Goal: Complete application form

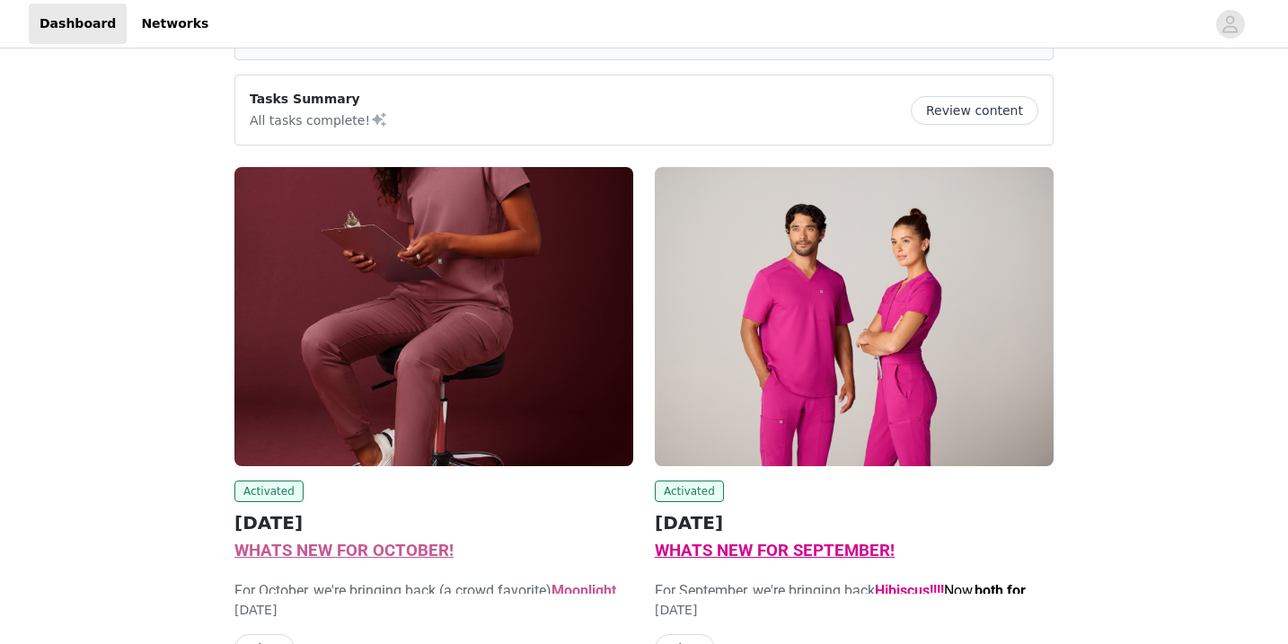
scroll to position [122, 0]
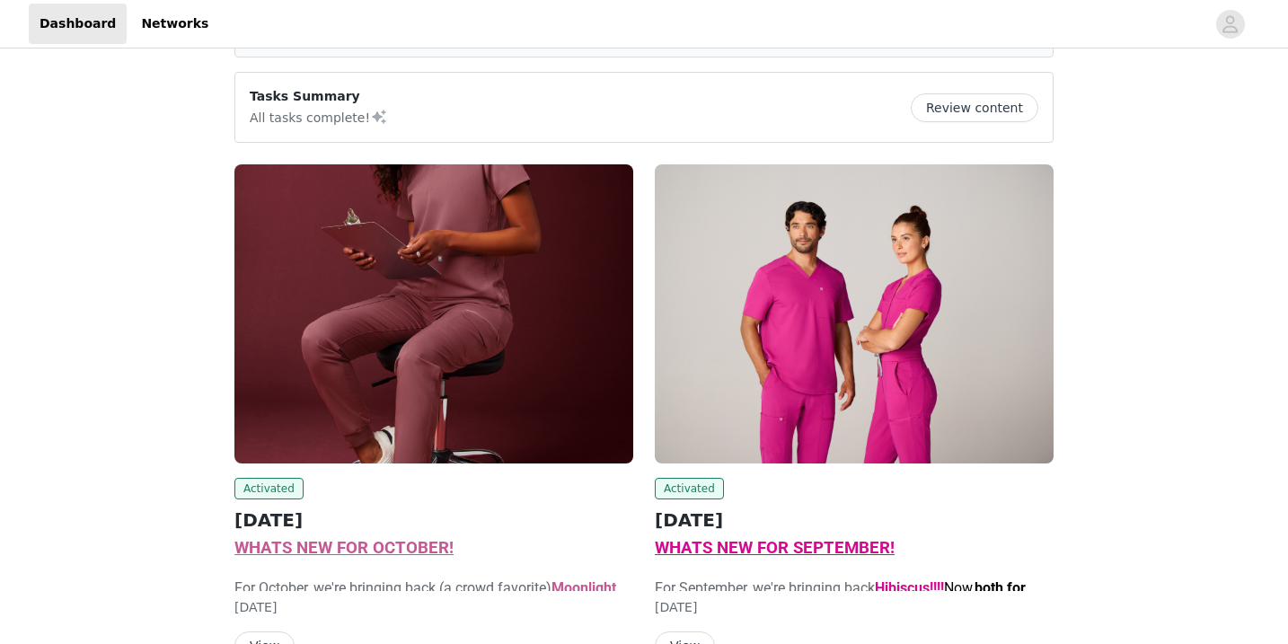
click at [393, 558] on p "WHATS NEW FOR OCTOBER!" at bounding box center [433, 548] width 399 height 23
click at [381, 541] on span "WHATS NEW FOR OCTOBER!" at bounding box center [343, 548] width 219 height 20
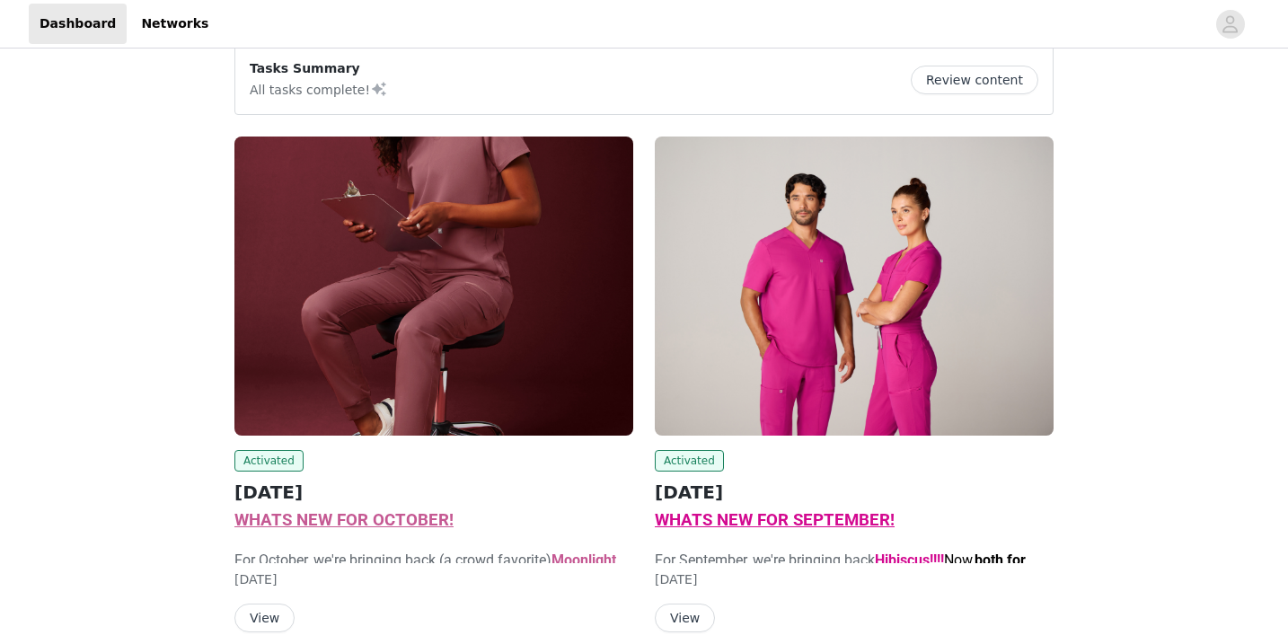
scroll to position [195, 0]
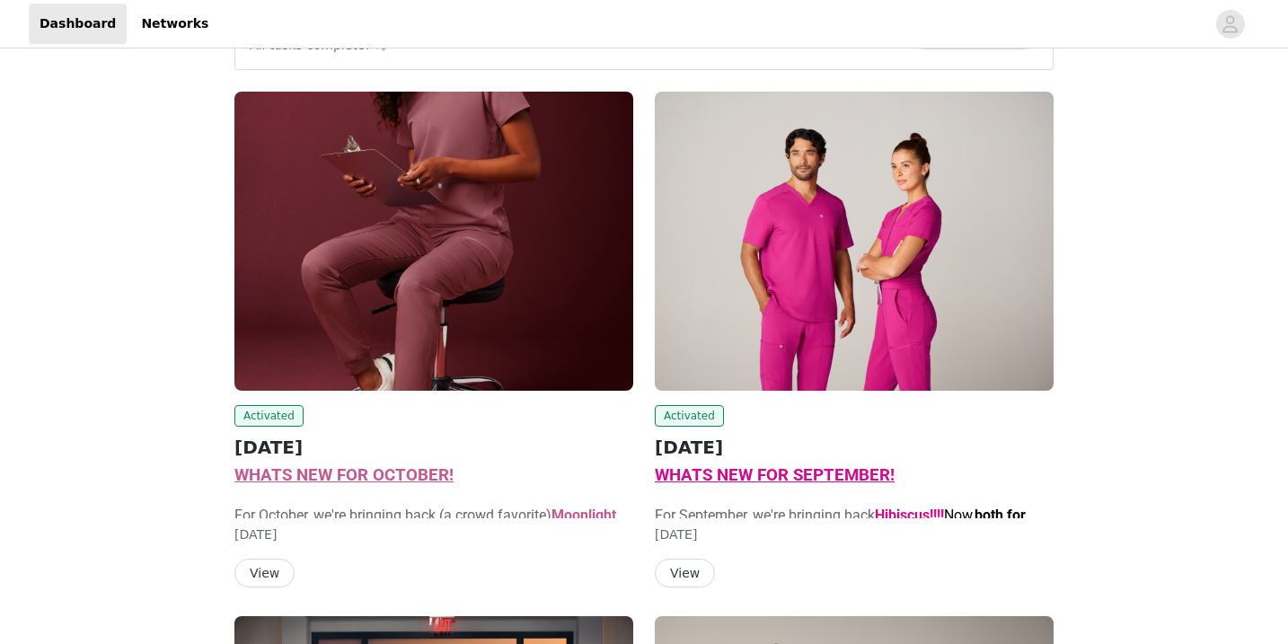
click at [273, 570] on button "View" at bounding box center [264, 573] width 60 height 29
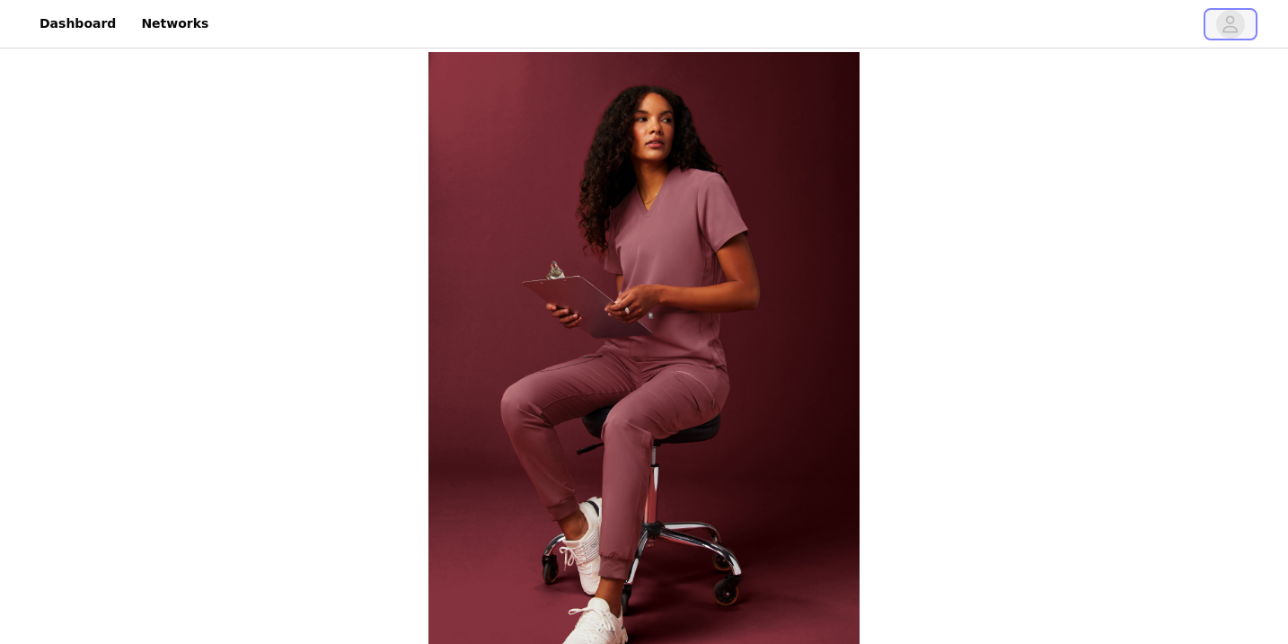
click at [1239, 29] on icon "avatar" at bounding box center [1230, 24] width 17 height 29
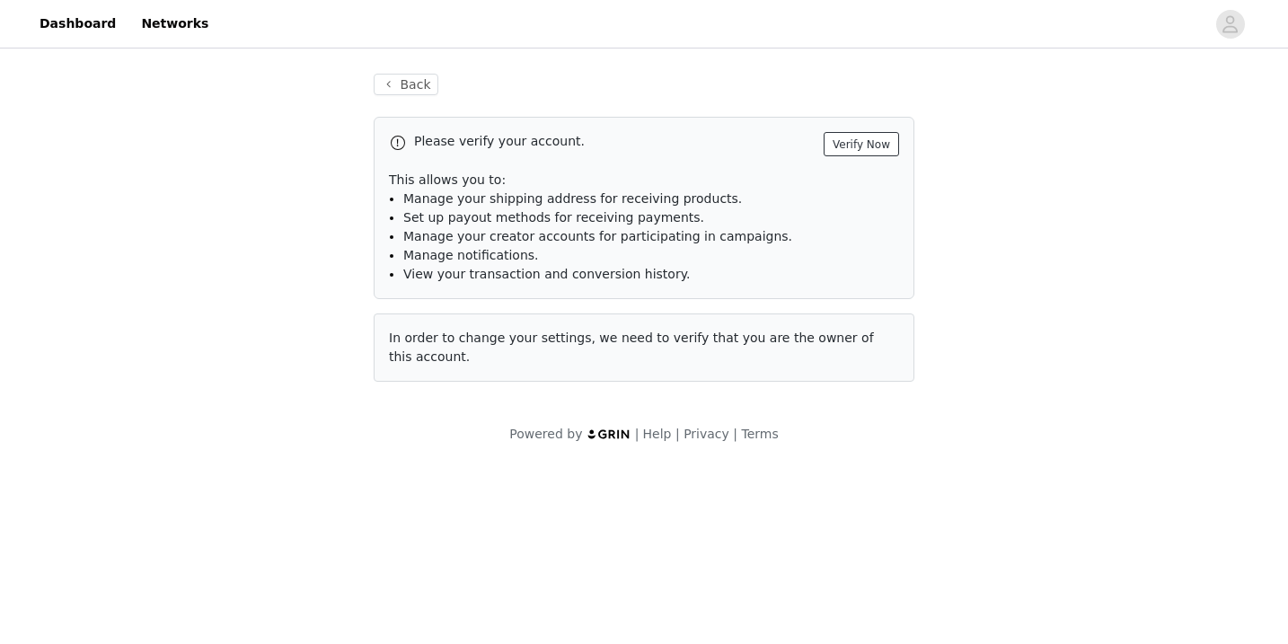
click at [852, 139] on button "Verify Now" at bounding box center [861, 144] width 75 height 24
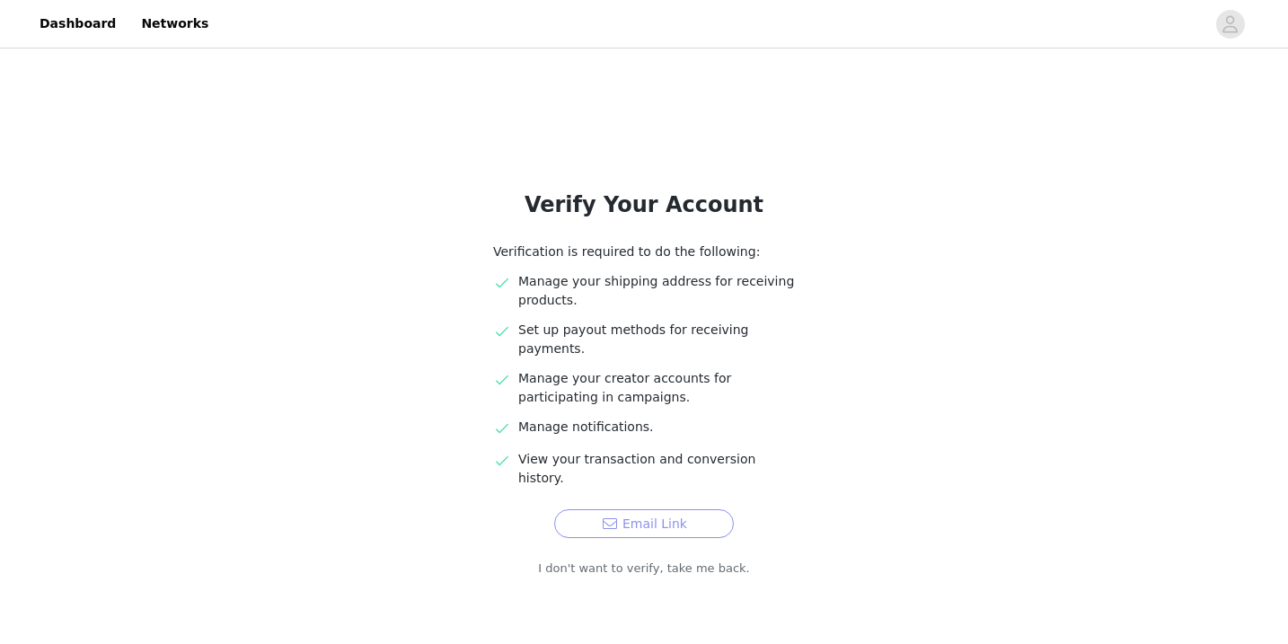
click at [650, 509] on button "Email Link" at bounding box center [644, 523] width 180 height 29
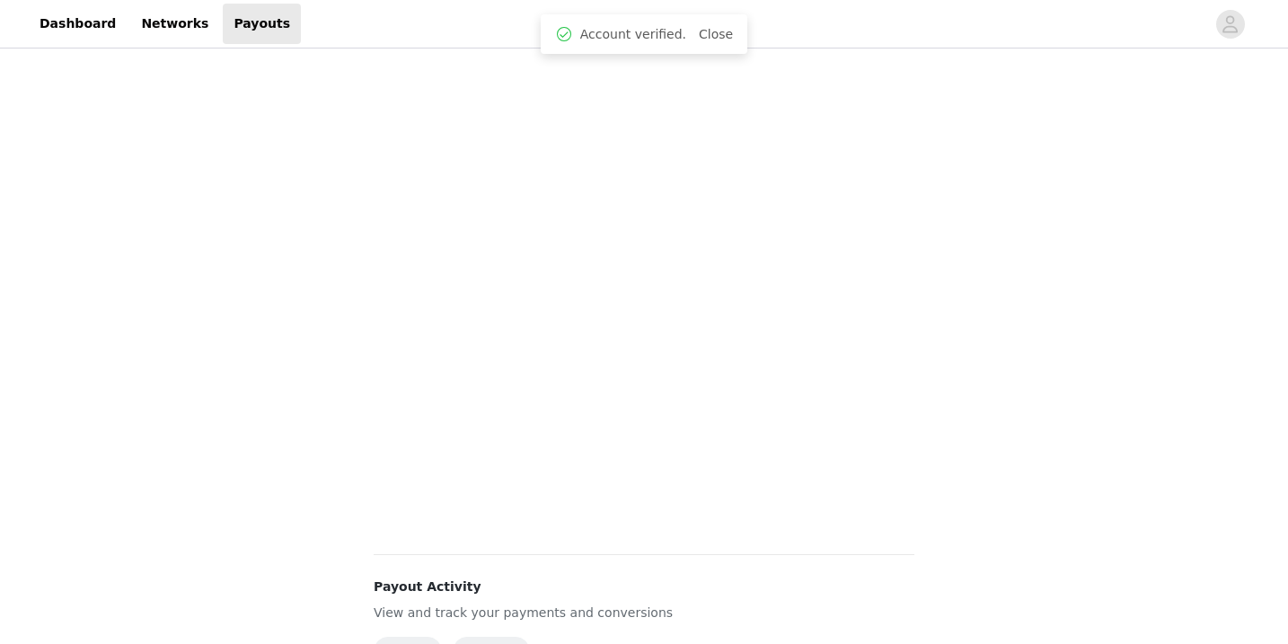
scroll to position [17, 0]
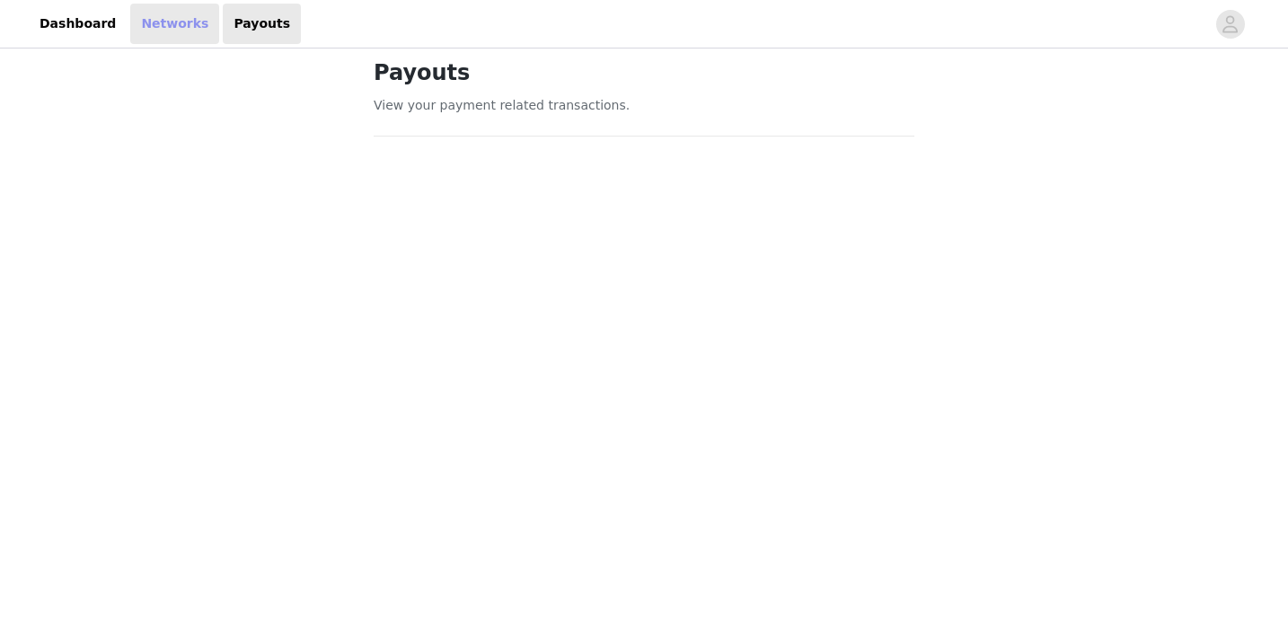
click at [151, 28] on link "Networks" at bounding box center [174, 24] width 89 height 40
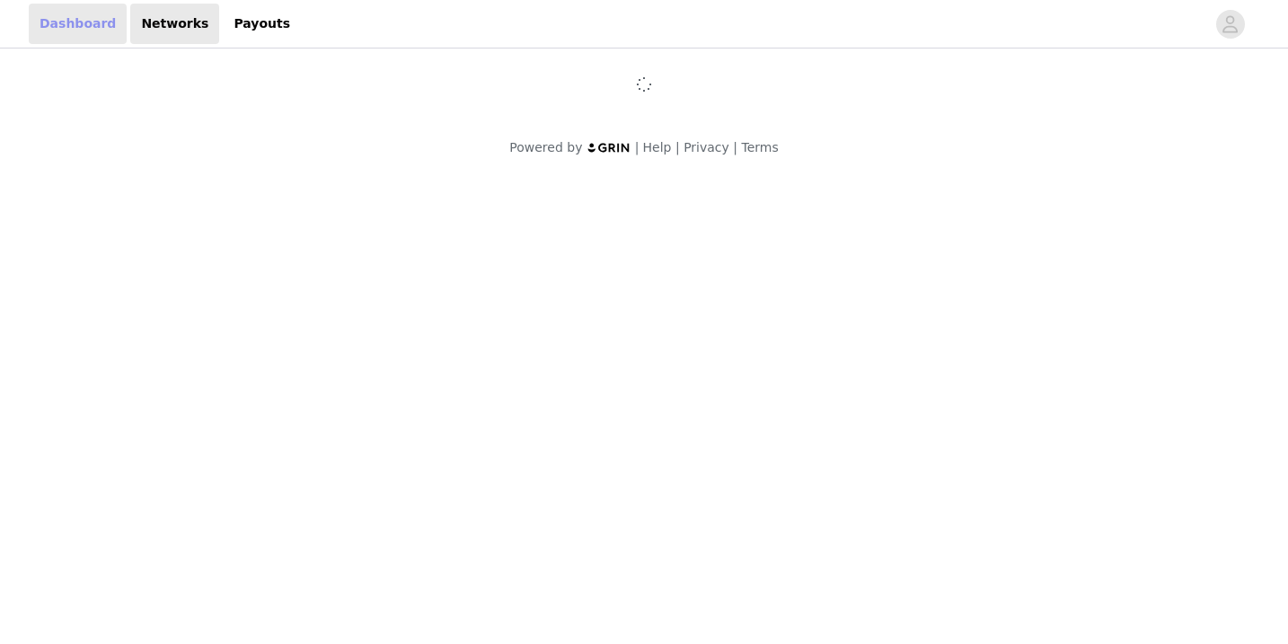
click at [93, 29] on link "Dashboard" at bounding box center [78, 24] width 98 height 40
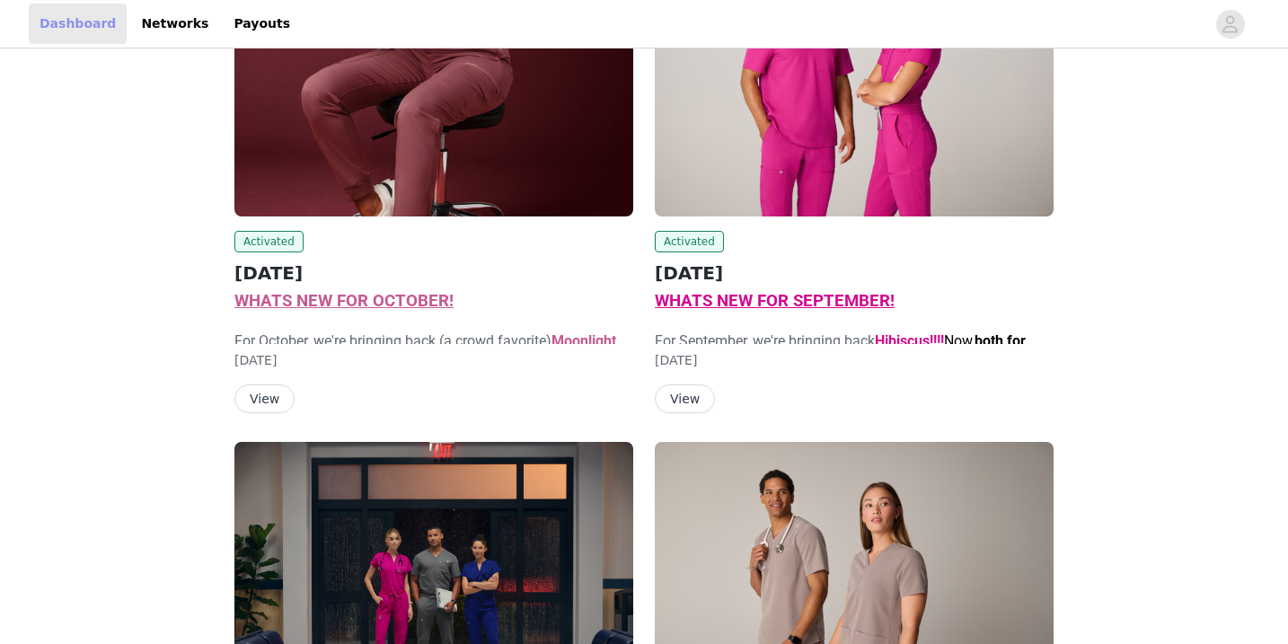
scroll to position [431, 0]
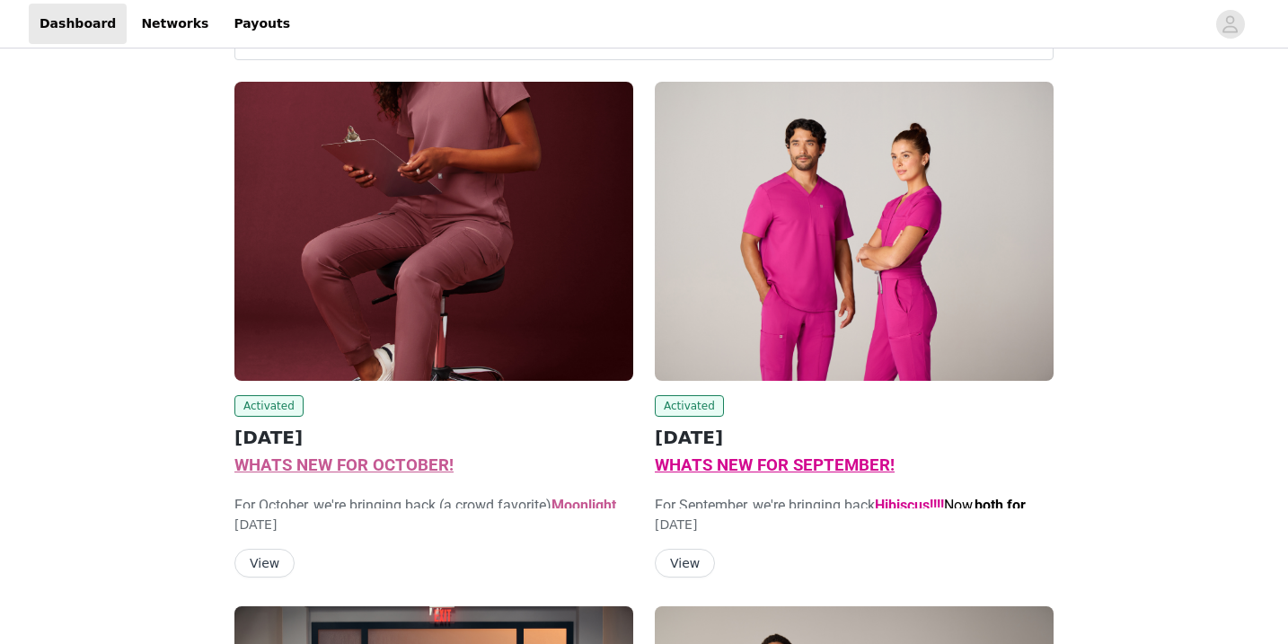
scroll to position [225, 0]
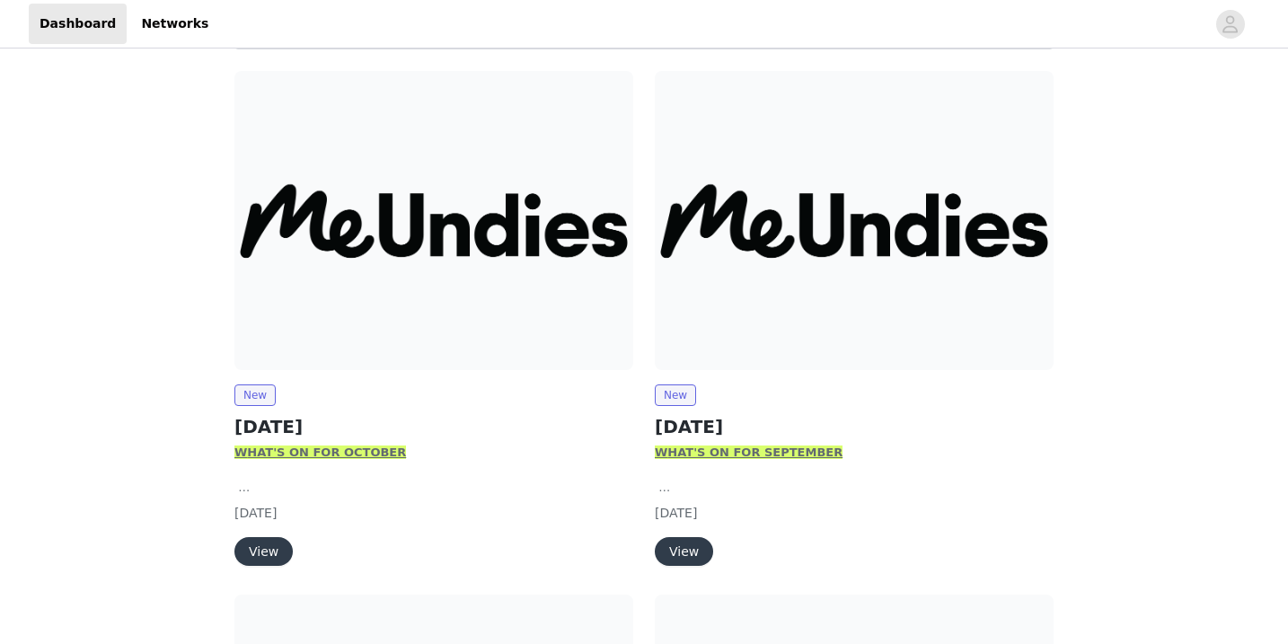
scroll to position [292, 0]
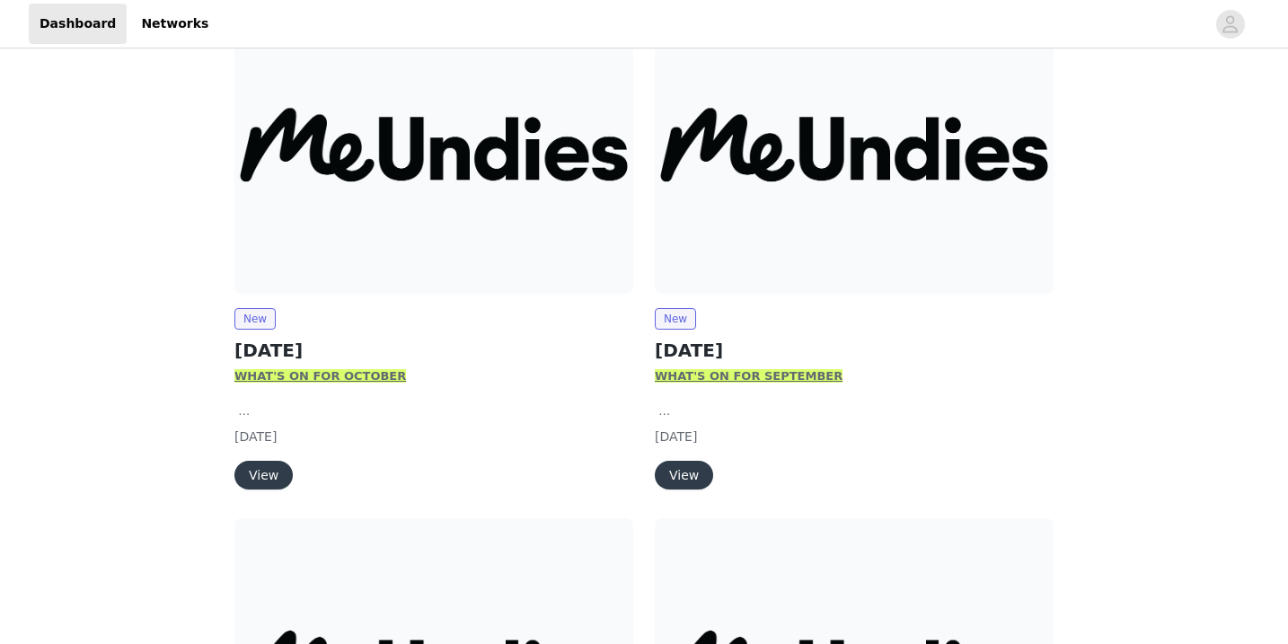
click at [257, 473] on button "View" at bounding box center [263, 475] width 58 height 29
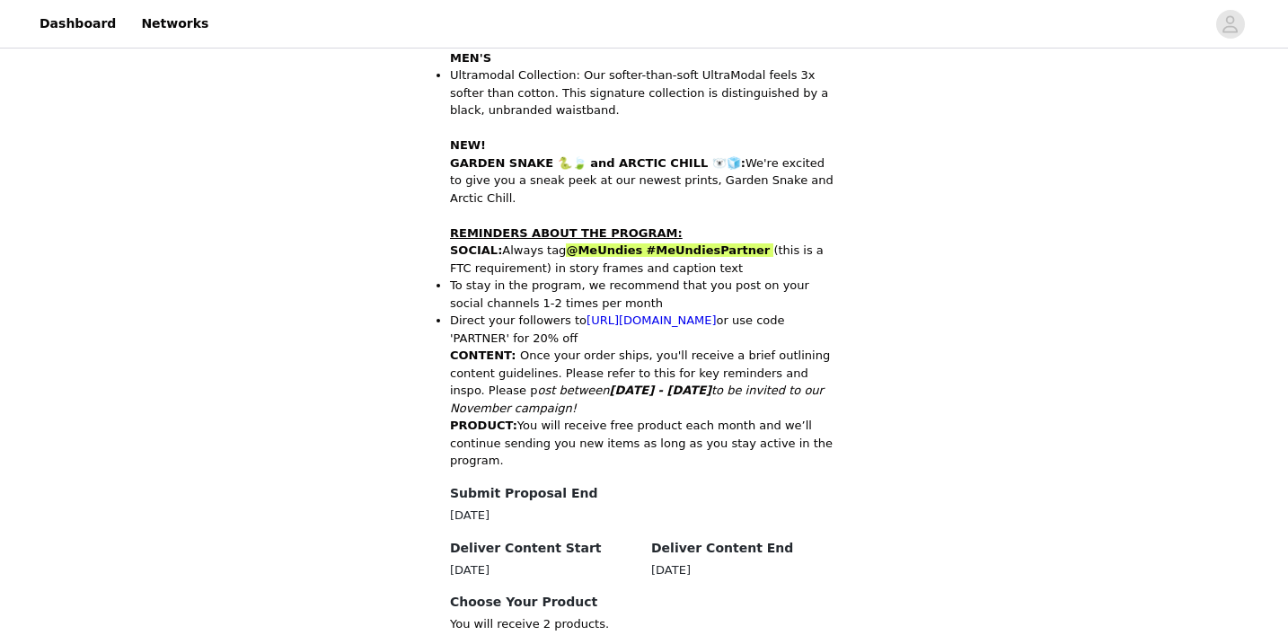
scroll to position [933, 0]
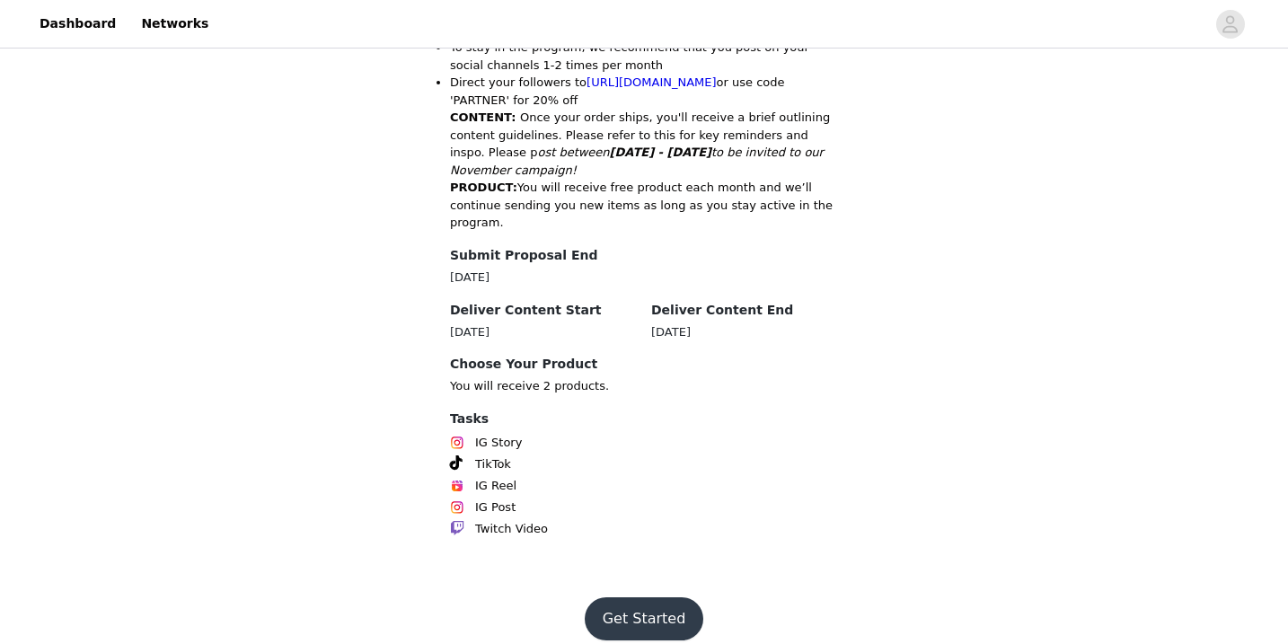
click at [630, 607] on button "Get Started" at bounding box center [644, 618] width 119 height 43
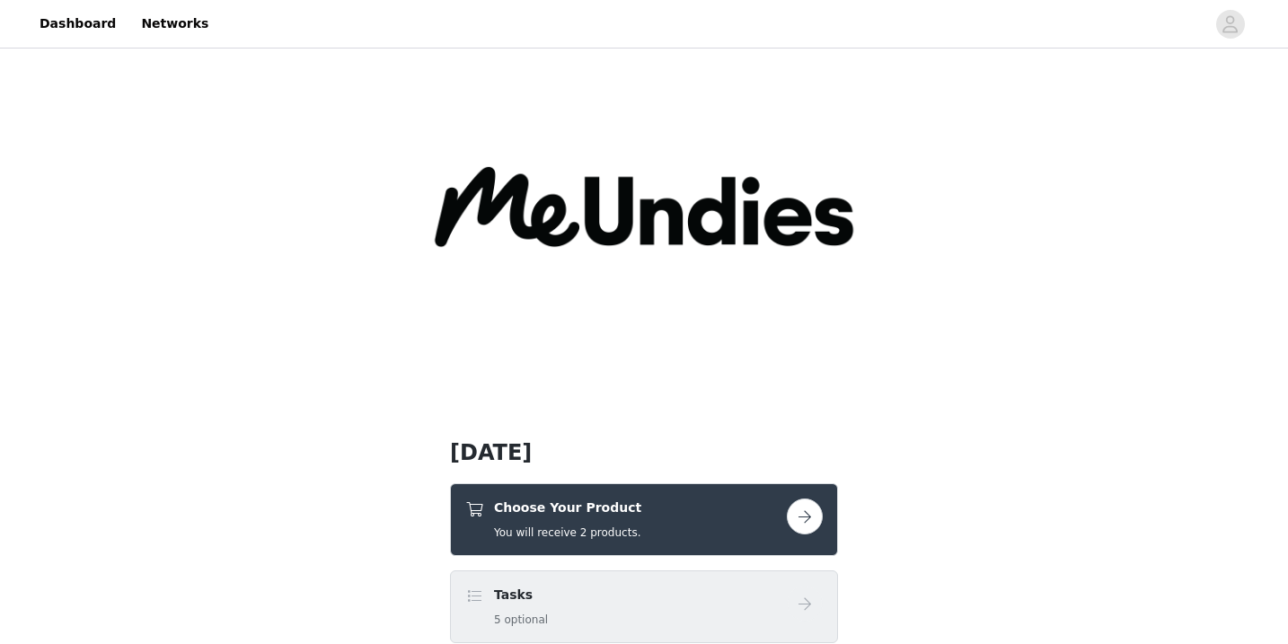
scroll to position [138, 0]
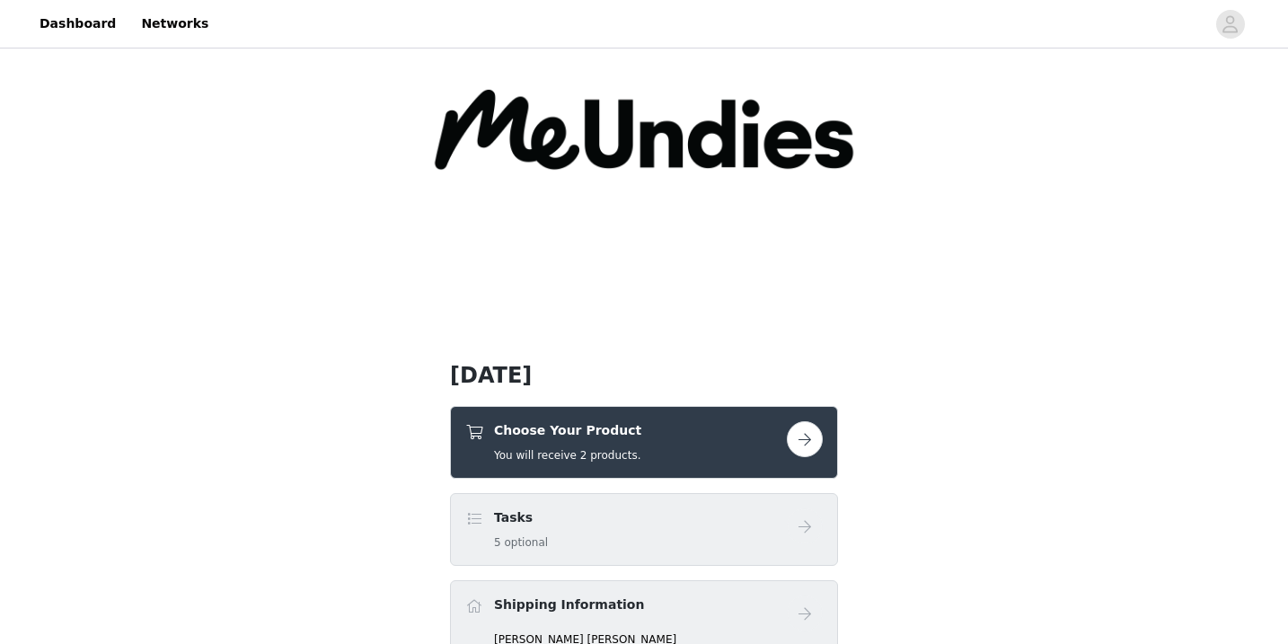
click at [640, 411] on div "Choose Your Product You will receive 2 products." at bounding box center [644, 442] width 388 height 73
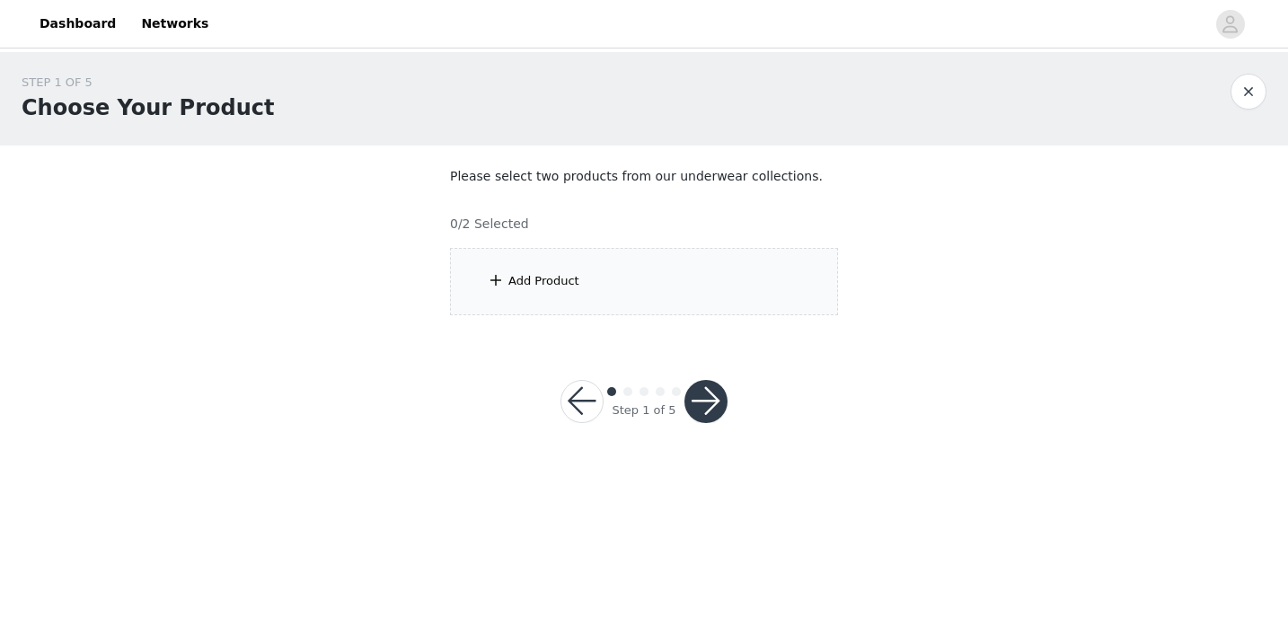
click at [647, 298] on div "Add Product" at bounding box center [644, 281] width 388 height 67
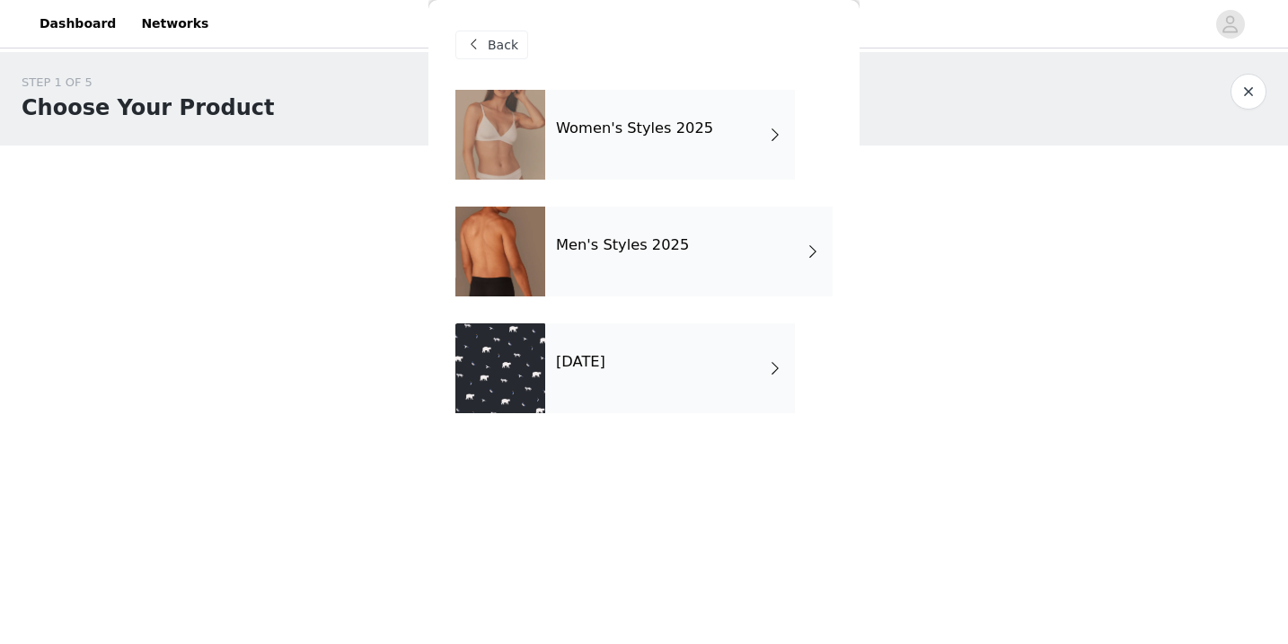
click at [623, 372] on div "October 2025" at bounding box center [670, 368] width 250 height 90
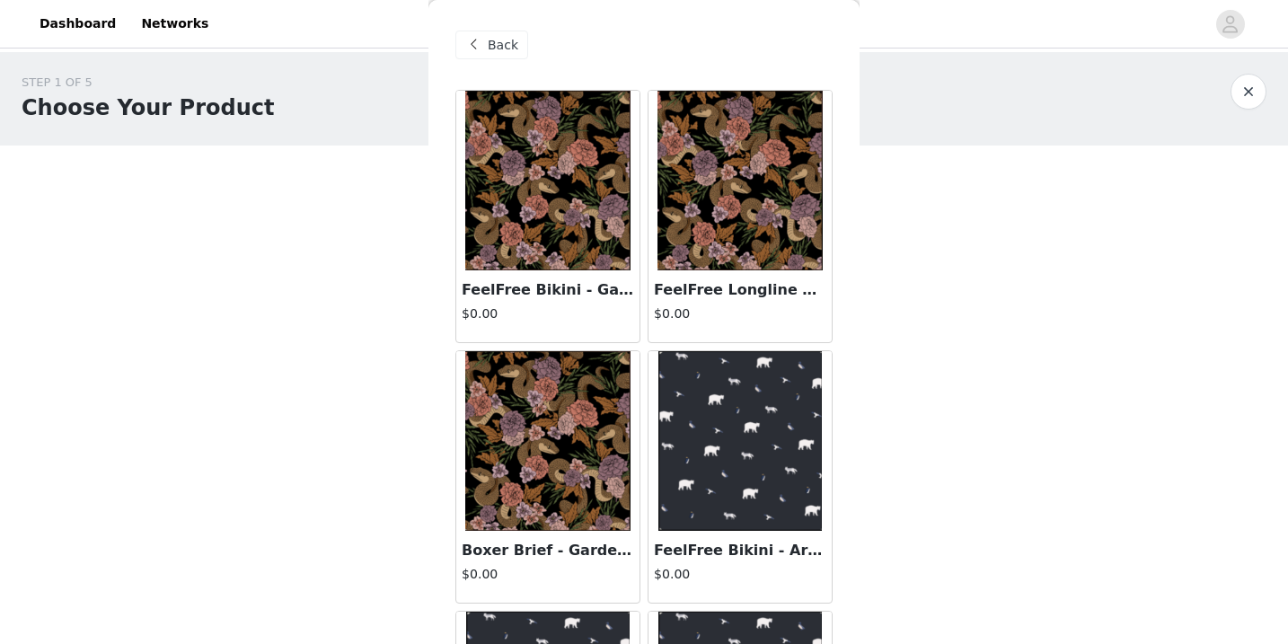
click at [490, 41] on span "Back" at bounding box center [503, 45] width 31 height 19
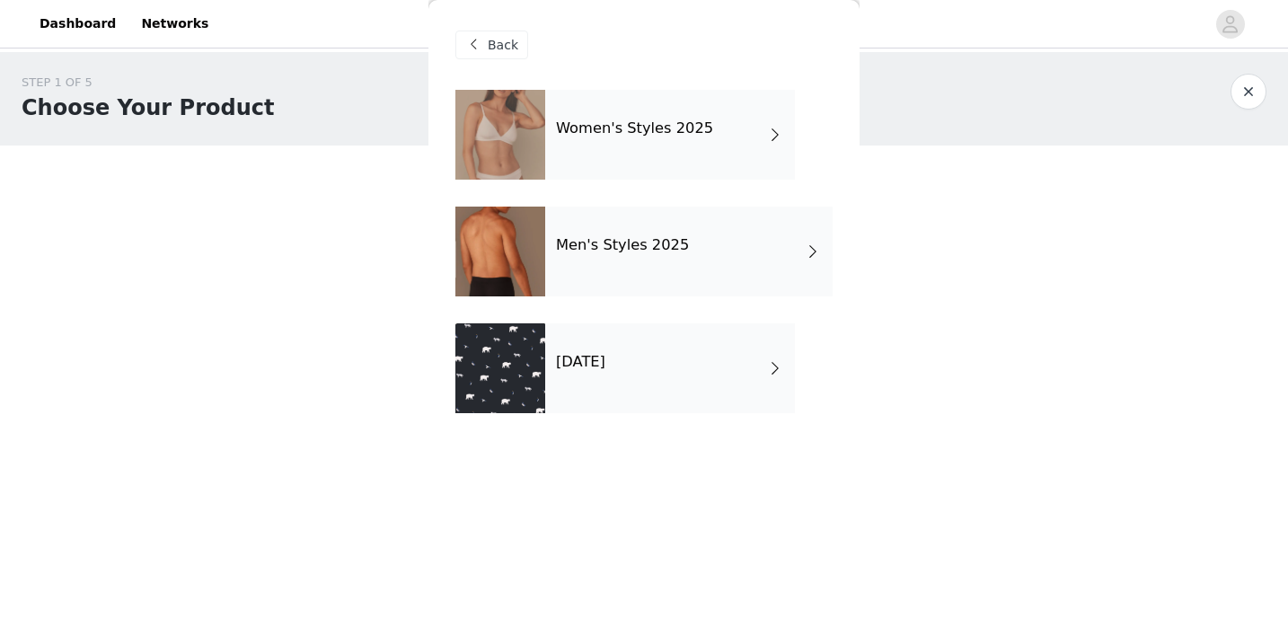
click at [720, 155] on div "Women's Styles 2025" at bounding box center [670, 135] width 250 height 90
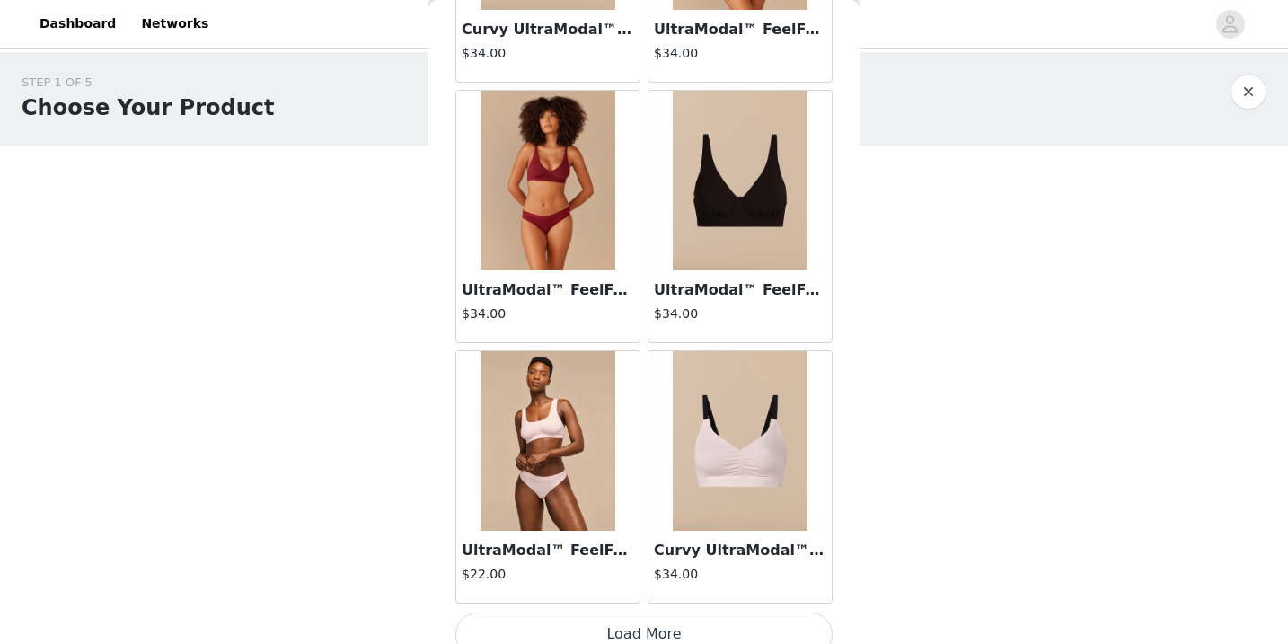
scroll to position [2105, 0]
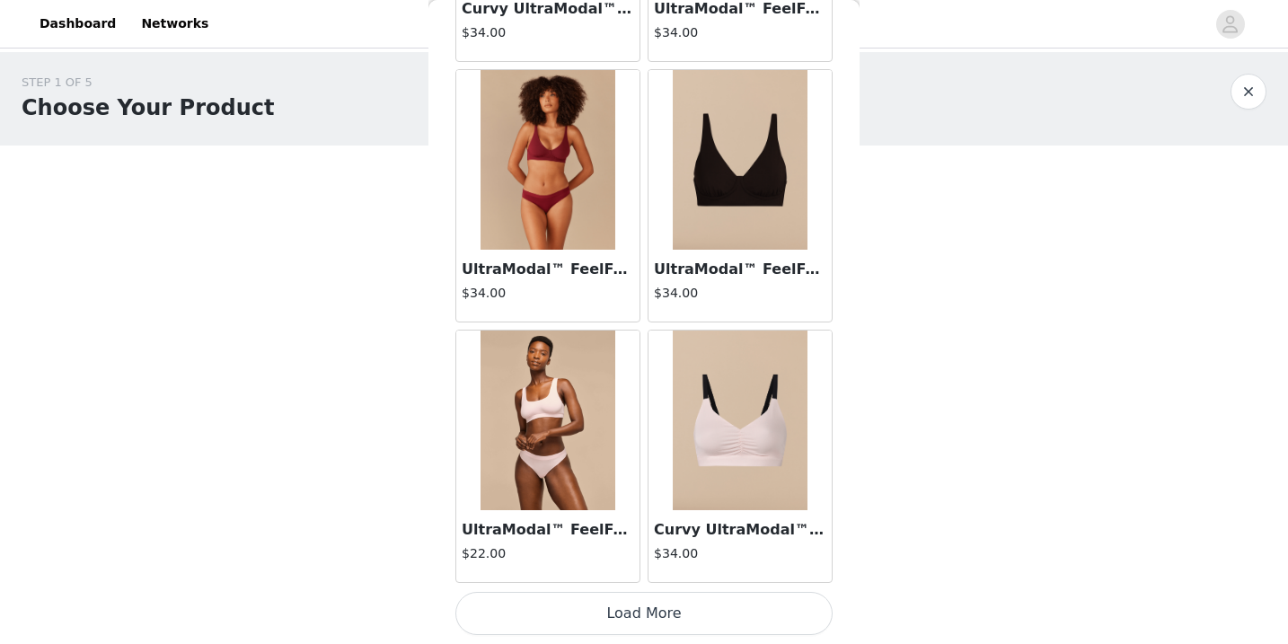
click at [693, 623] on button "Load More" at bounding box center [643, 613] width 377 height 43
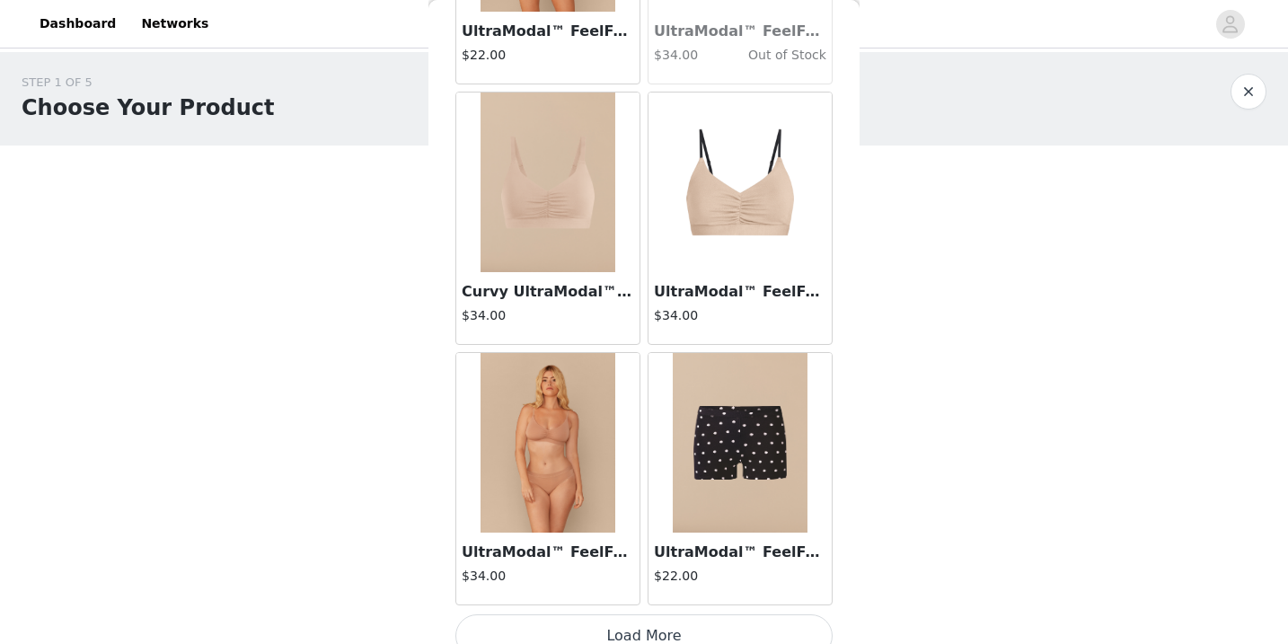
scroll to position [4710, 0]
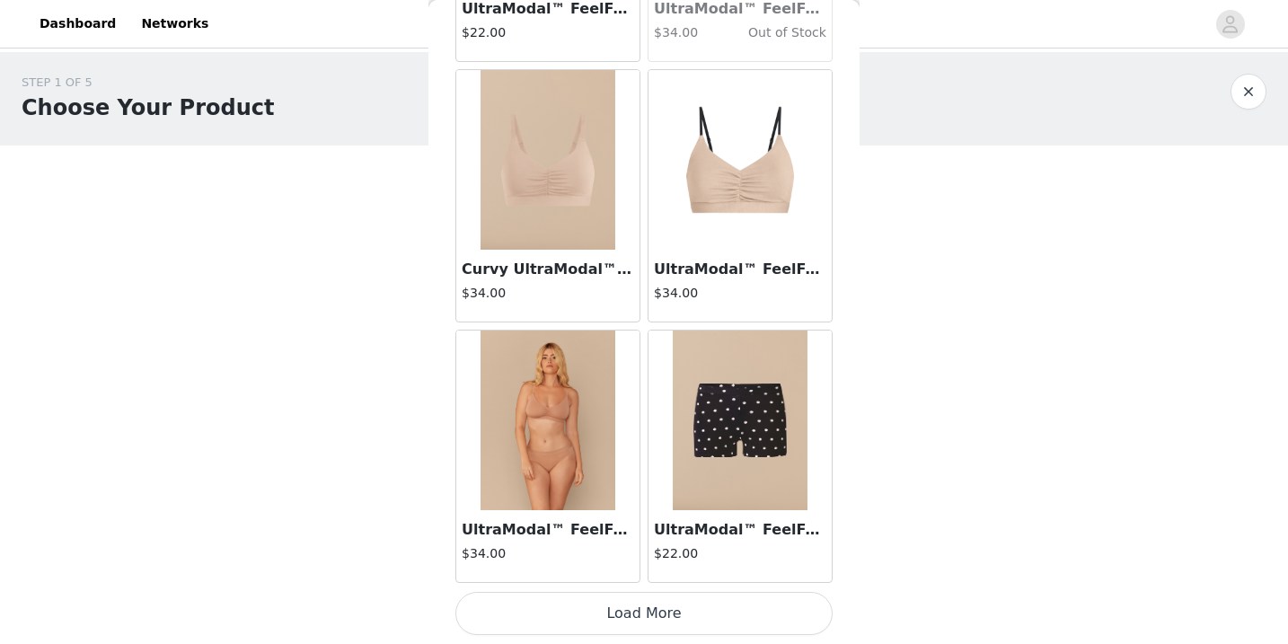
click at [702, 601] on button "Load More" at bounding box center [643, 613] width 377 height 43
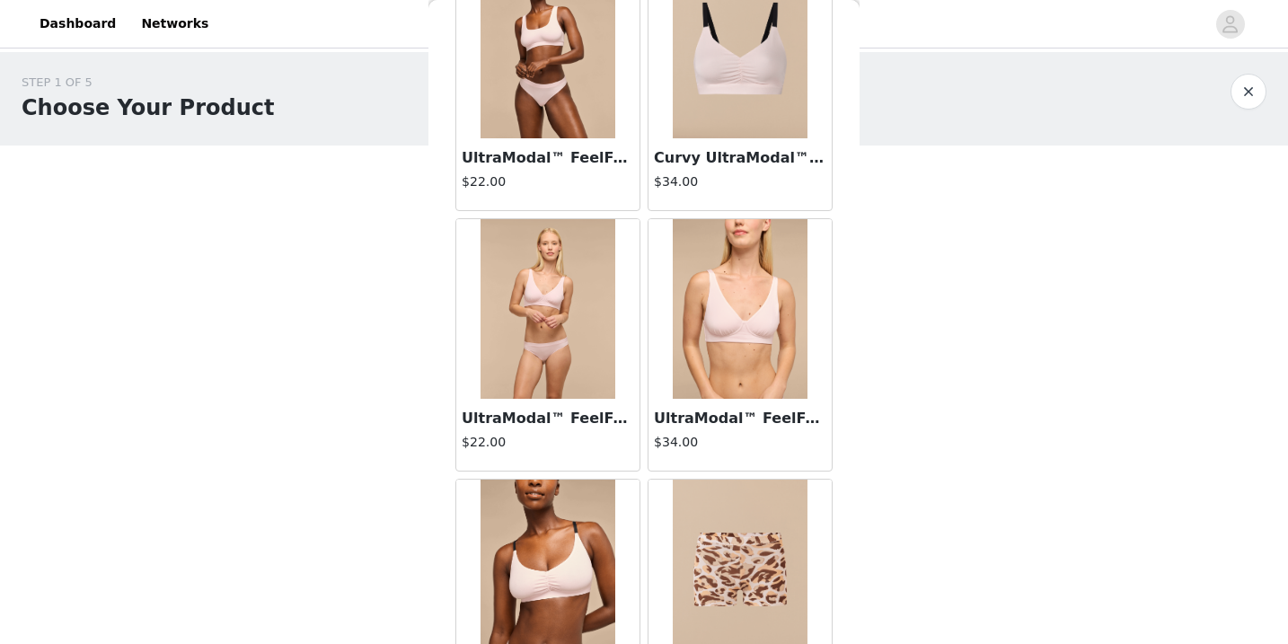
scroll to position [2293, 0]
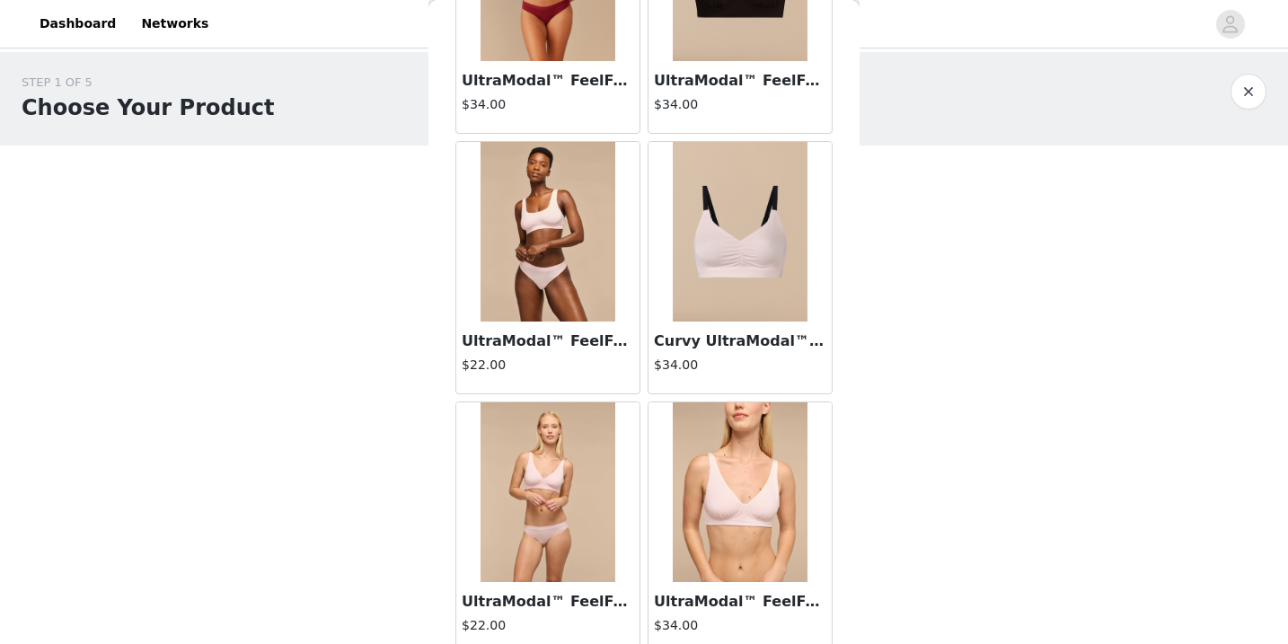
click at [731, 236] on img at bounding box center [740, 232] width 135 height 180
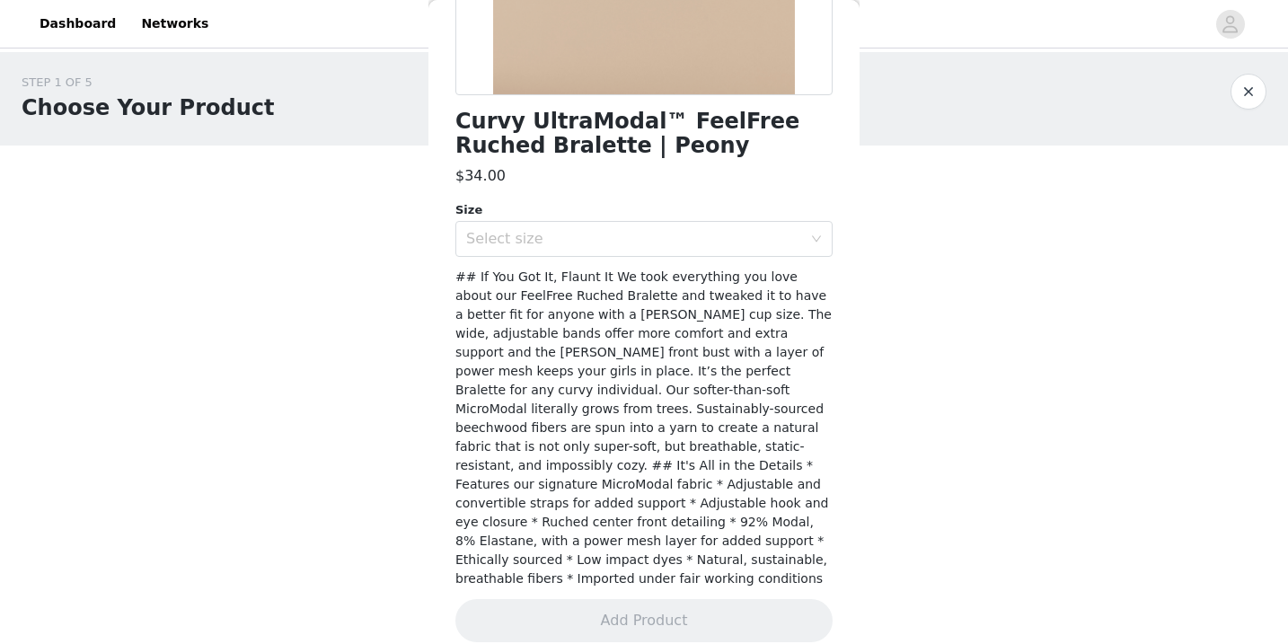
scroll to position [0, 0]
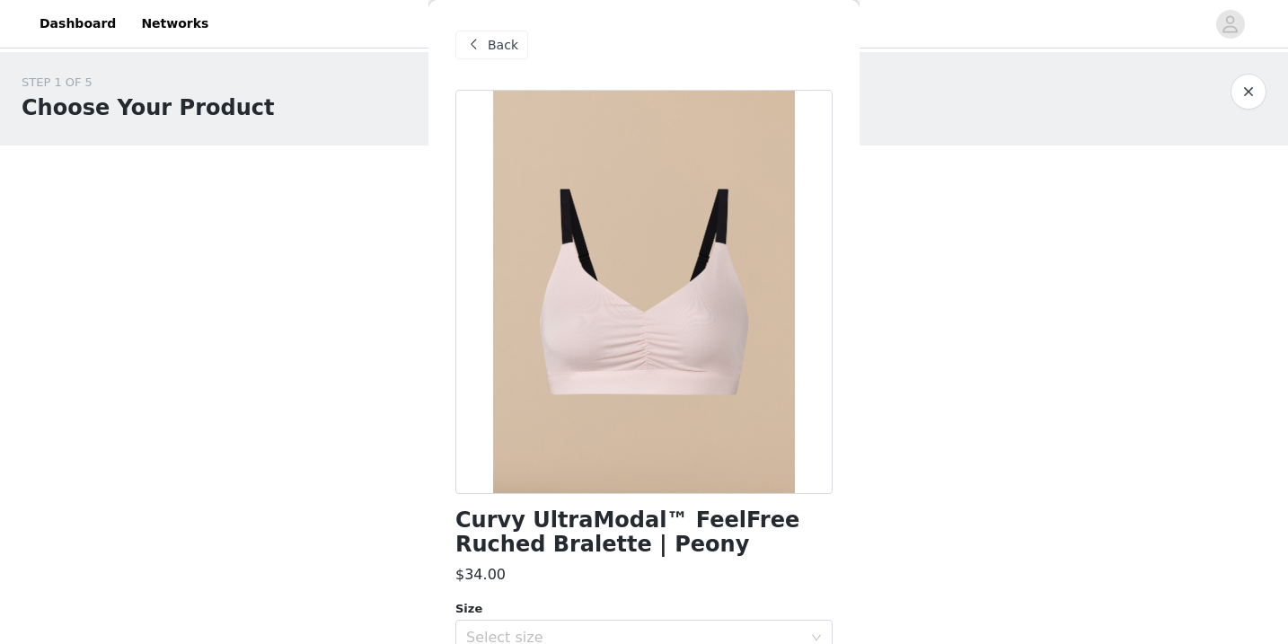
click at [471, 49] on span at bounding box center [474, 45] width 22 height 22
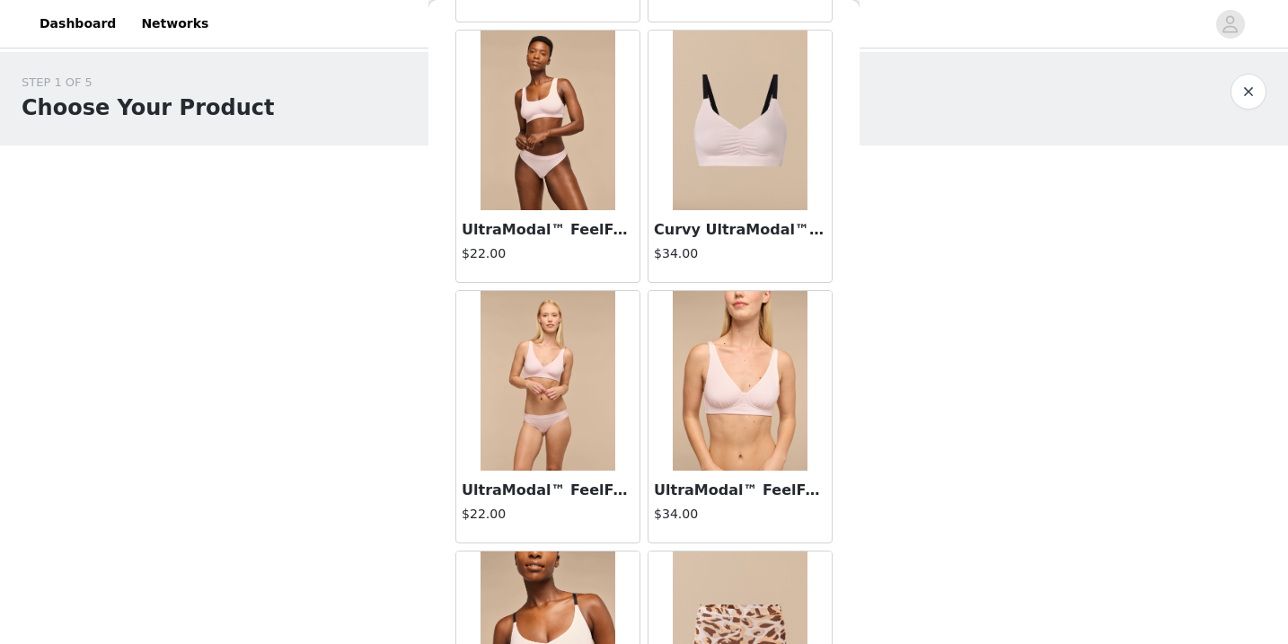
scroll to position [2425, 0]
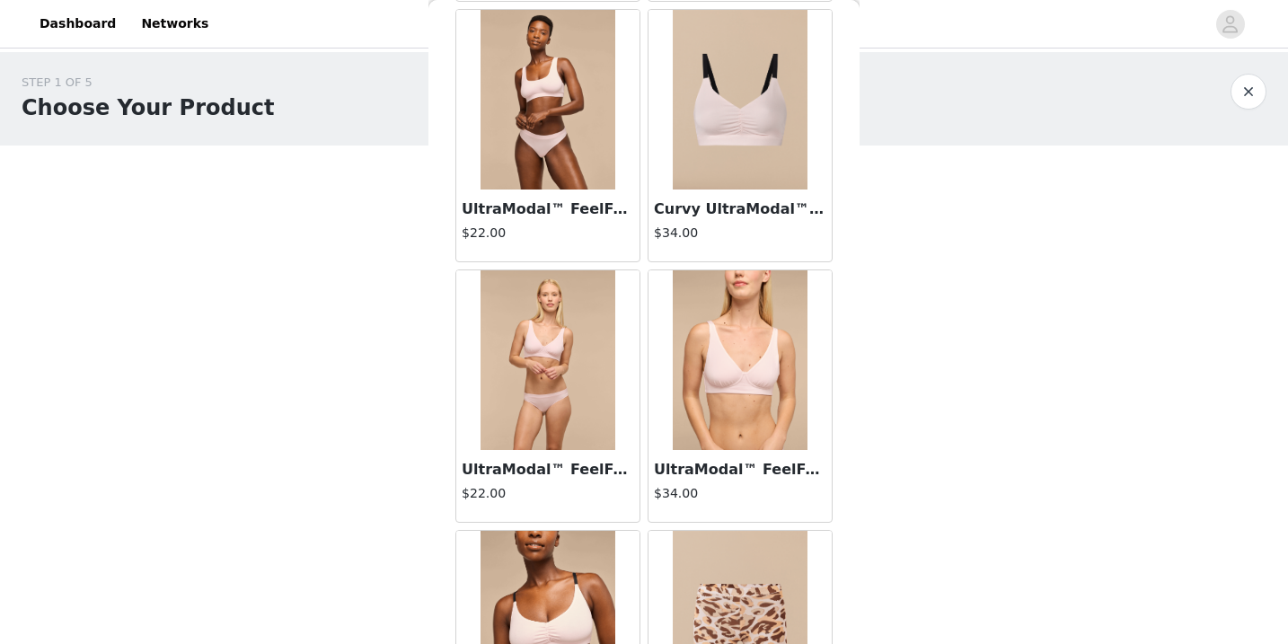
click at [722, 434] on img at bounding box center [740, 360] width 135 height 180
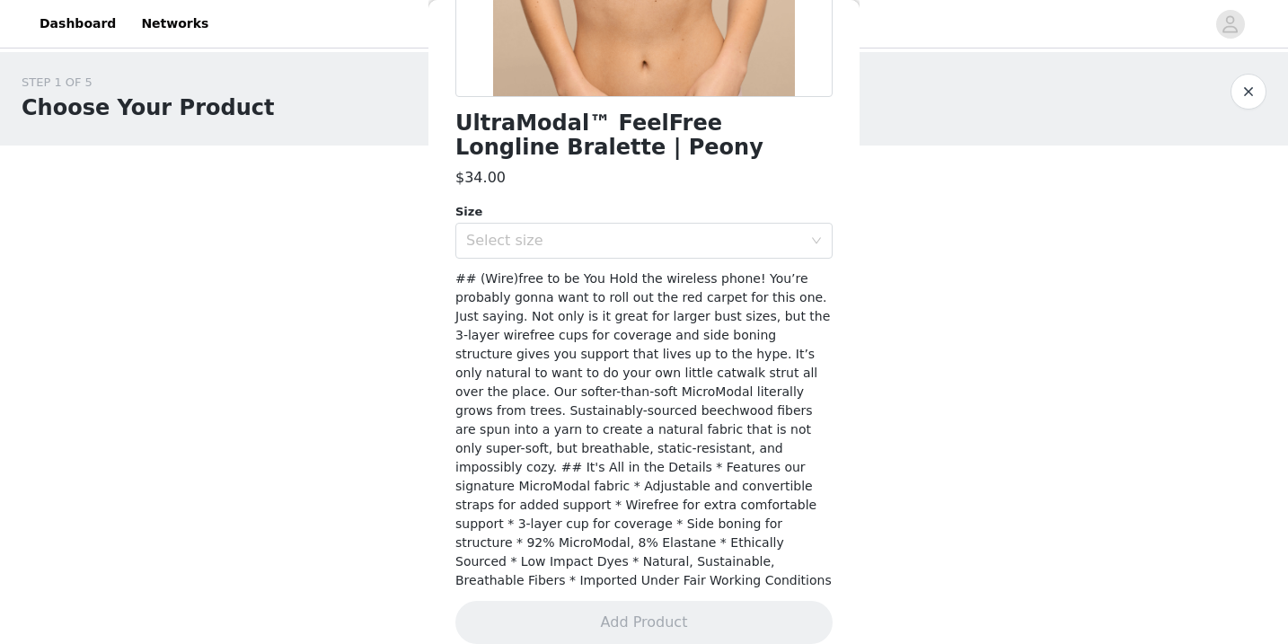
scroll to position [399, 0]
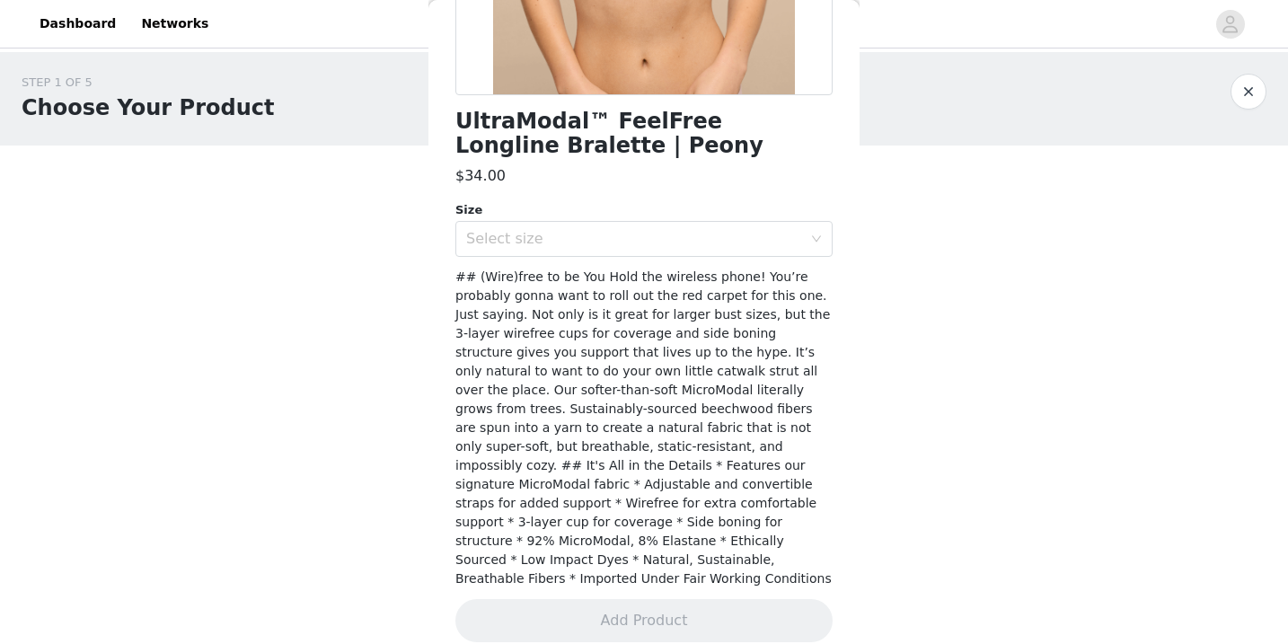
click at [1248, 88] on button "button" at bounding box center [1249, 92] width 36 height 36
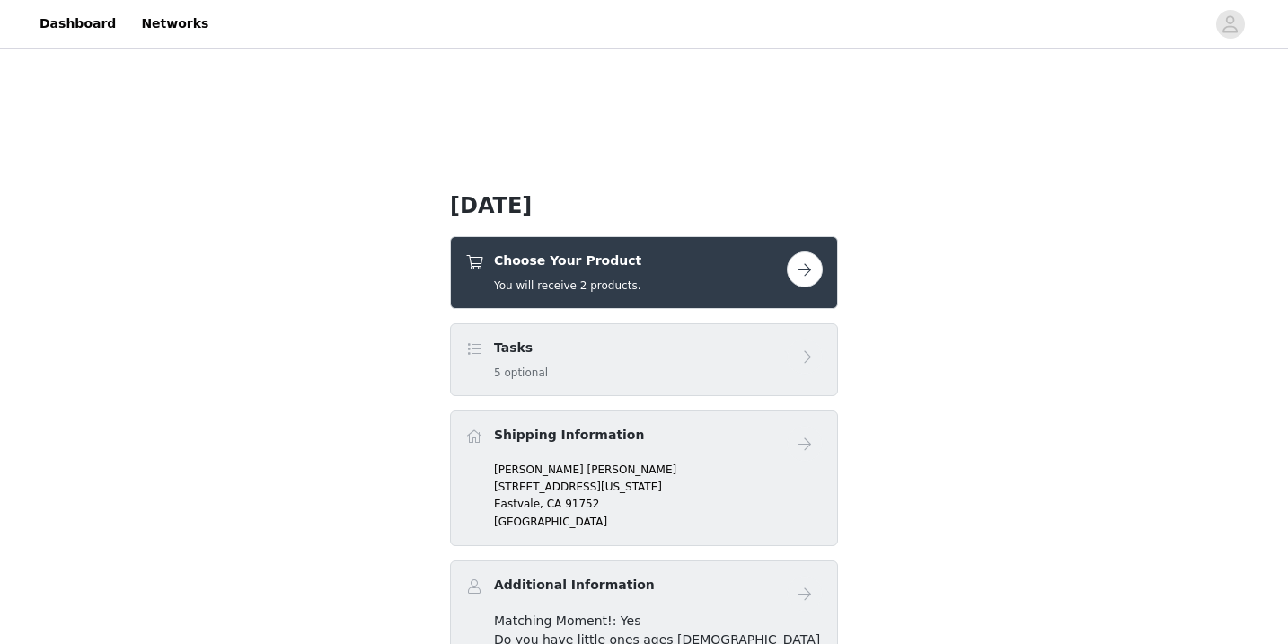
scroll to position [312, 0]
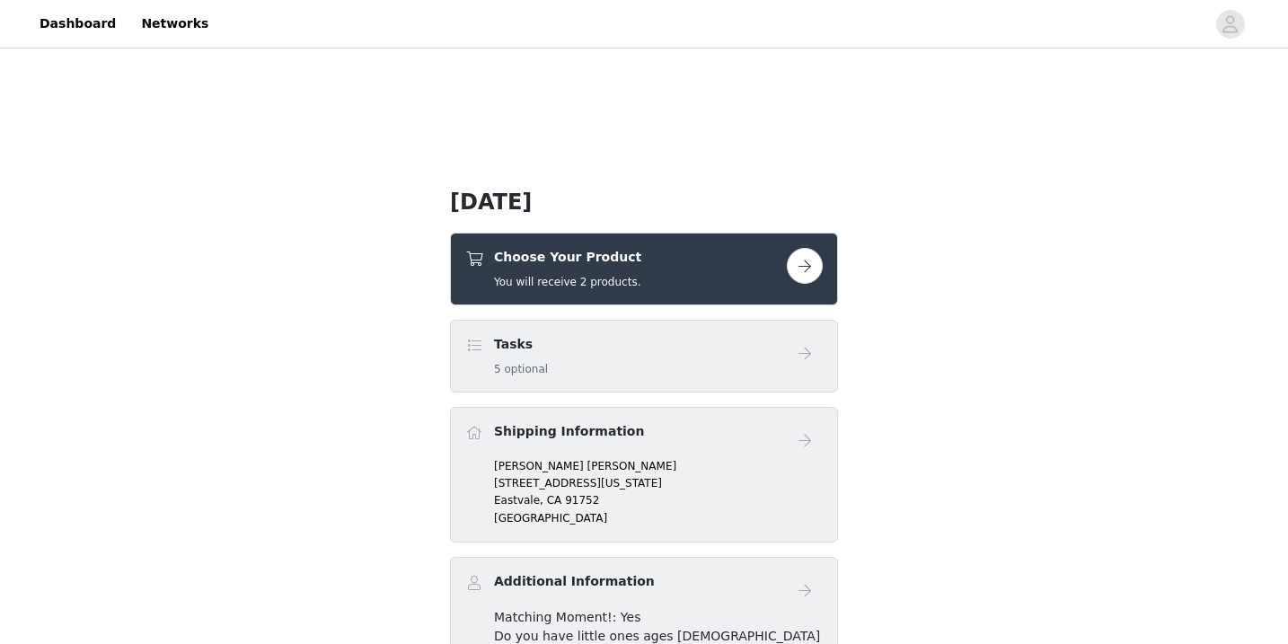
click at [746, 277] on div "Choose Your Product You will receive 2 products." at bounding box center [626, 269] width 322 height 42
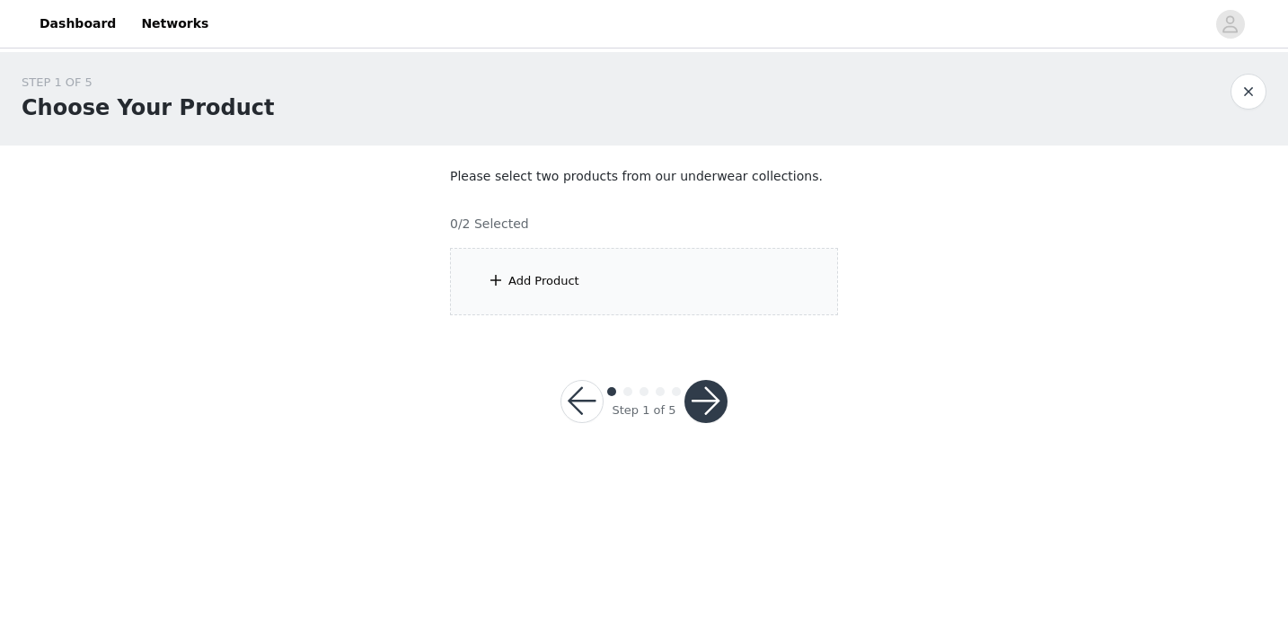
click at [705, 289] on div "Add Product" at bounding box center [644, 281] width 388 height 67
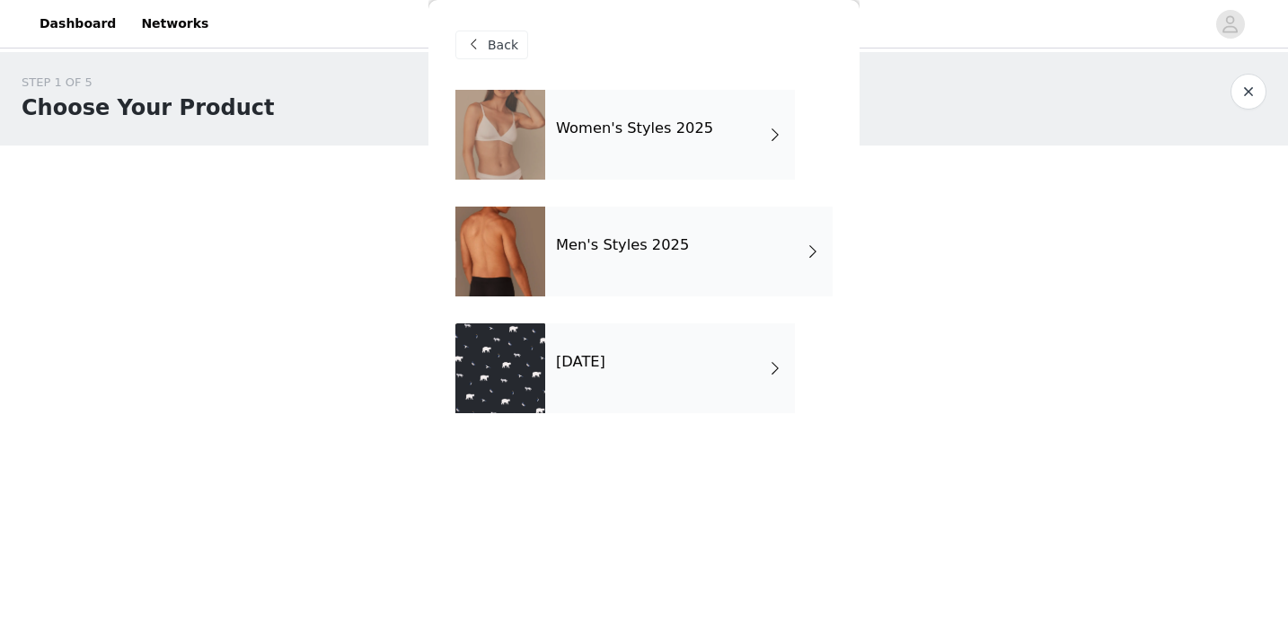
click at [693, 303] on div "Women's Styles 2025 Men's Styles 2025 October 2025" at bounding box center [643, 265] width 377 height 350
click at [698, 281] on div "Men's Styles 2025" at bounding box center [688, 252] width 287 height 90
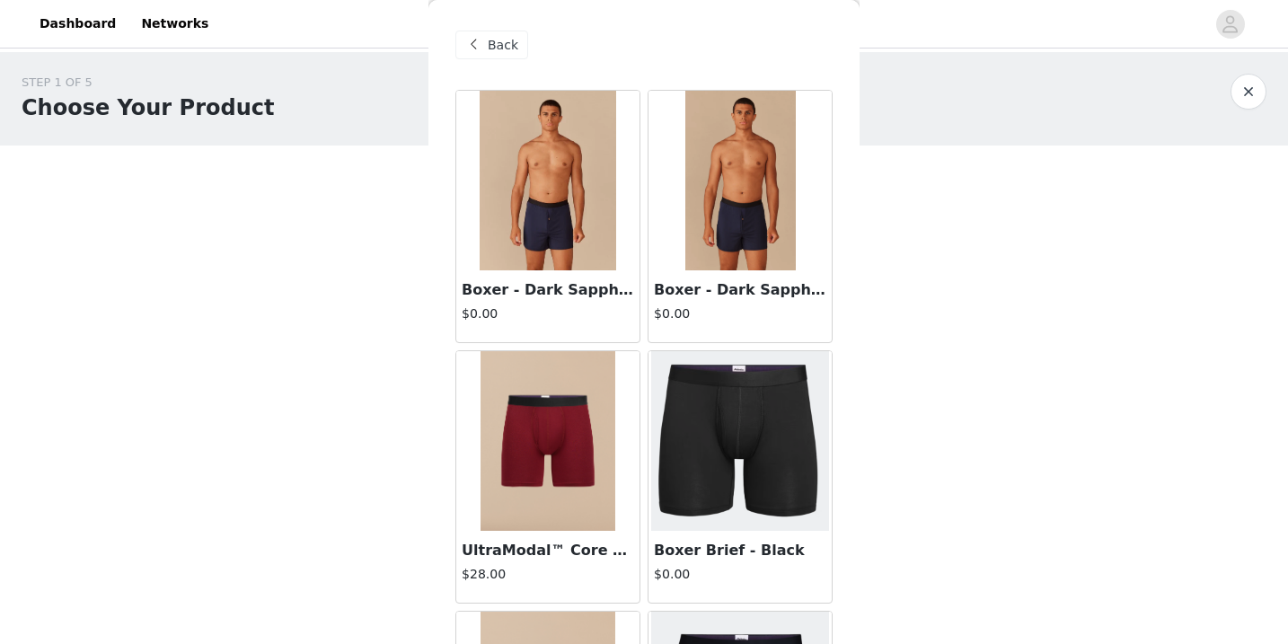
click at [518, 38] on div "Back" at bounding box center [491, 45] width 73 height 29
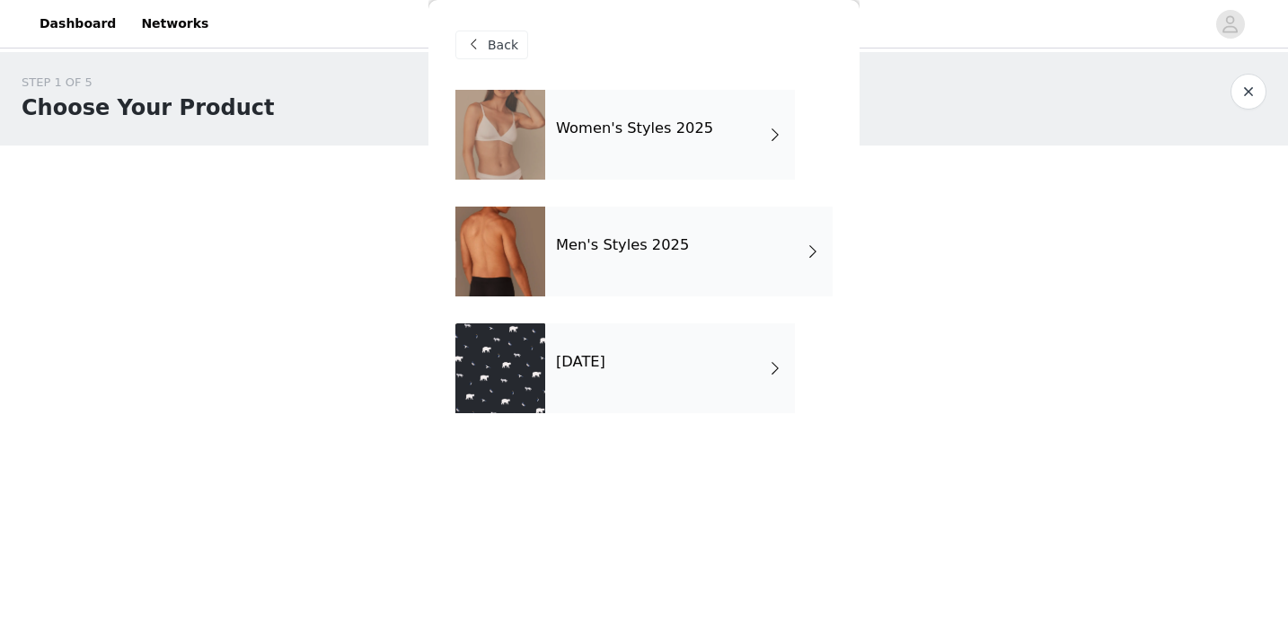
click at [609, 403] on div "October 2025" at bounding box center [670, 368] width 250 height 90
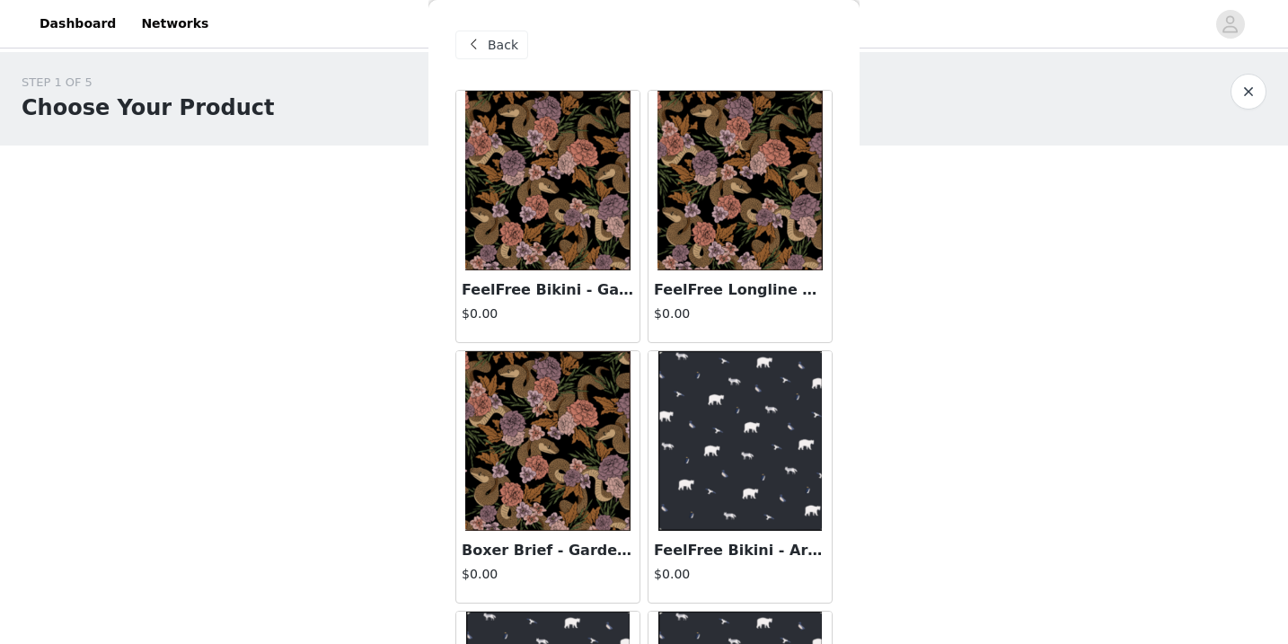
click at [582, 508] on img at bounding box center [547, 441] width 165 height 180
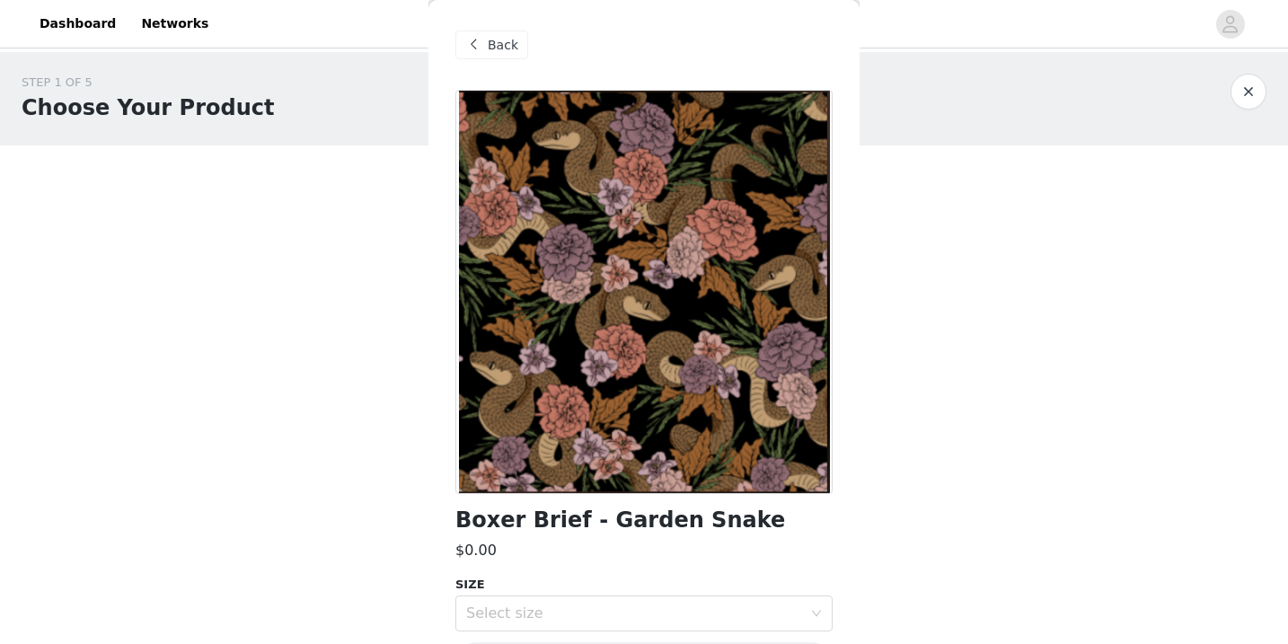
click at [488, 49] on span "Back" at bounding box center [503, 45] width 31 height 19
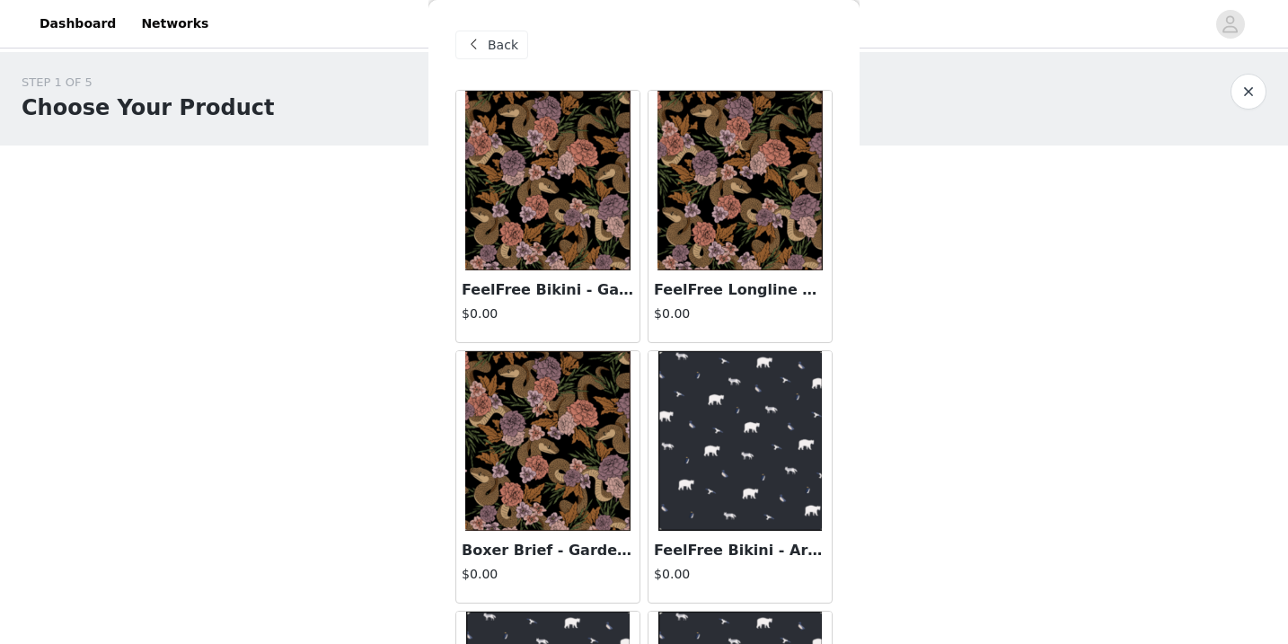
click at [712, 436] on img at bounding box center [740, 441] width 164 height 180
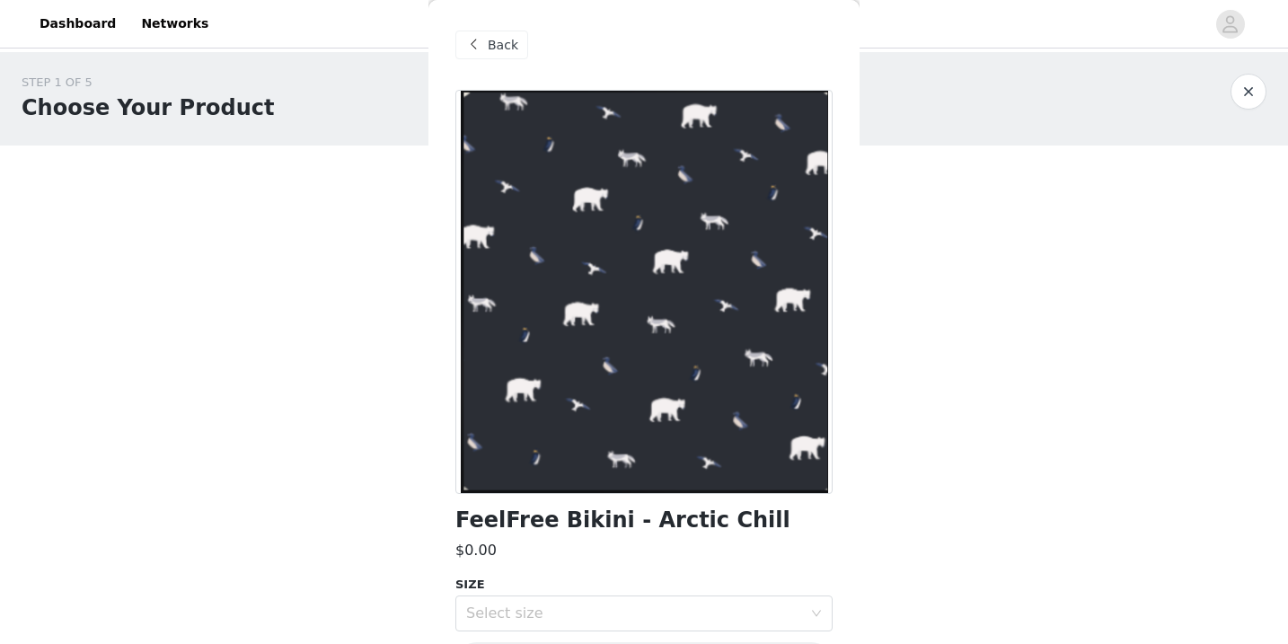
click at [476, 50] on span at bounding box center [474, 45] width 22 height 22
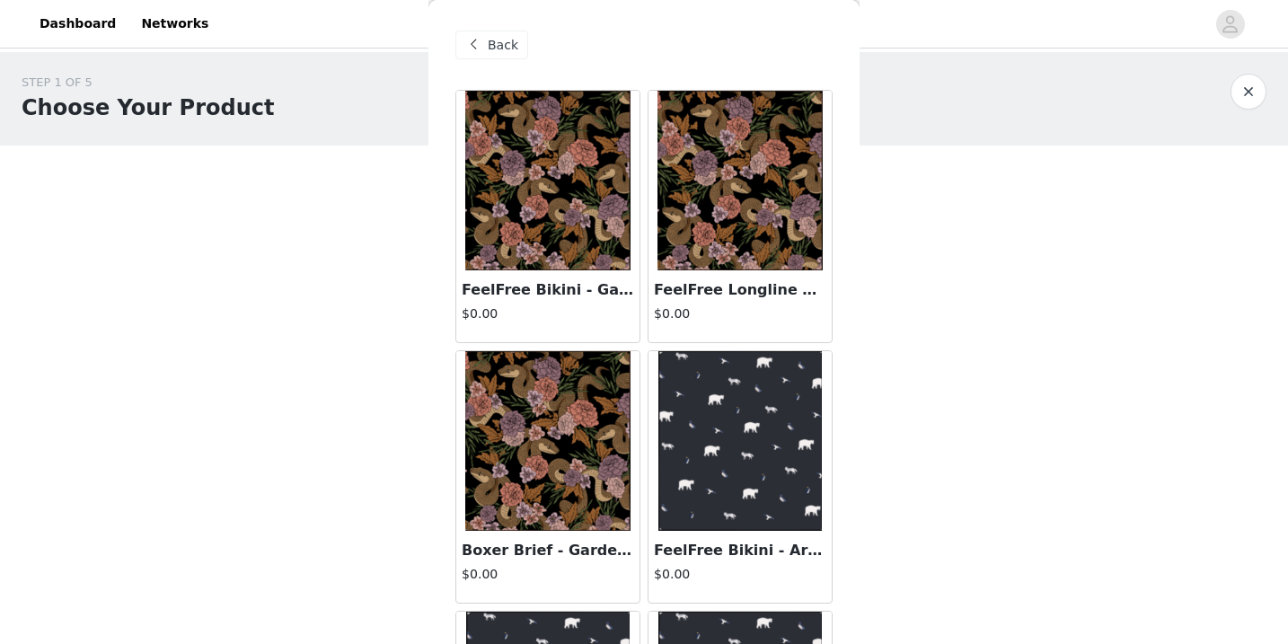
click at [491, 44] on span "Back" at bounding box center [503, 45] width 31 height 19
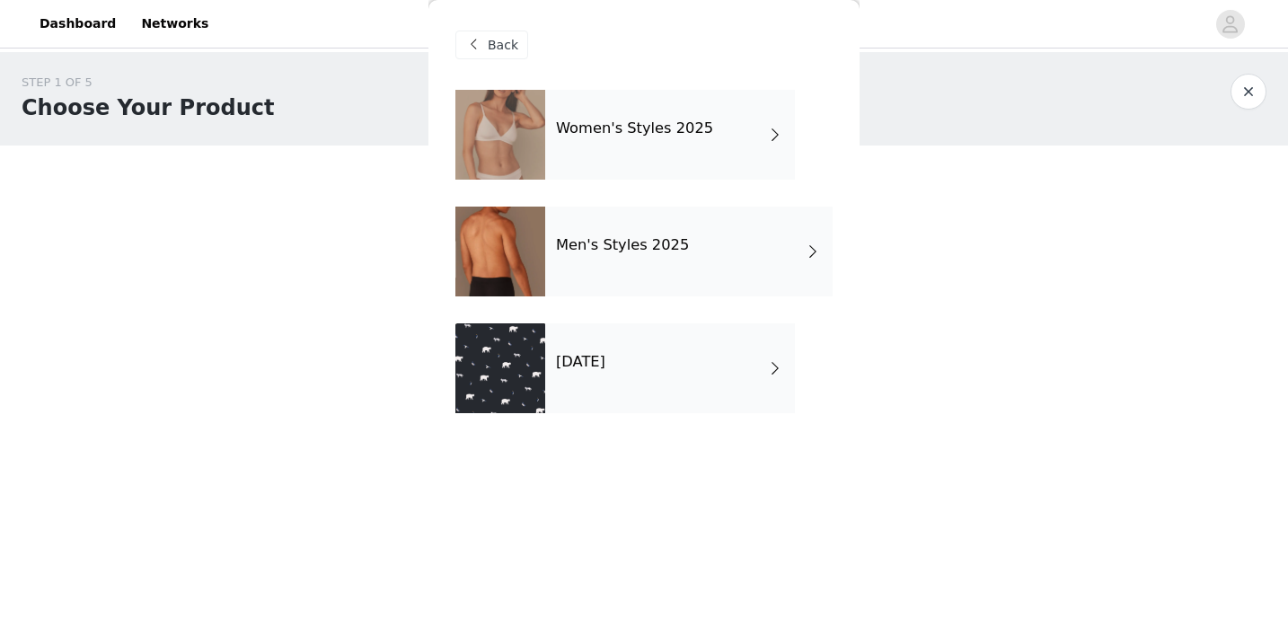
click at [652, 150] on div "Women's Styles 2025" at bounding box center [670, 135] width 250 height 90
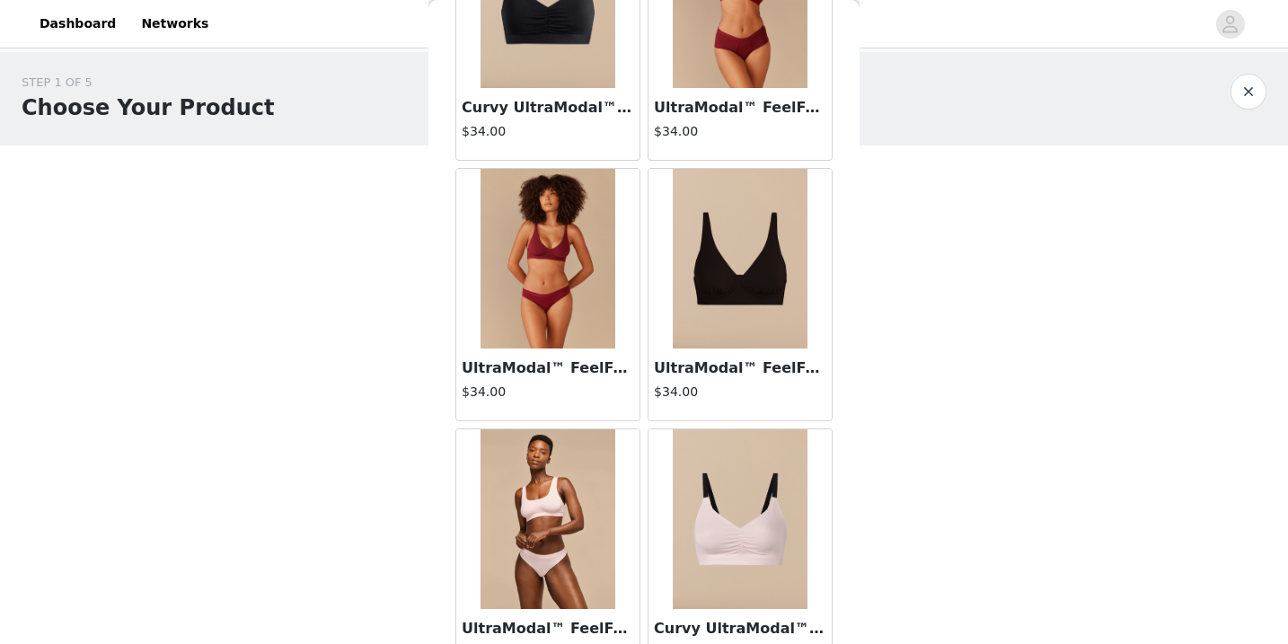
scroll to position [2105, 0]
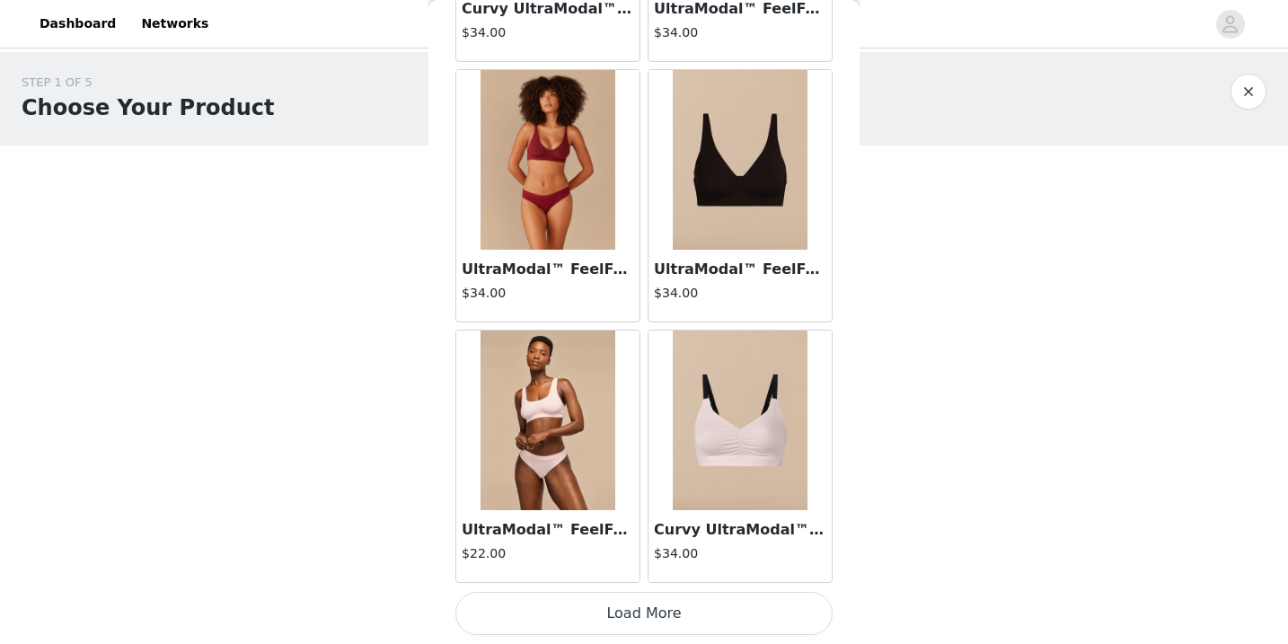
click at [687, 614] on button "Load More" at bounding box center [643, 613] width 377 height 43
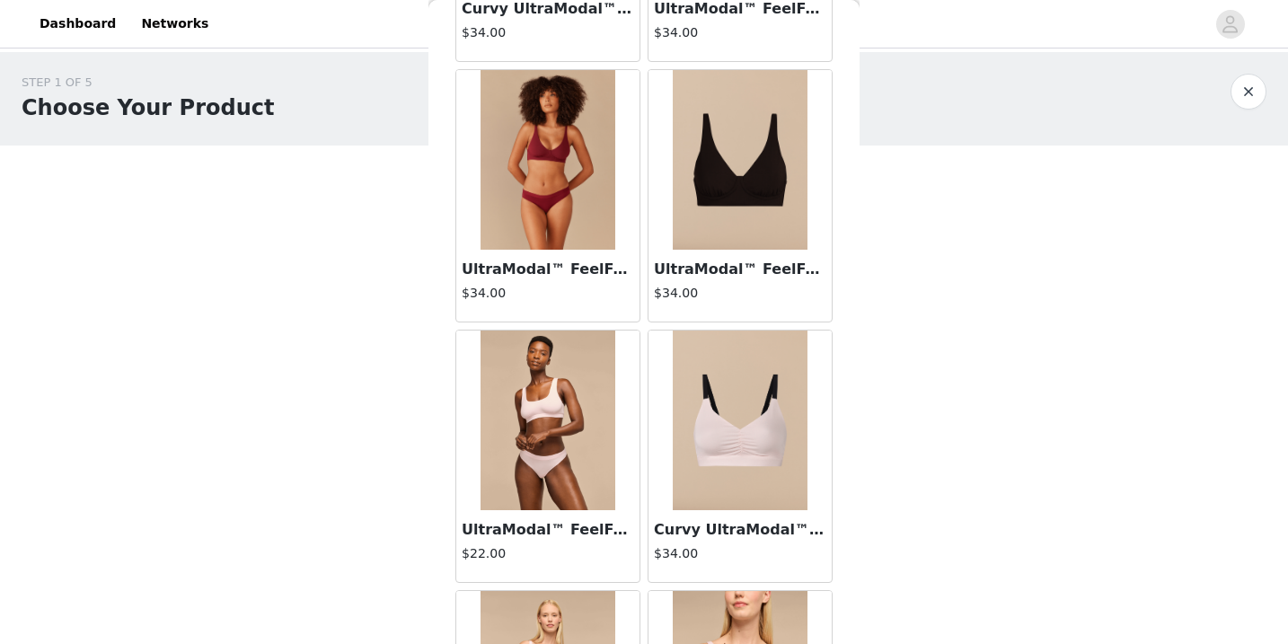
scroll to position [2472, 0]
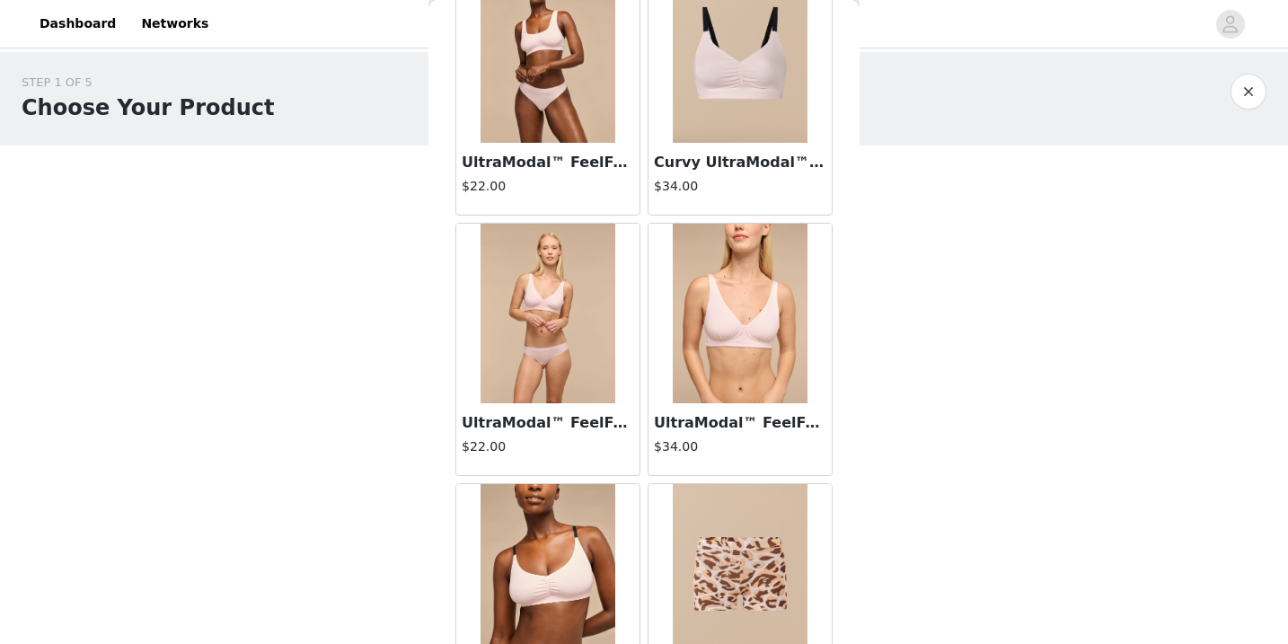
click at [593, 113] on img at bounding box center [548, 53] width 135 height 180
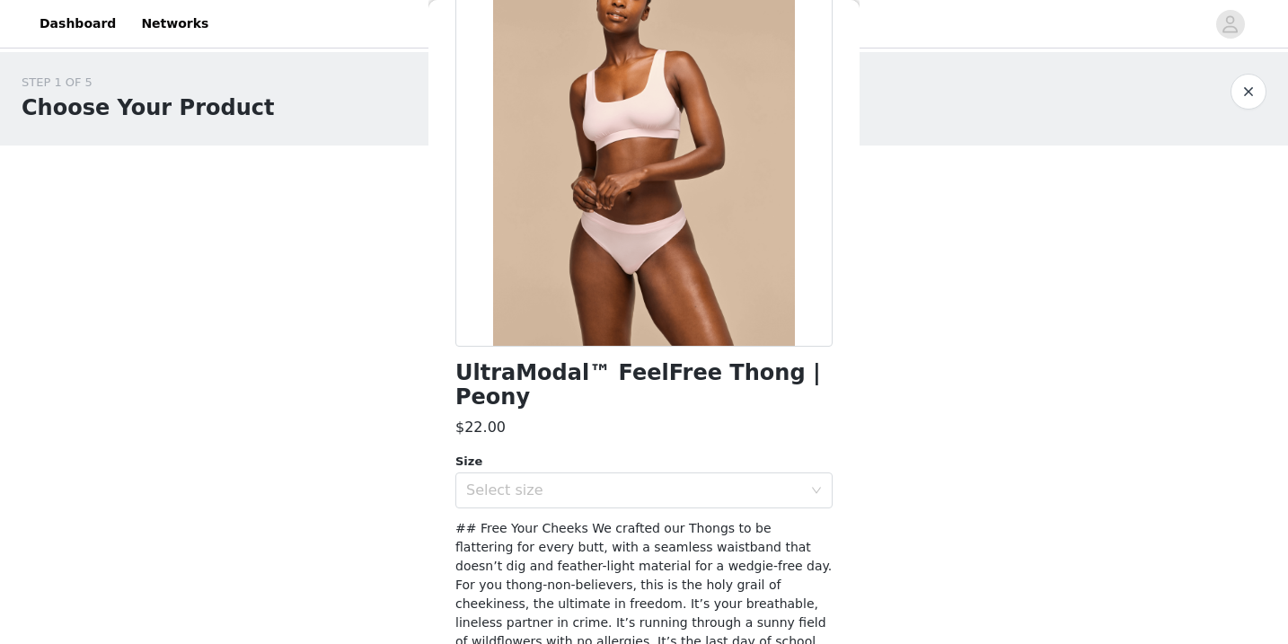
scroll to position [248, 0]
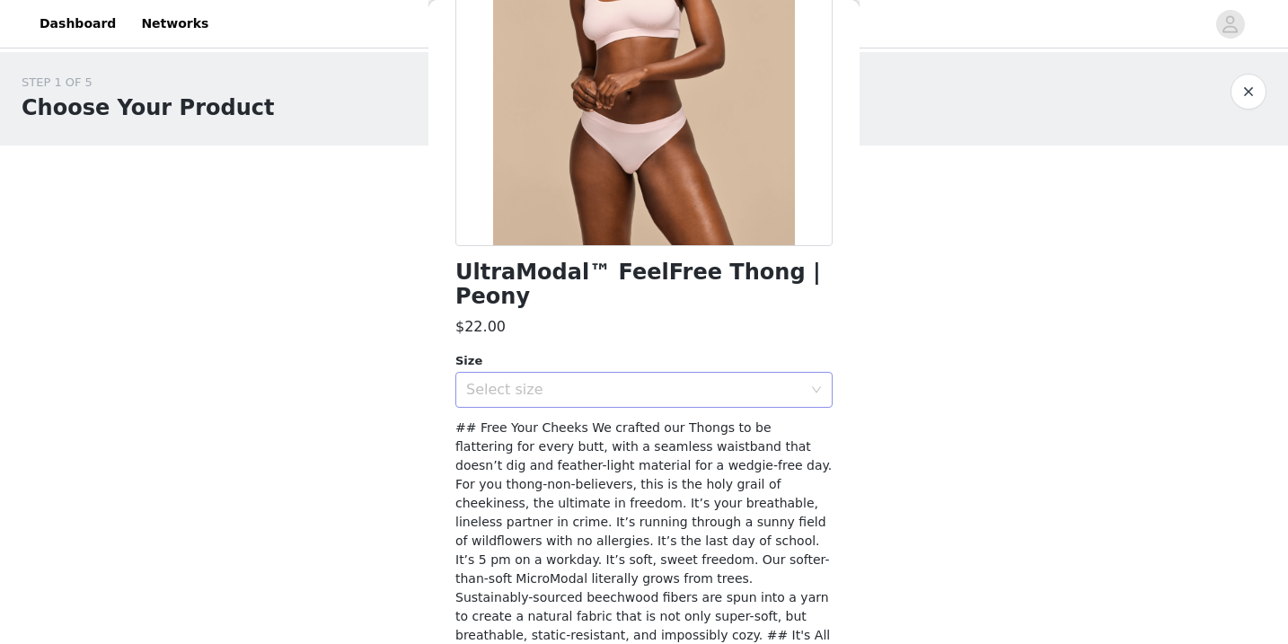
click at [674, 380] on div "Select size" at bounding box center [638, 390] width 344 height 34
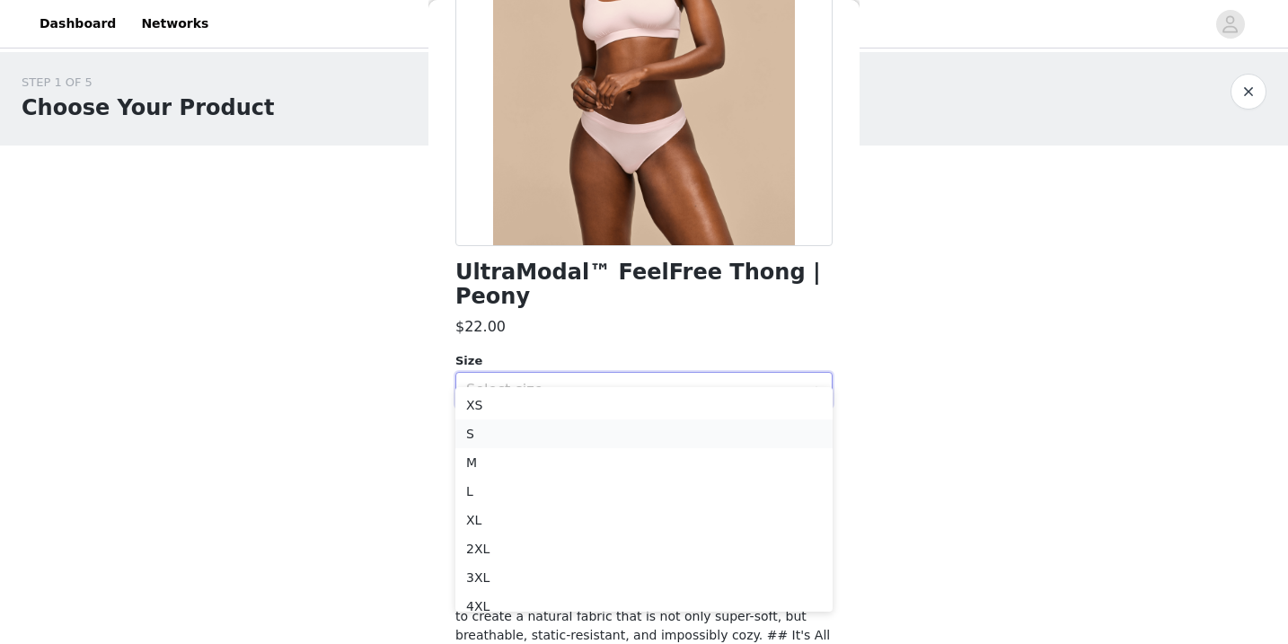
click at [526, 440] on li "S" at bounding box center [643, 434] width 377 height 29
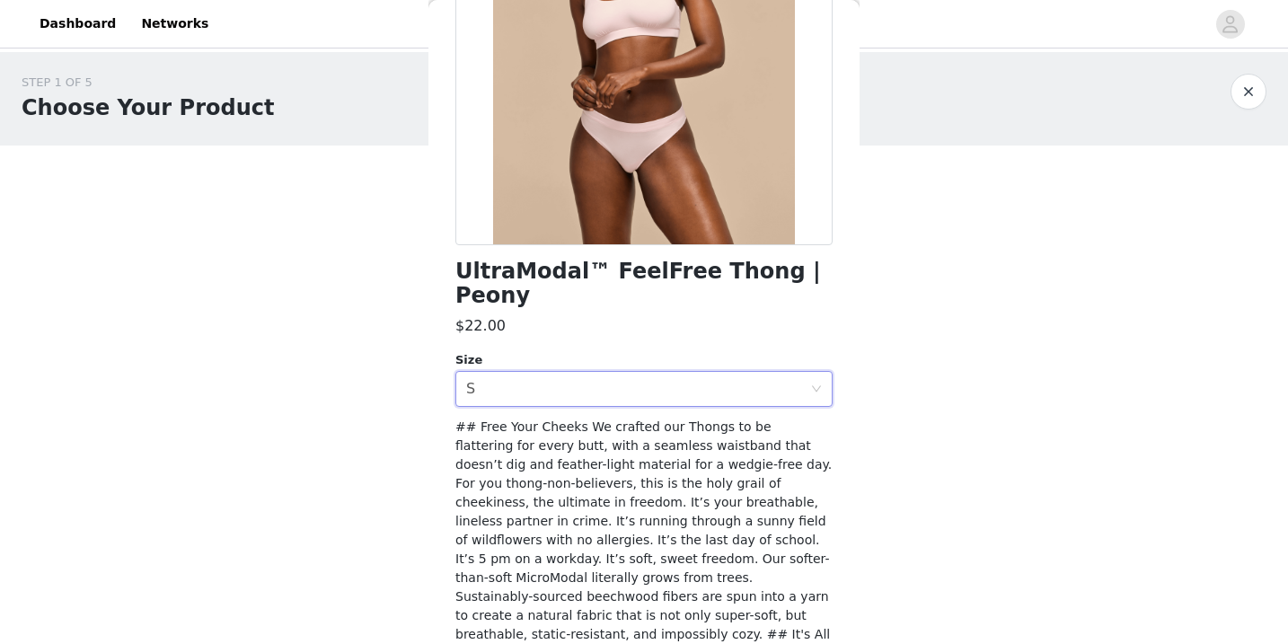
scroll to position [356, 0]
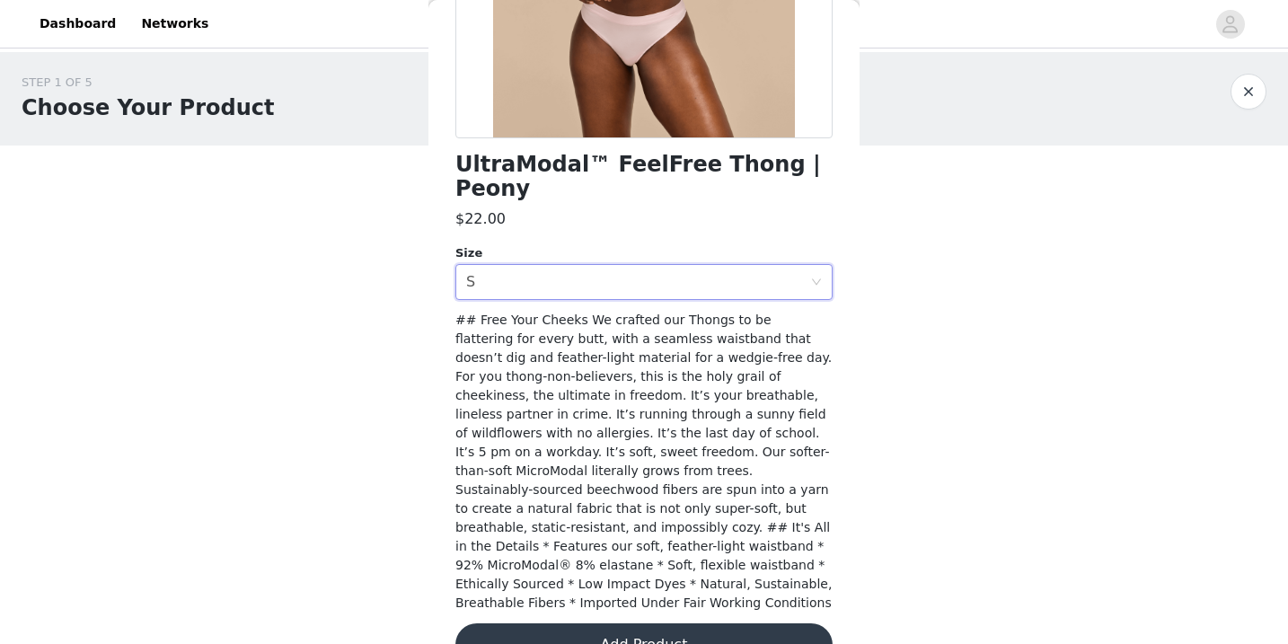
click at [615, 623] on button "Add Product" at bounding box center [643, 644] width 377 height 43
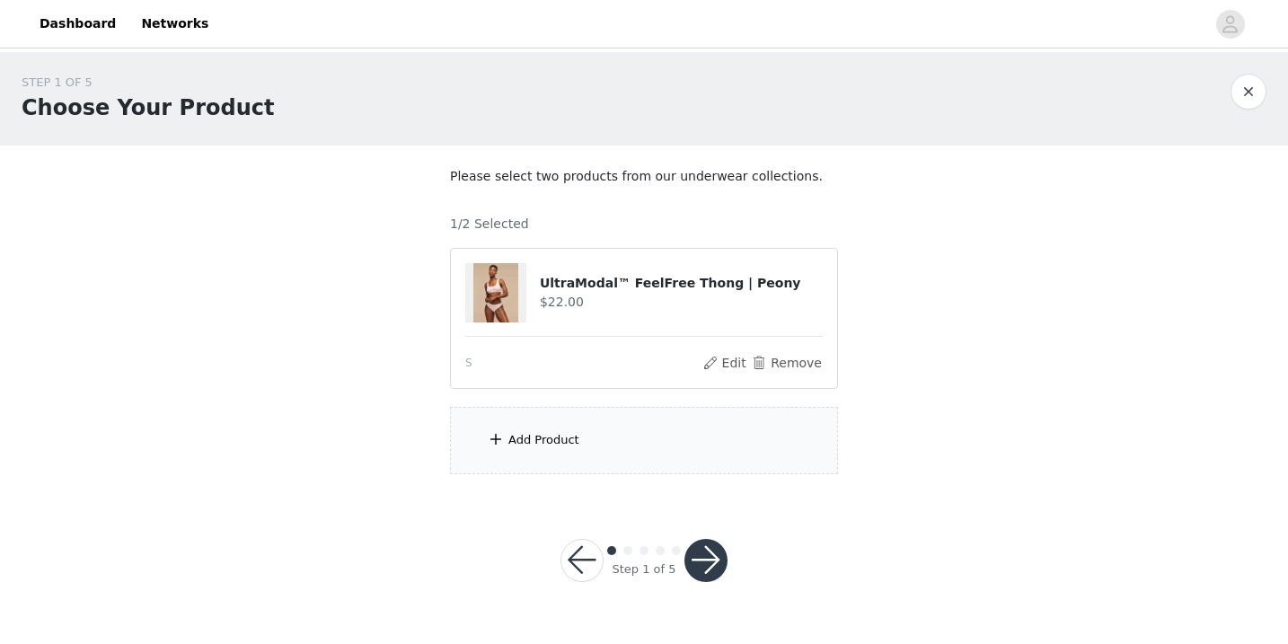
click at [615, 441] on div "Add Product" at bounding box center [644, 440] width 388 height 67
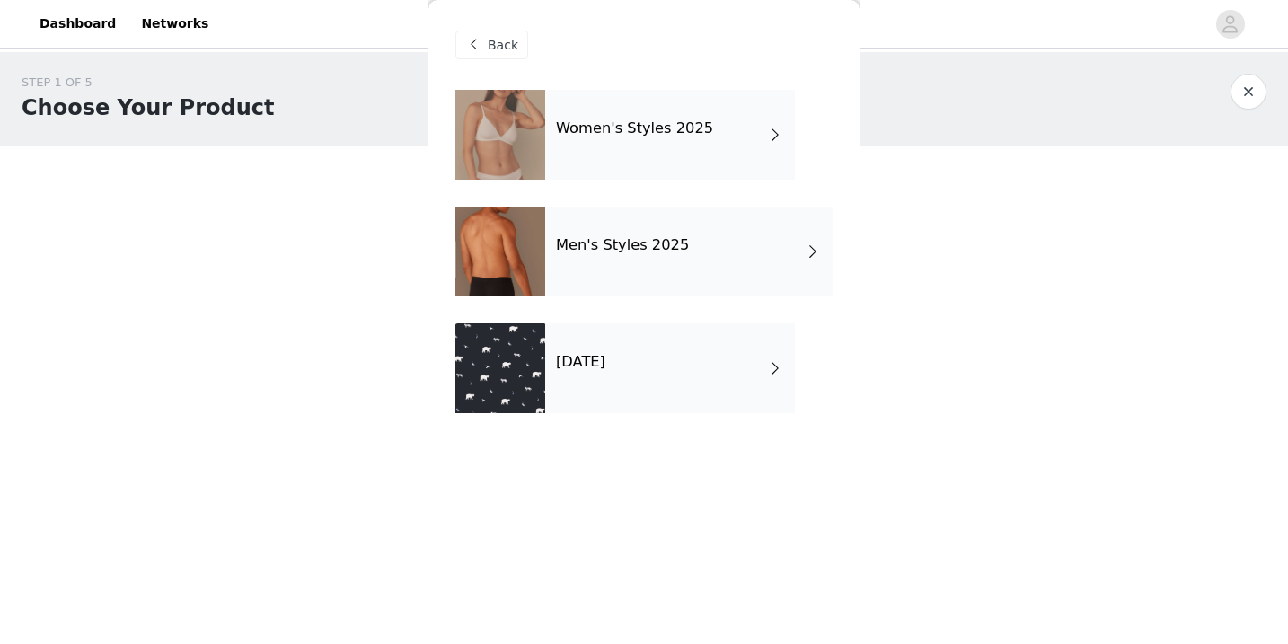
click at [673, 137] on div "Women's Styles 2025" at bounding box center [670, 135] width 250 height 90
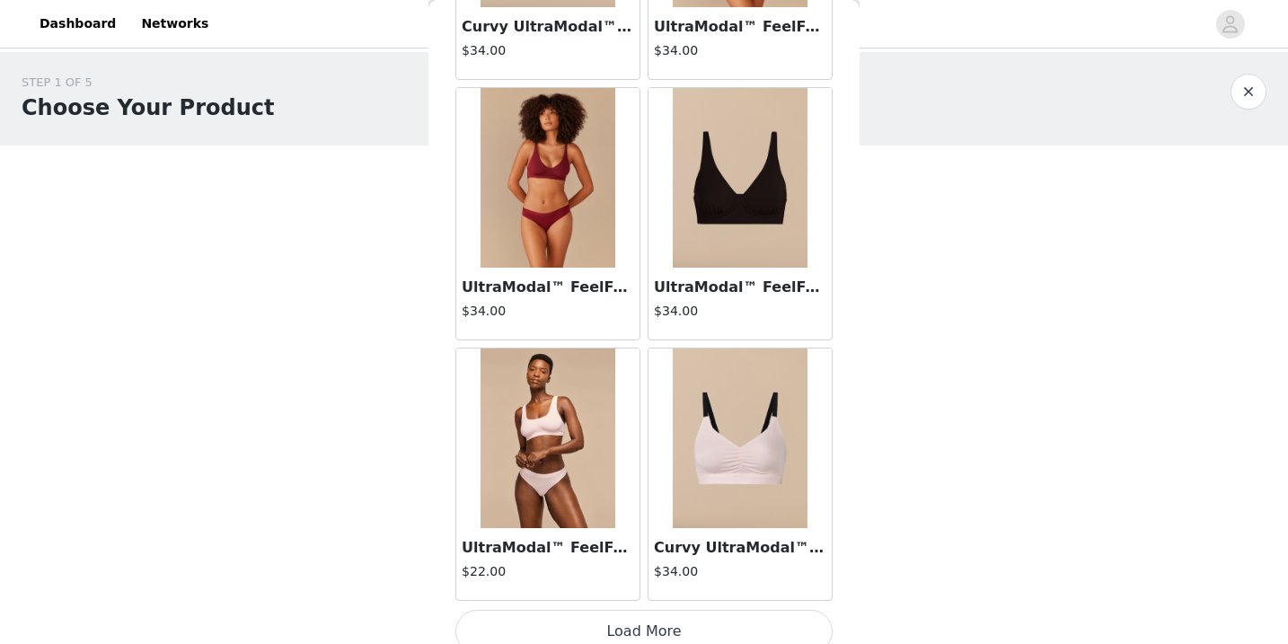
scroll to position [2105, 0]
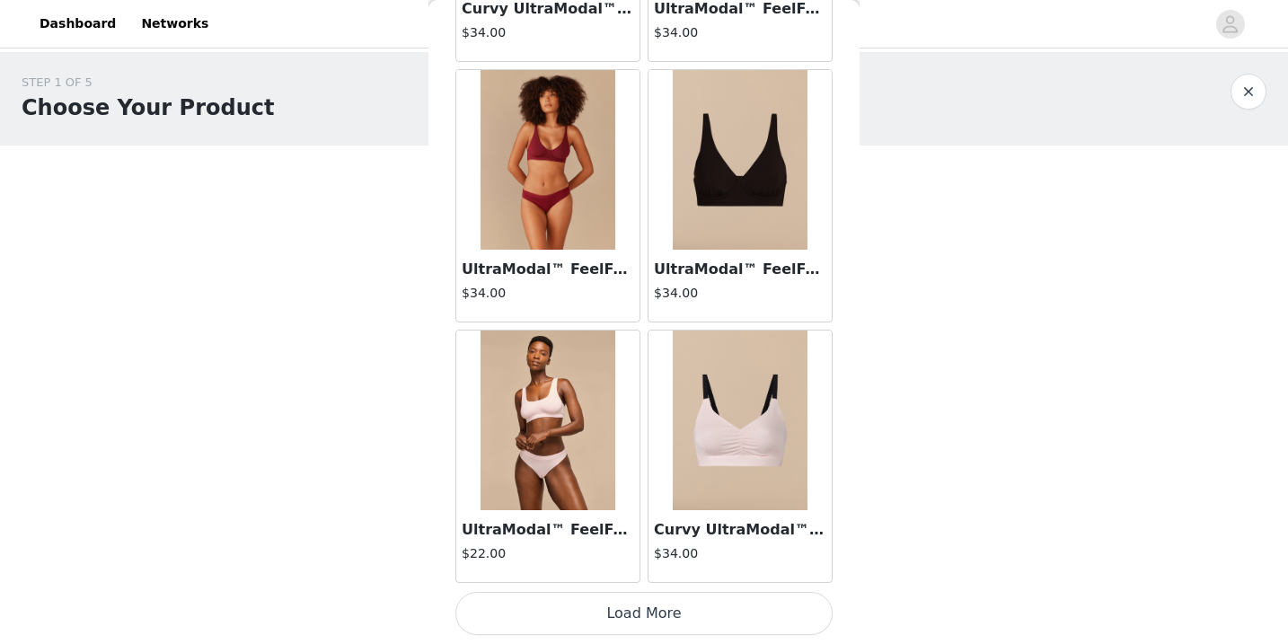
click at [702, 611] on button "Load More" at bounding box center [643, 613] width 377 height 43
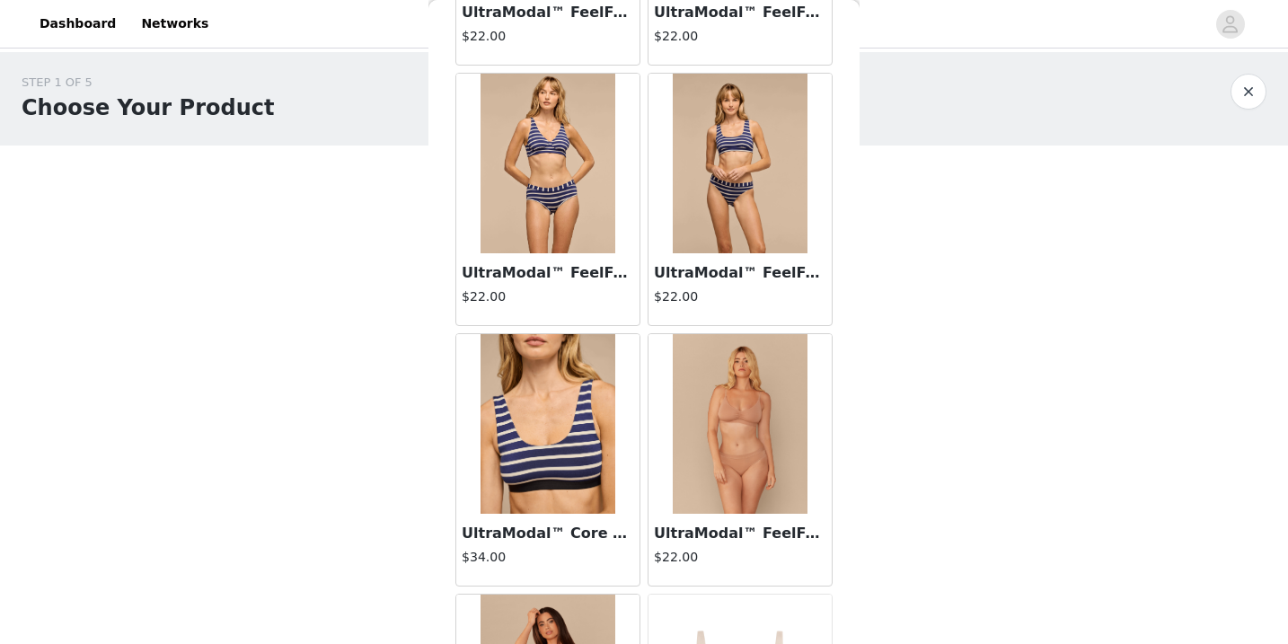
scroll to position [3926, 0]
click at [745, 208] on img at bounding box center [740, 163] width 135 height 180
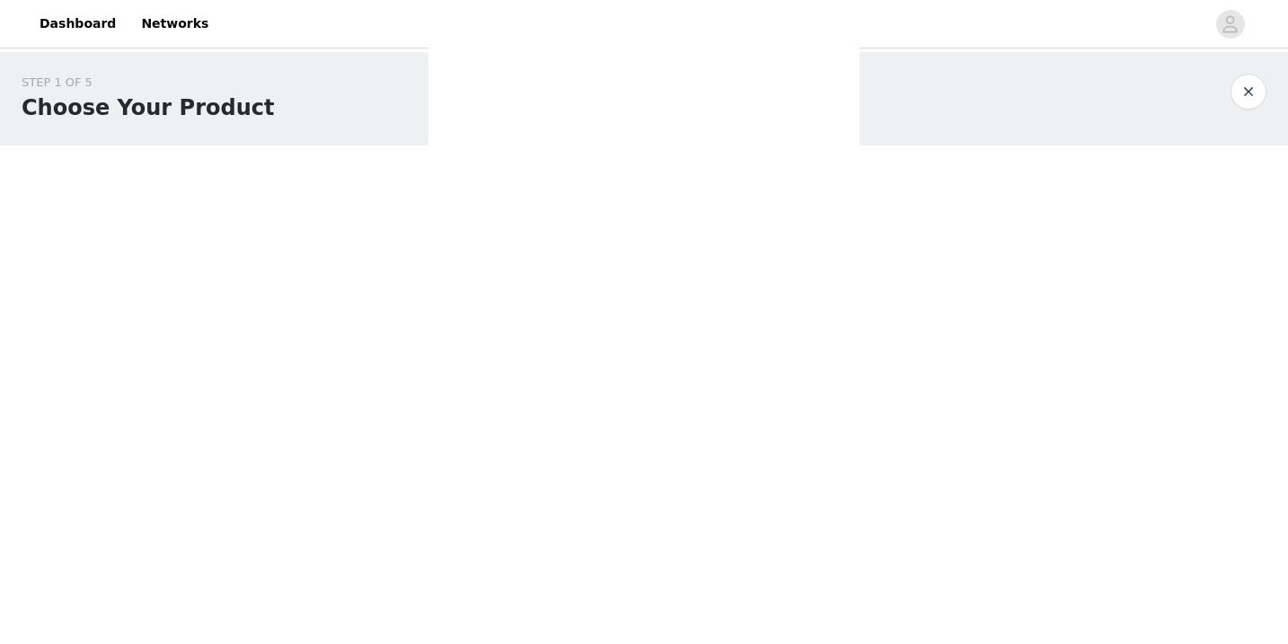
scroll to position [0, 0]
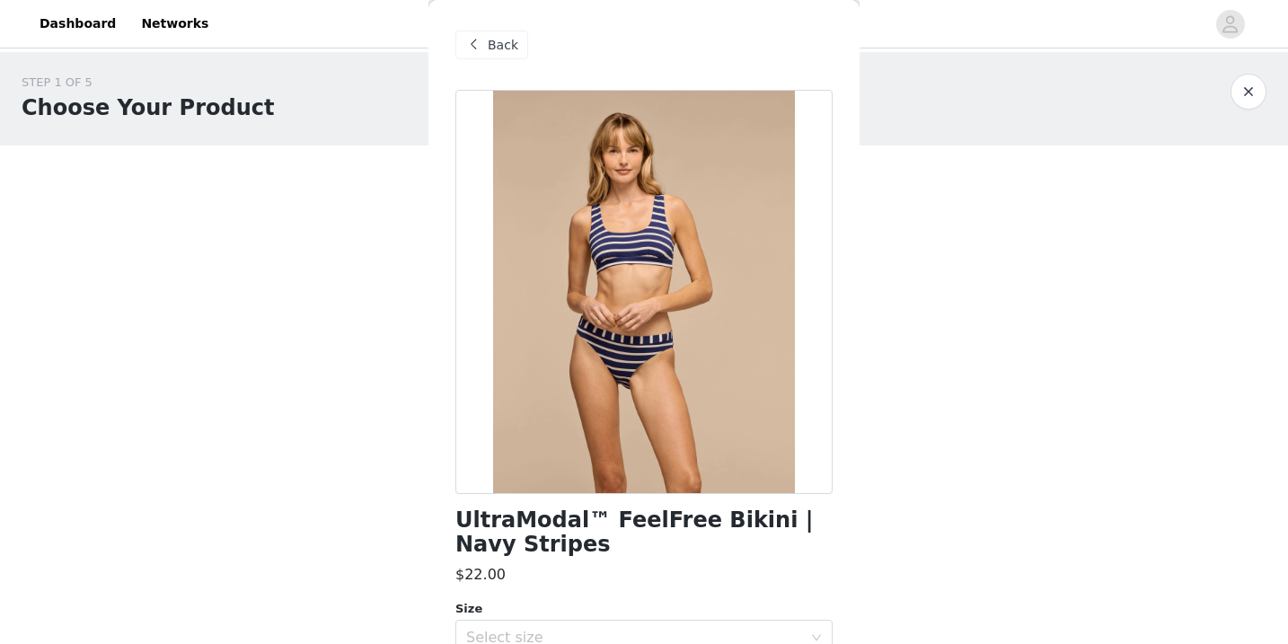
click at [471, 55] on span at bounding box center [474, 45] width 22 height 22
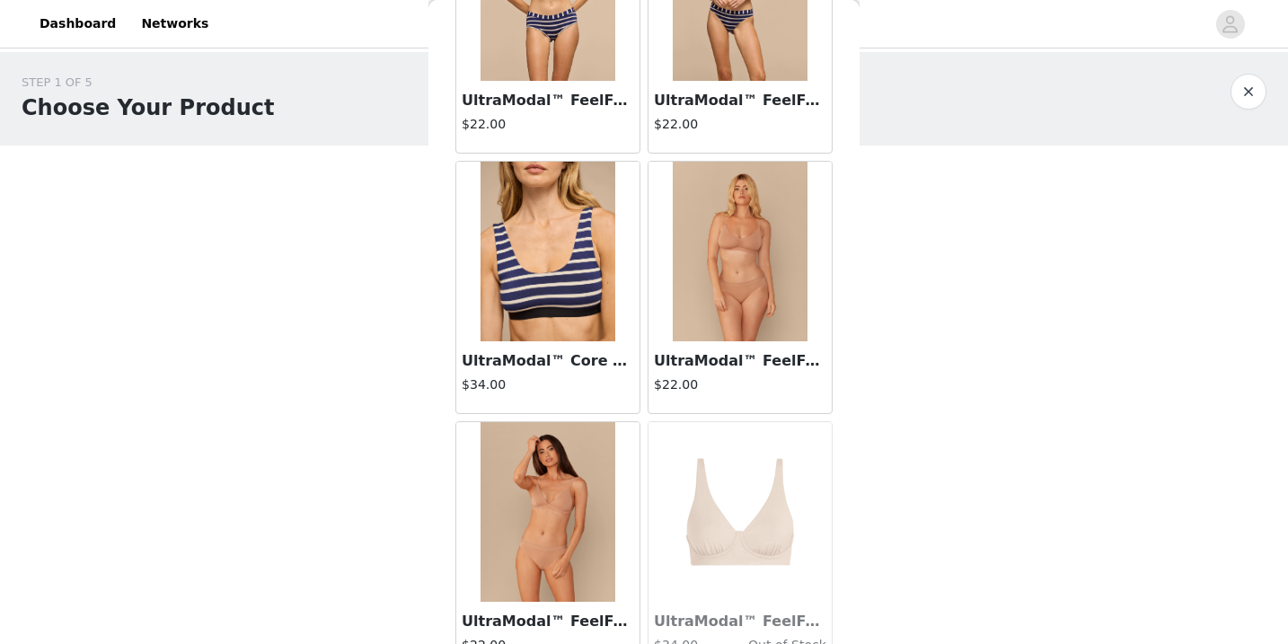
scroll to position [4101, 0]
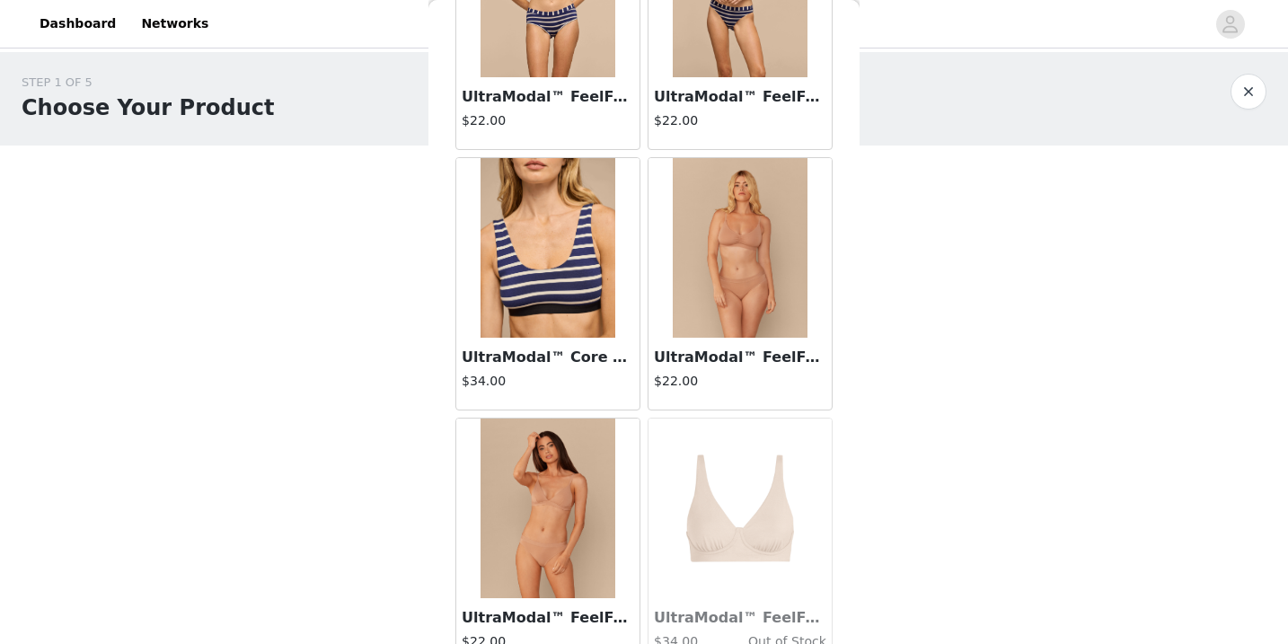
click at [587, 318] on img at bounding box center [548, 248] width 135 height 180
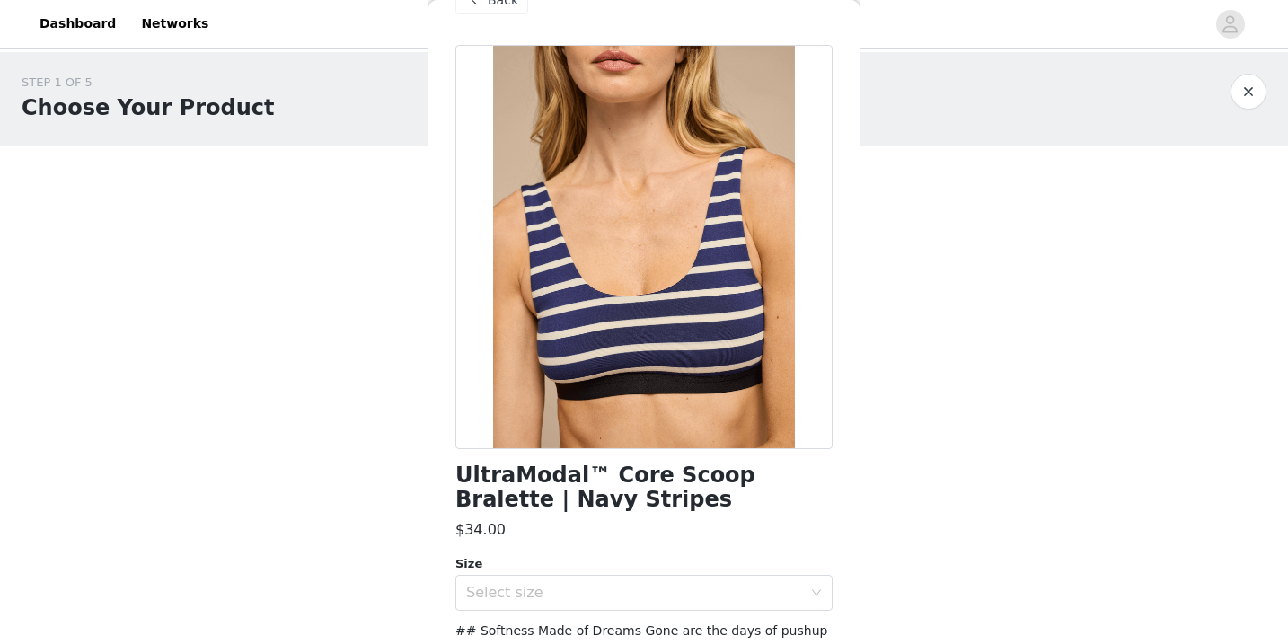
scroll to position [0, 0]
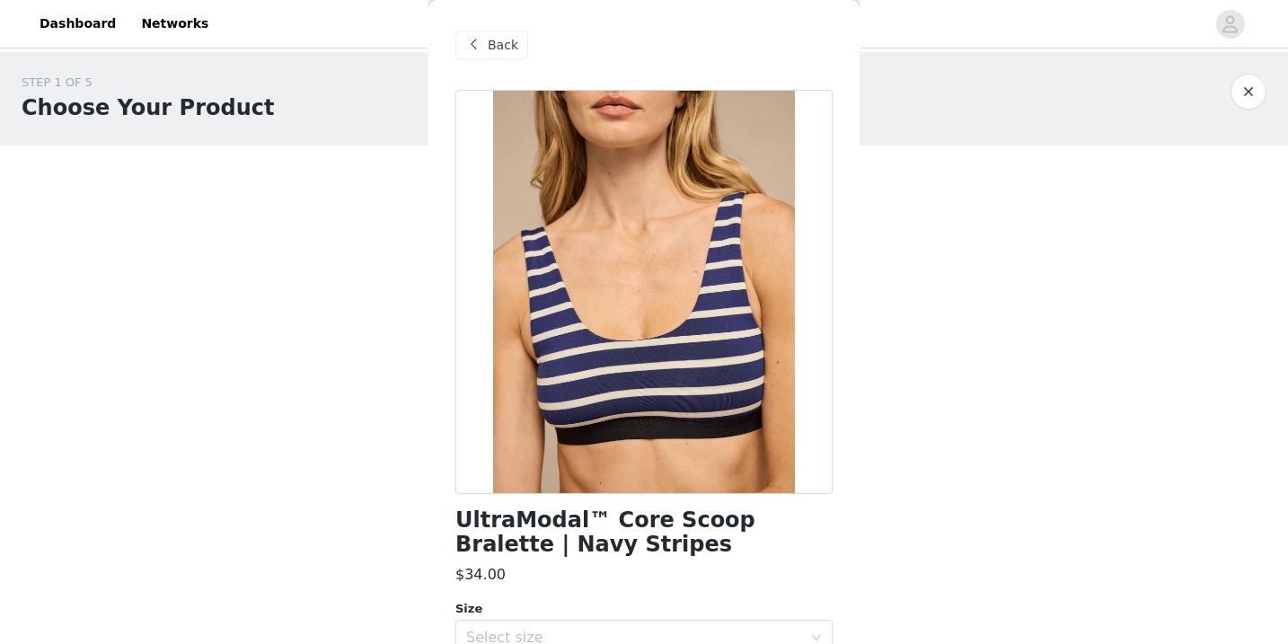
click at [499, 37] on span "Back" at bounding box center [503, 45] width 31 height 19
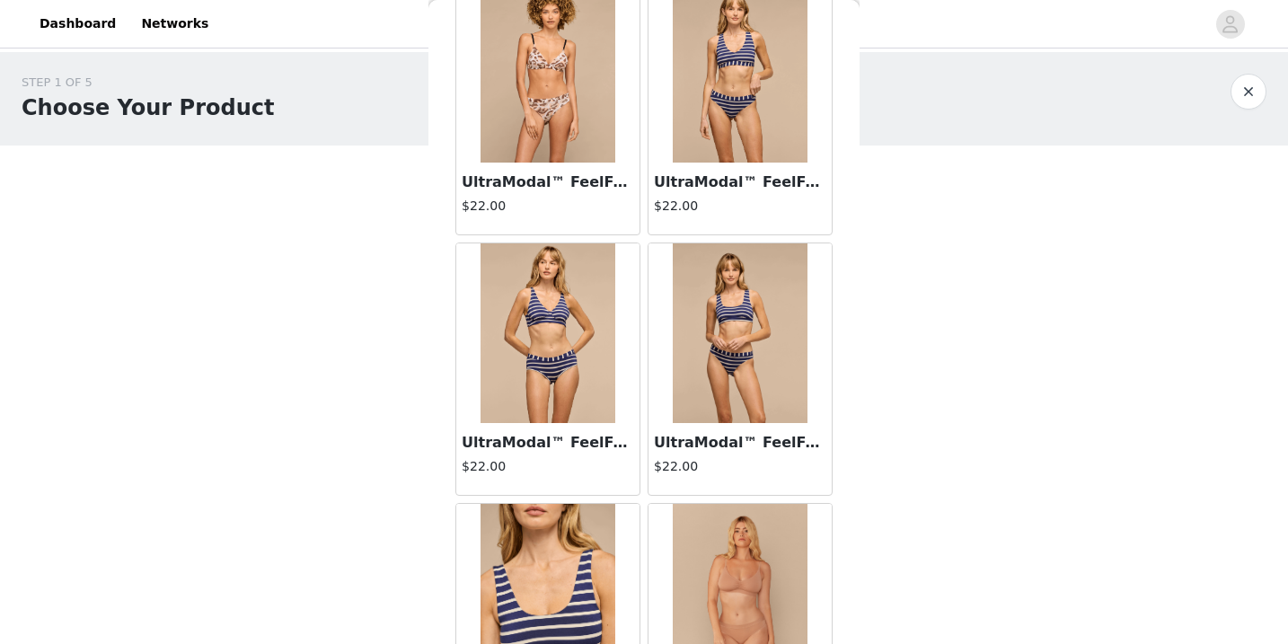
scroll to position [3741, 0]
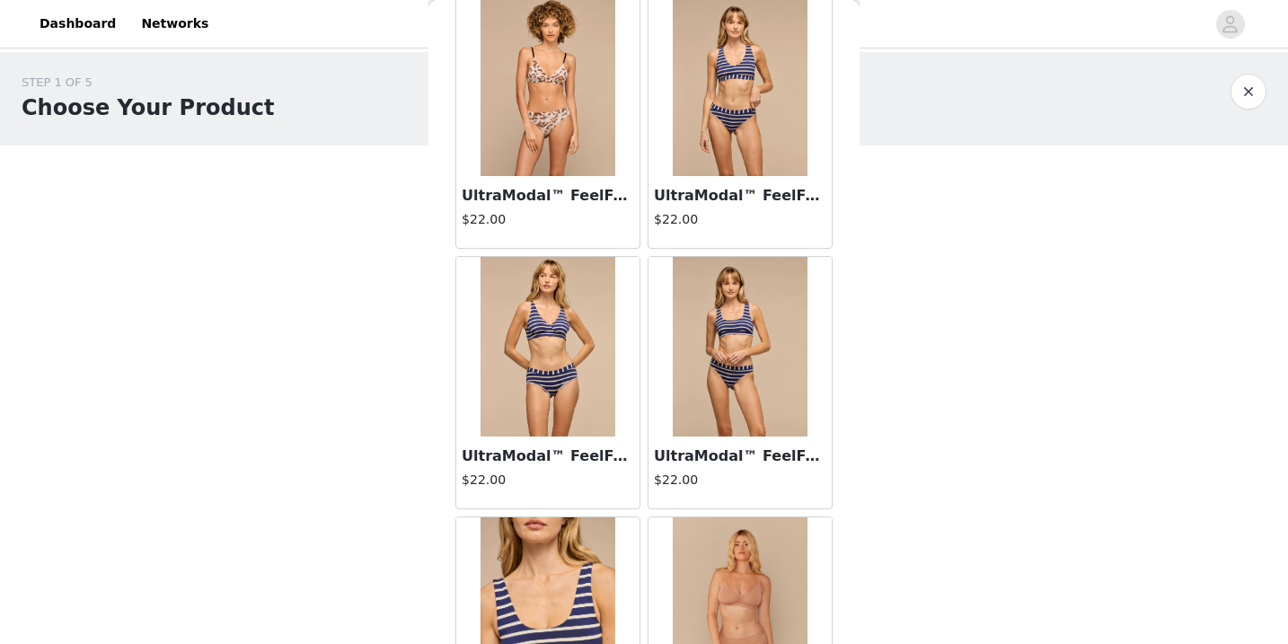
click at [562, 375] on img at bounding box center [548, 347] width 135 height 180
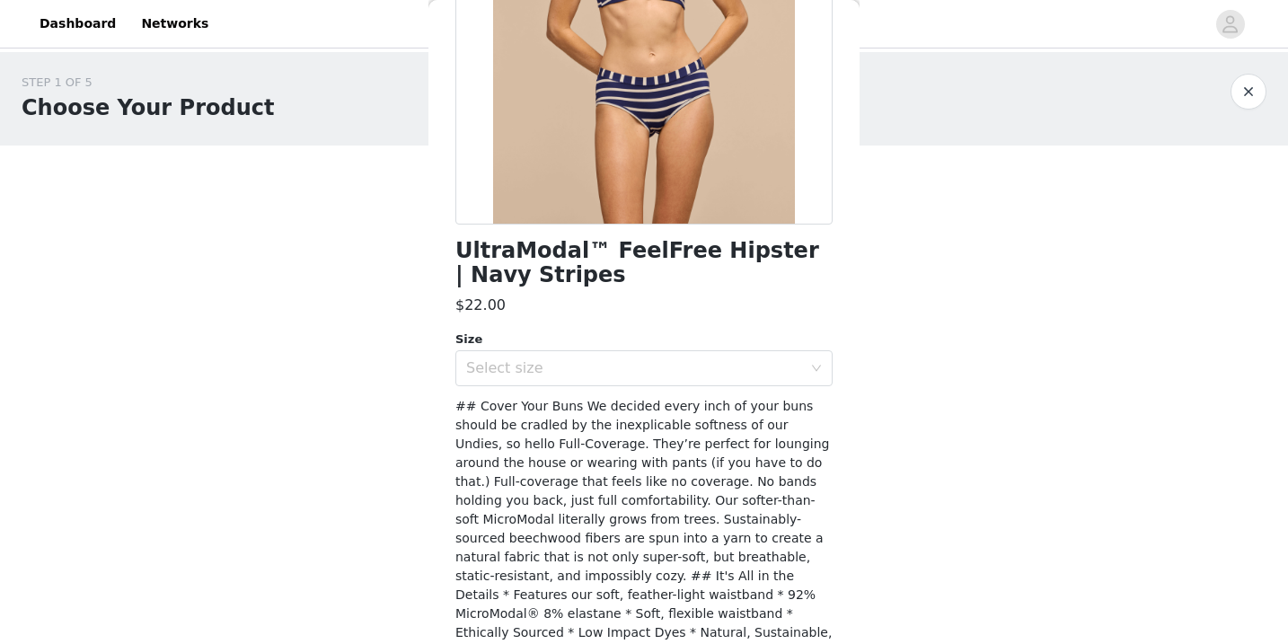
scroll to position [0, 0]
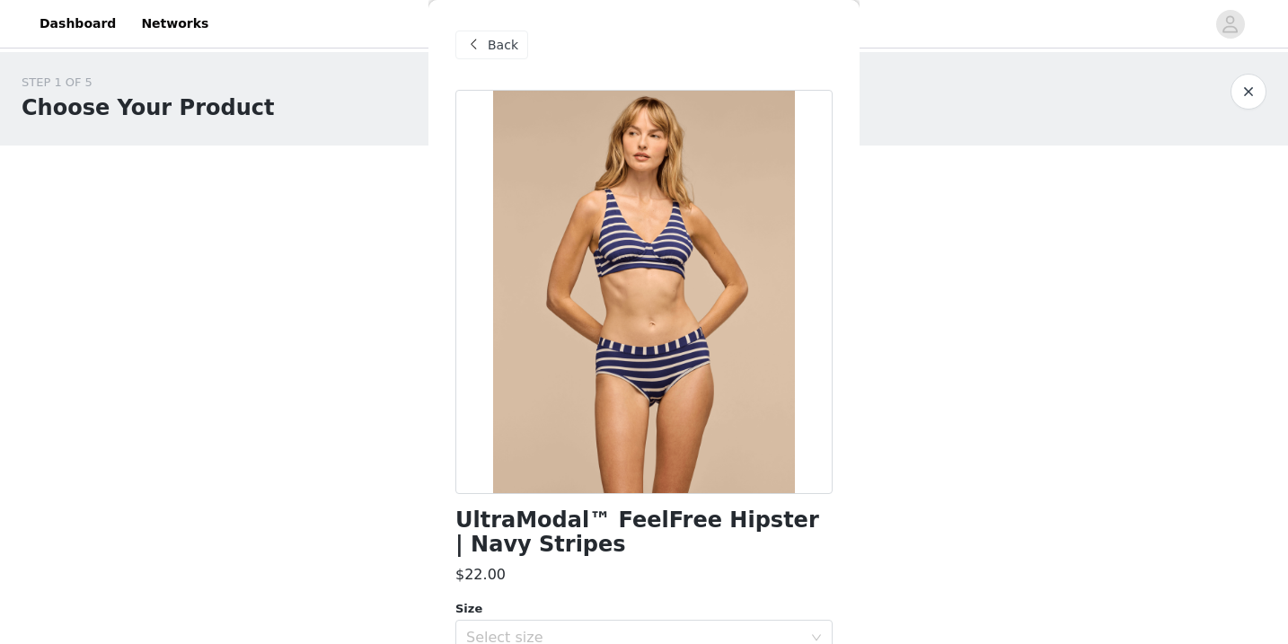
click at [484, 49] on div "Back" at bounding box center [491, 45] width 73 height 29
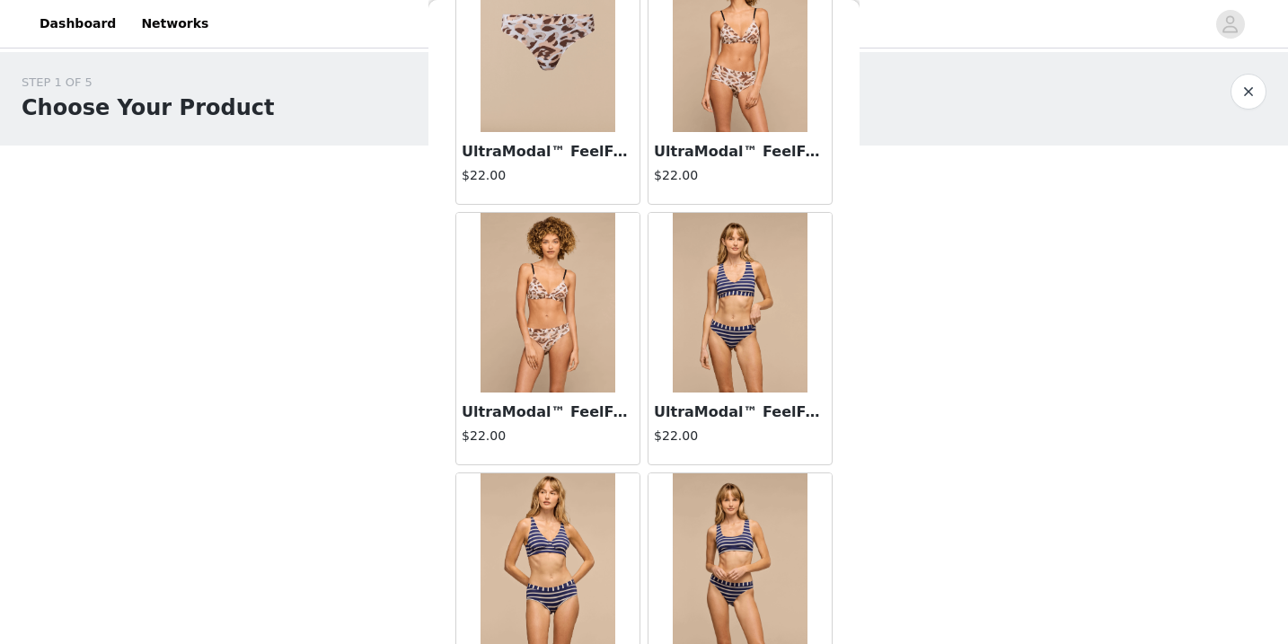
scroll to position [3527, 0]
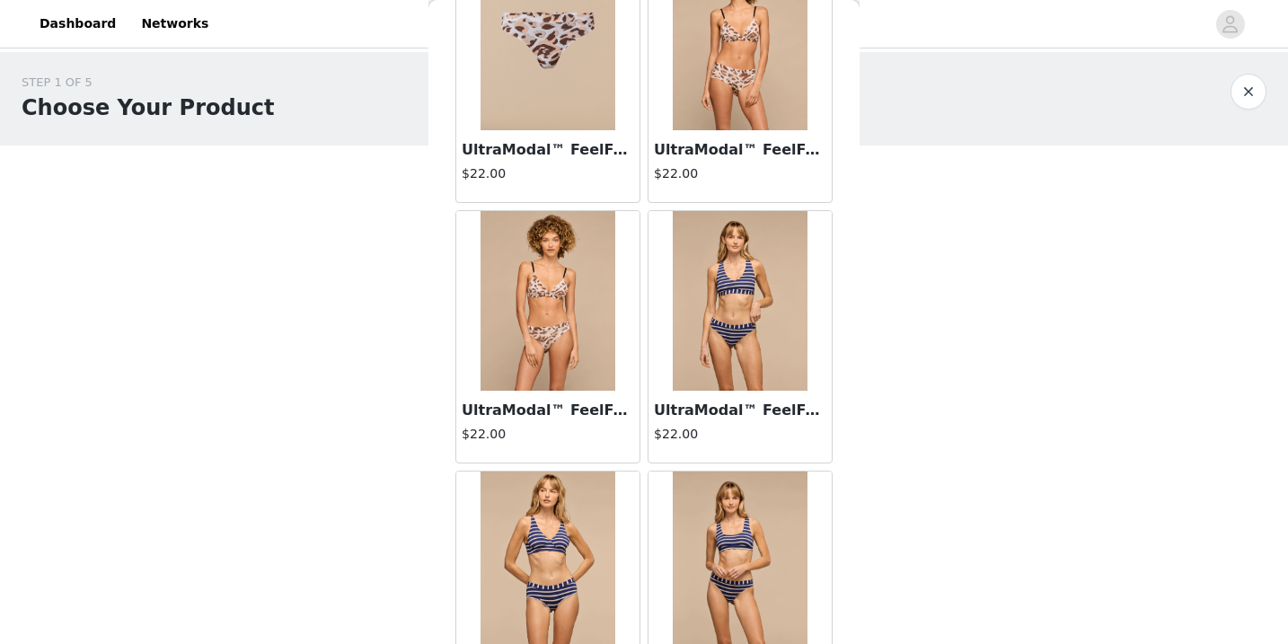
click at [750, 312] on img at bounding box center [740, 301] width 135 height 180
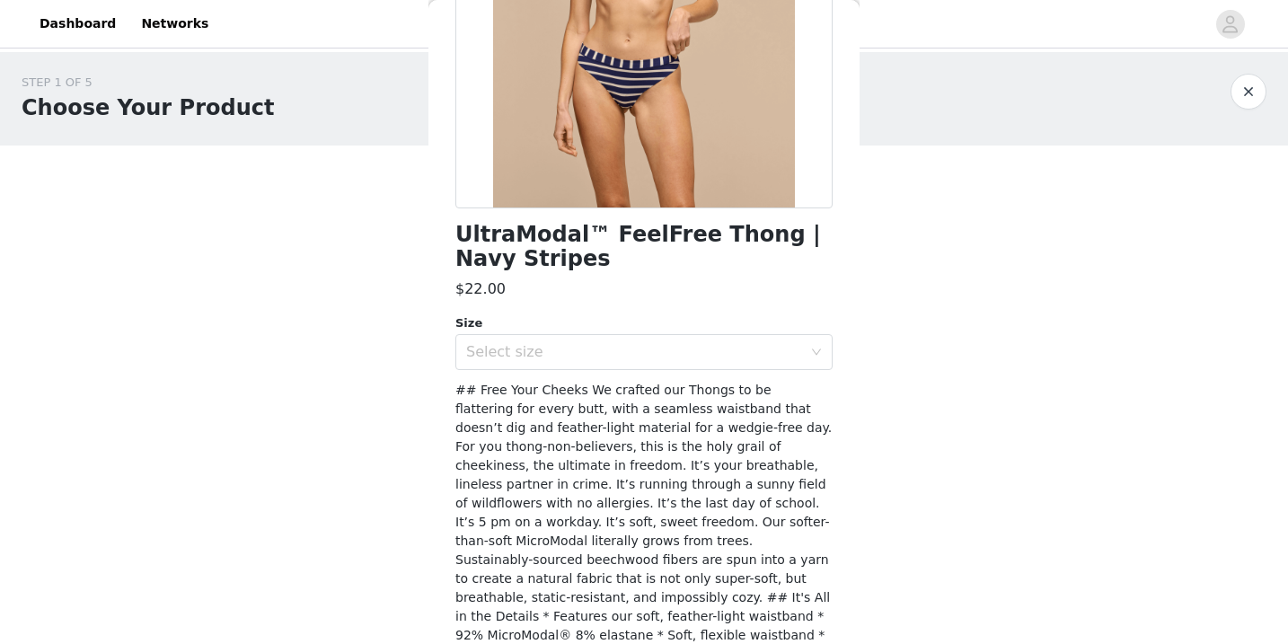
scroll to position [317, 0]
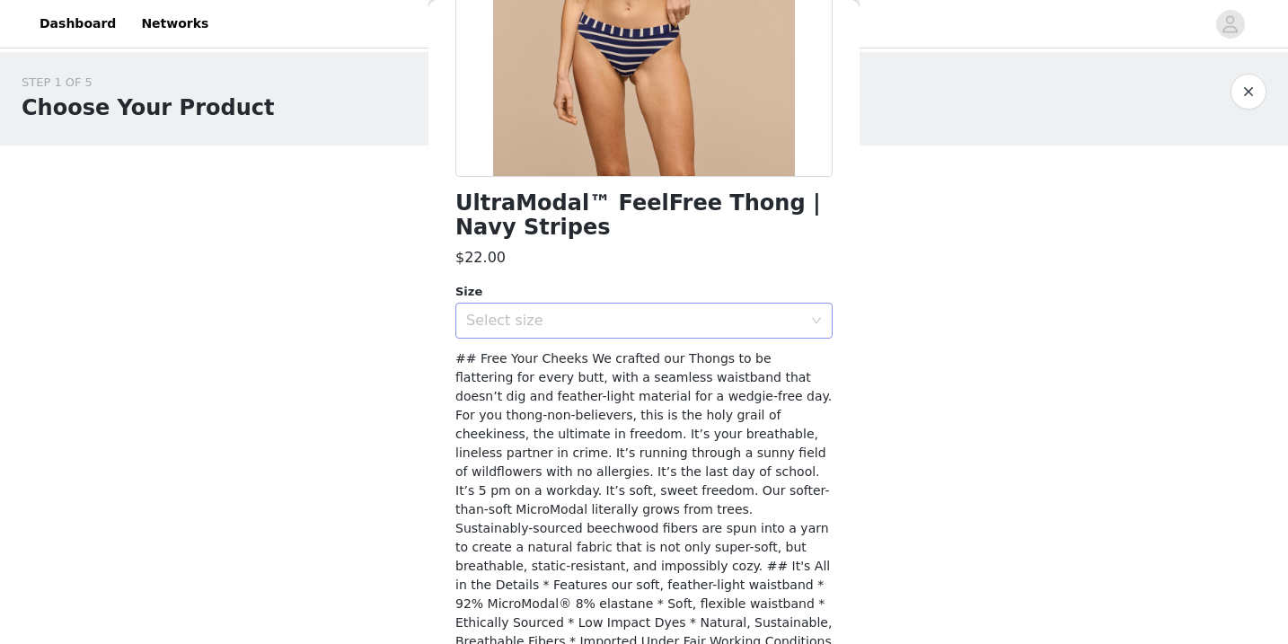
click at [777, 325] on div "Select size" at bounding box center [634, 321] width 336 height 18
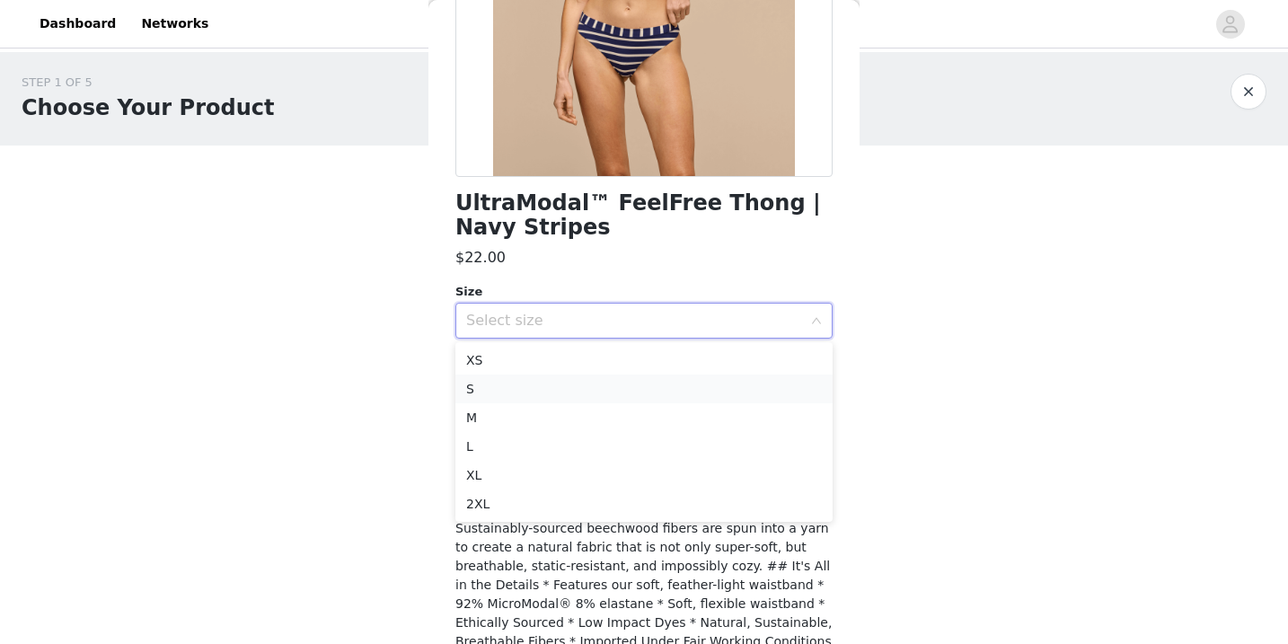
click at [665, 396] on li "S" at bounding box center [643, 389] width 377 height 29
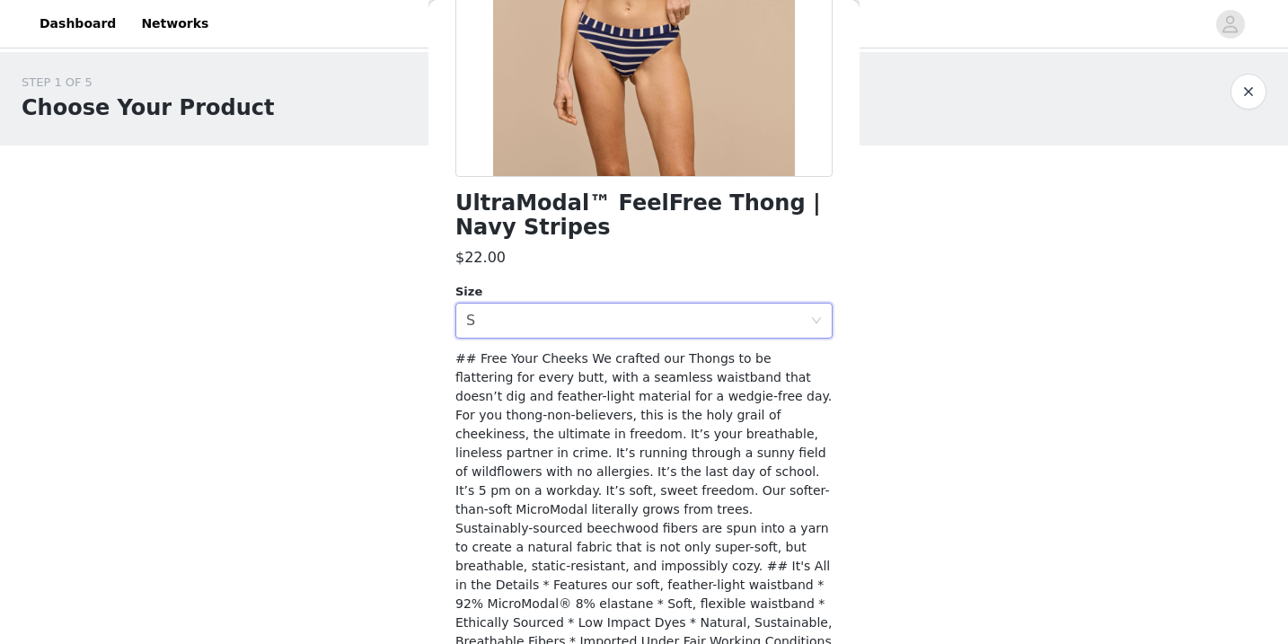
scroll to position [380, 0]
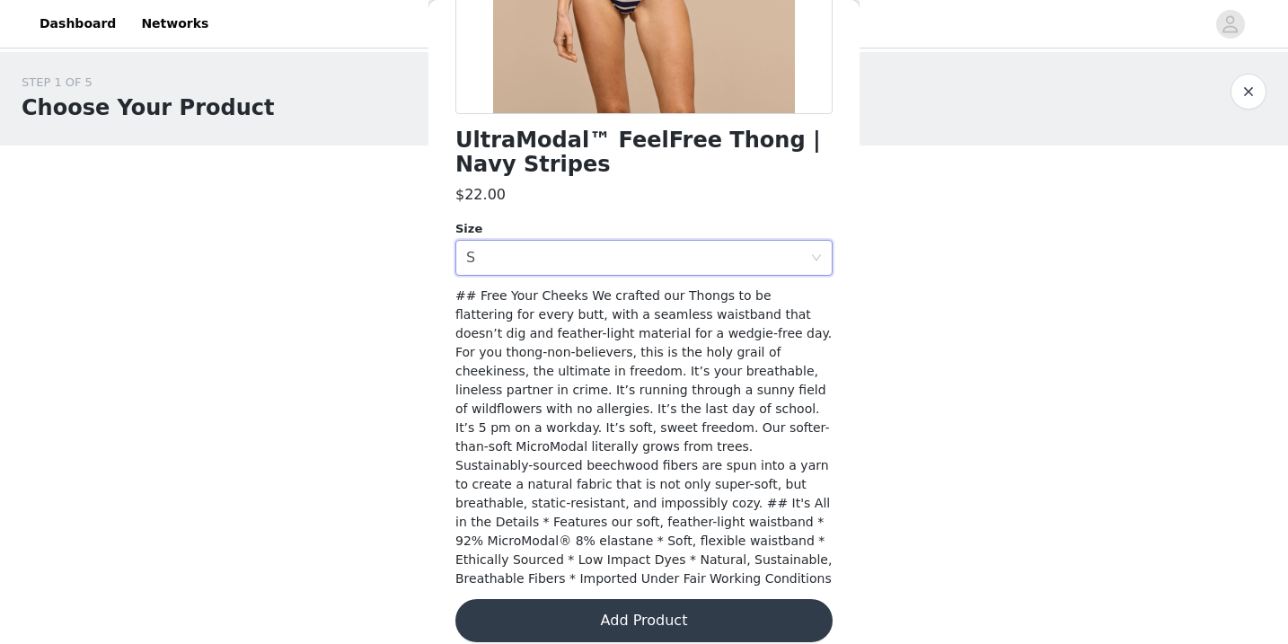
click at [658, 599] on button "Add Product" at bounding box center [643, 620] width 377 height 43
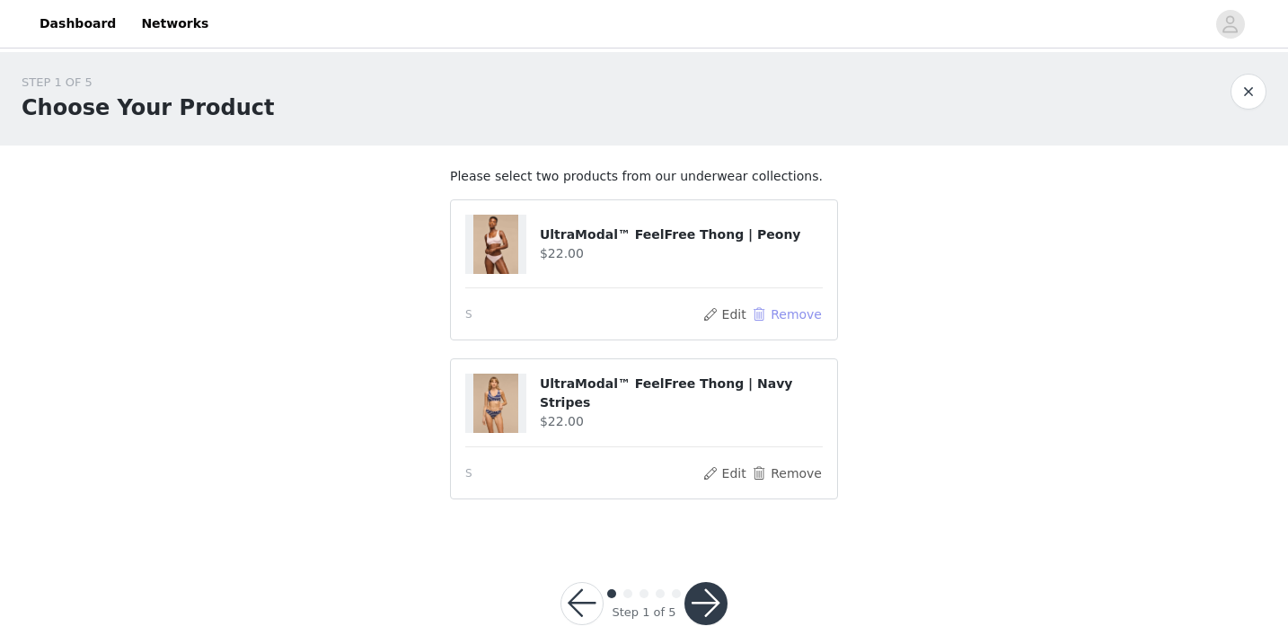
click at [777, 314] on button "Remove" at bounding box center [787, 315] width 72 height 22
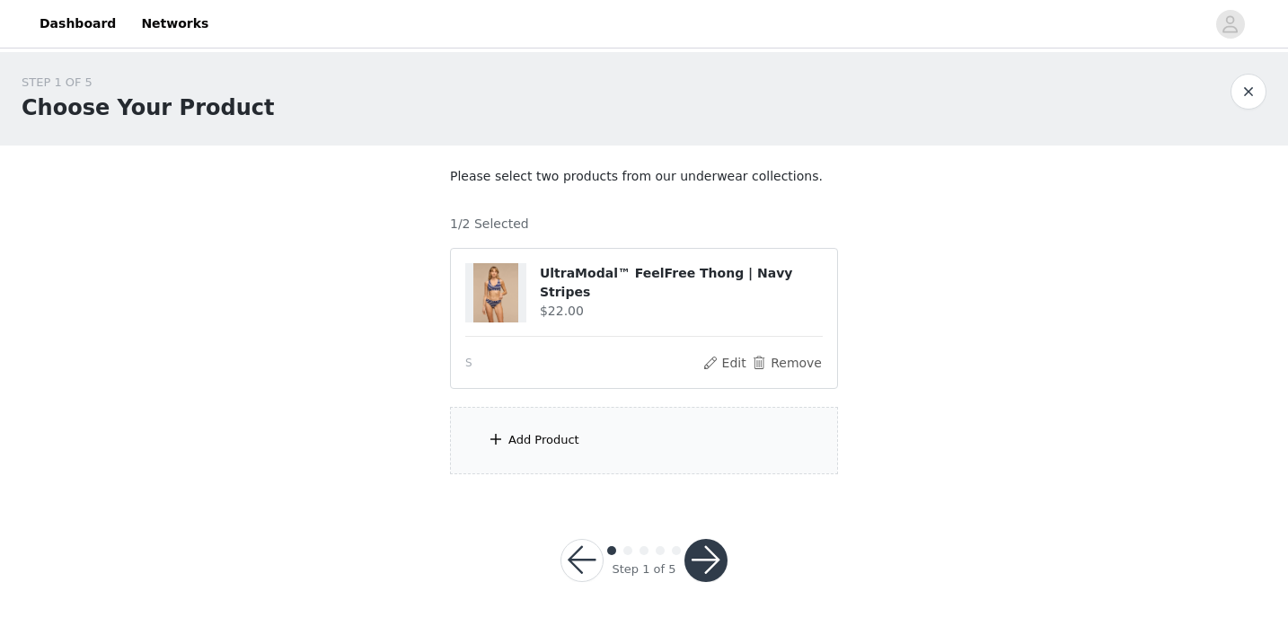
click at [578, 441] on div "Add Product" at bounding box center [644, 440] width 388 height 67
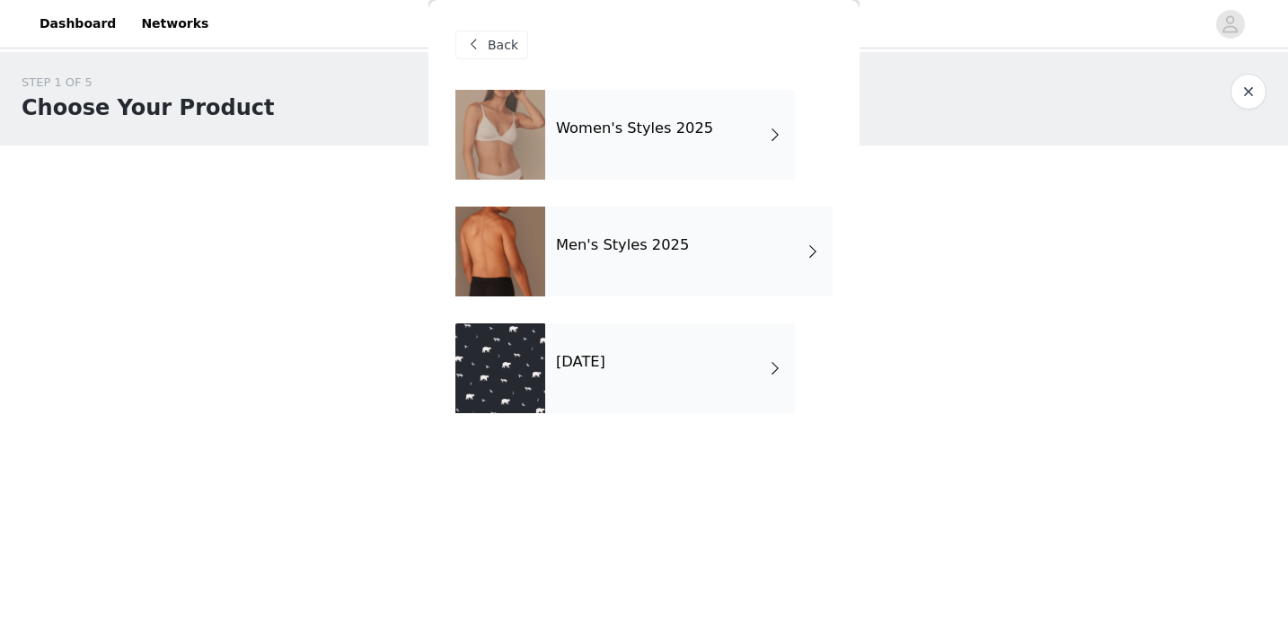
click at [607, 141] on div "Women's Styles 2025" at bounding box center [670, 135] width 250 height 90
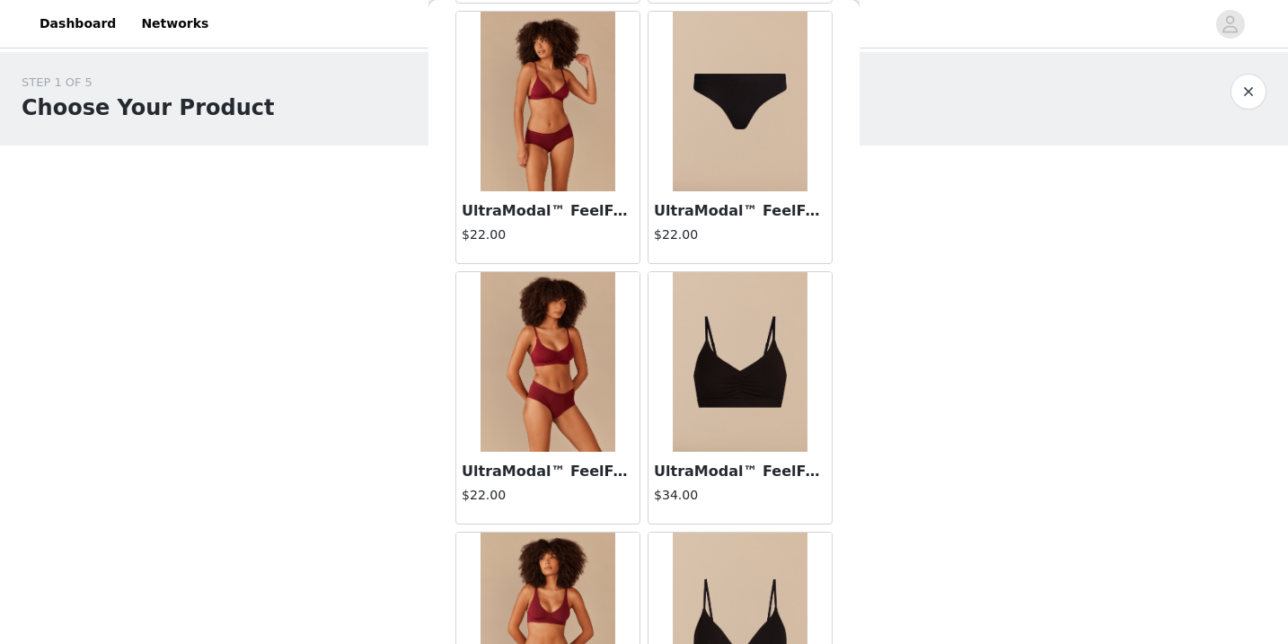
scroll to position [2105, 0]
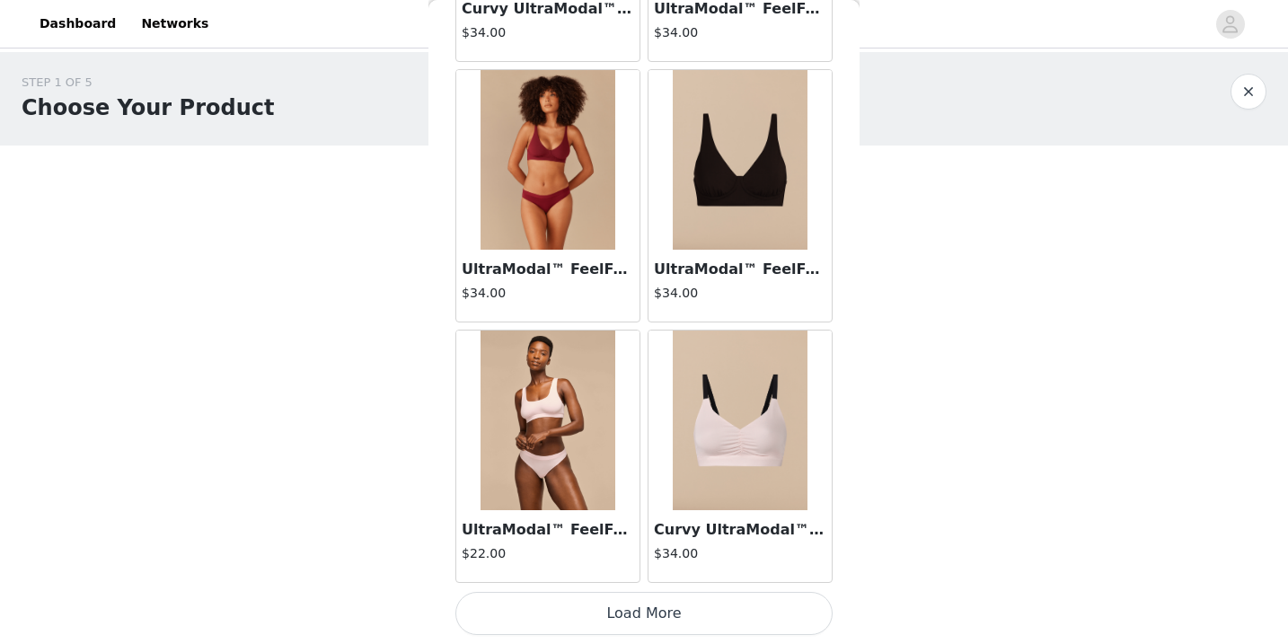
click at [685, 611] on button "Load More" at bounding box center [643, 613] width 377 height 43
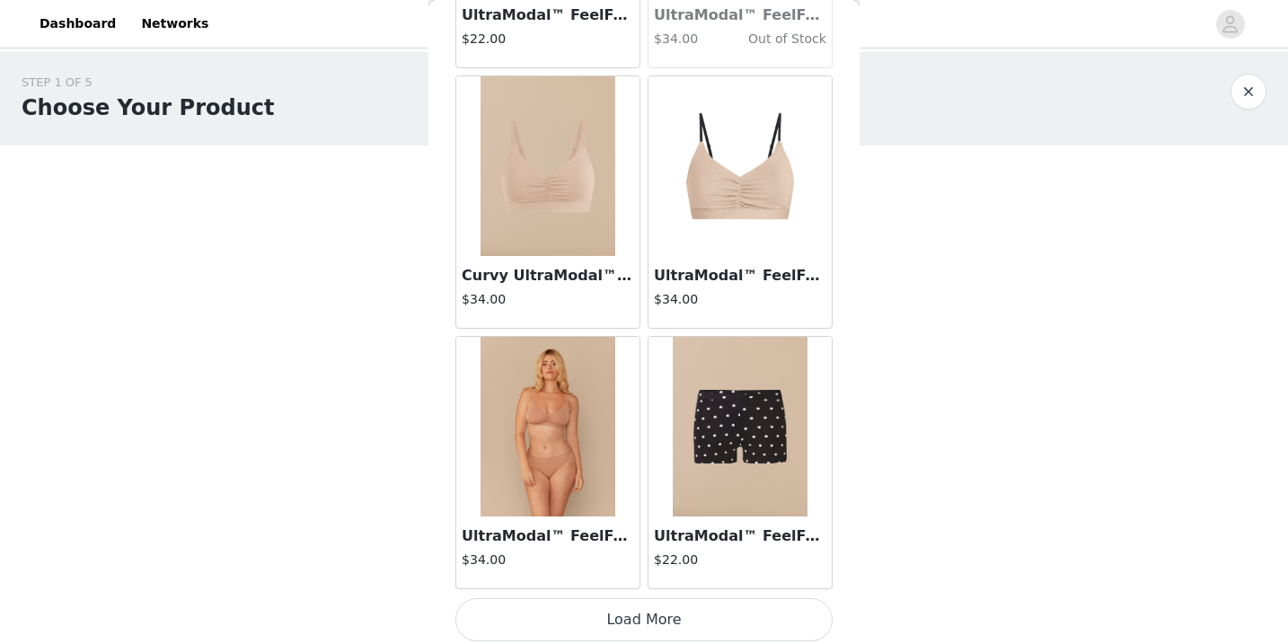
scroll to position [4710, 0]
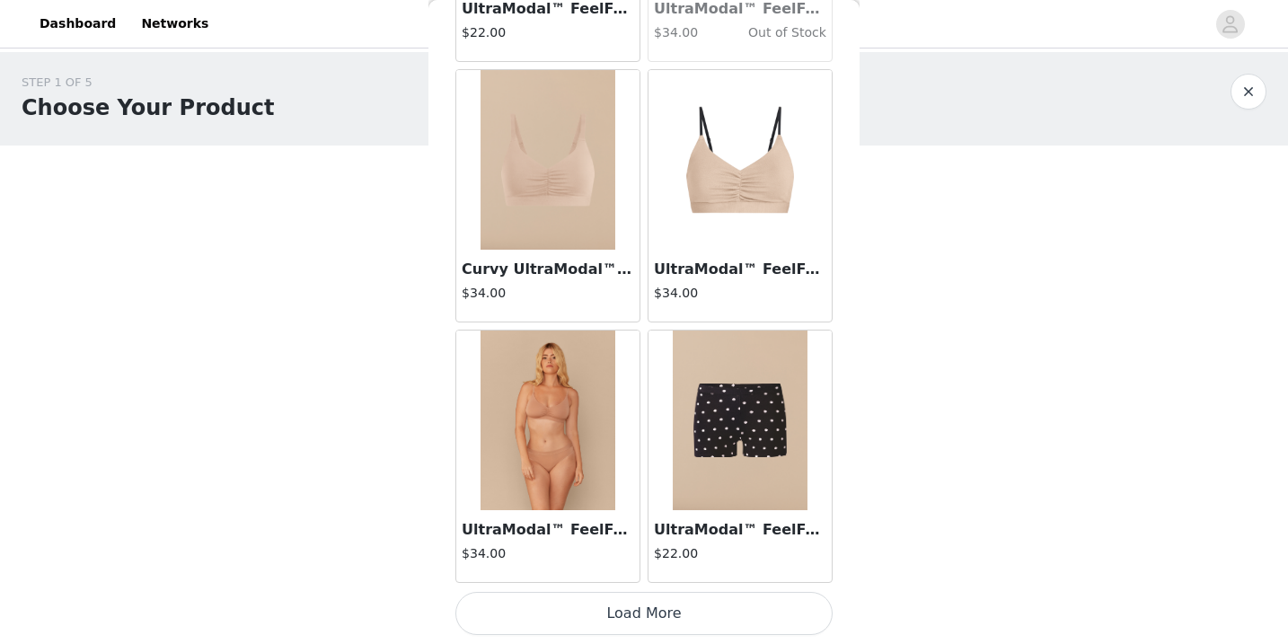
click at [696, 619] on button "Load More" at bounding box center [643, 613] width 377 height 43
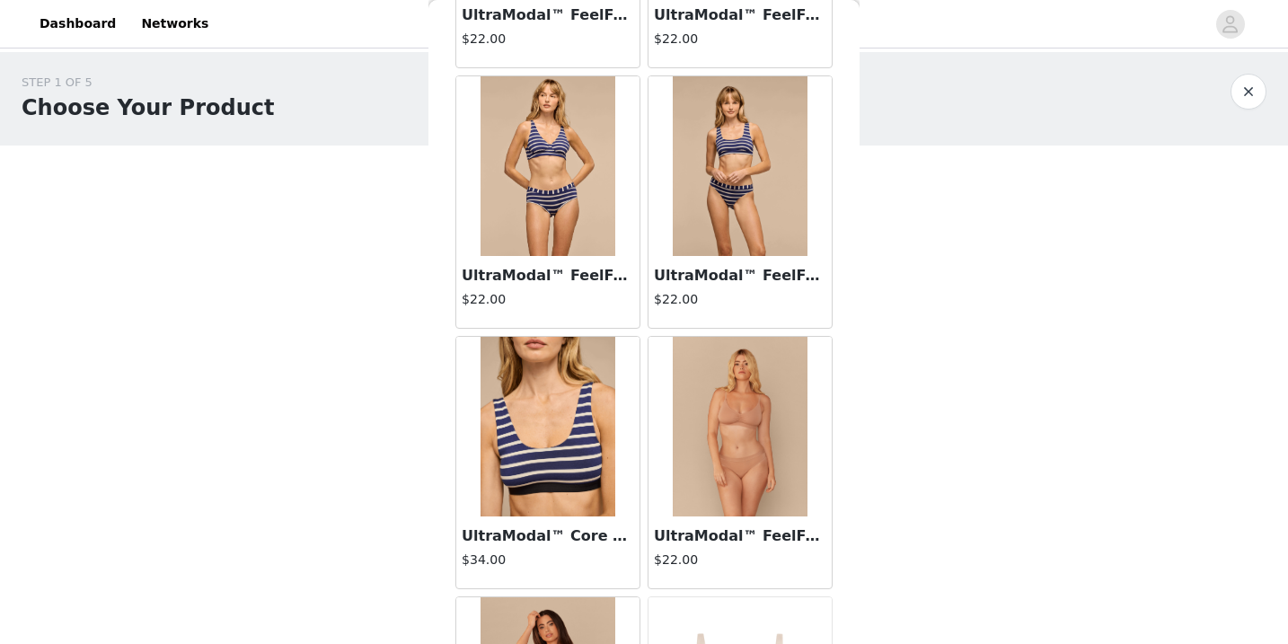
scroll to position [3925, 0]
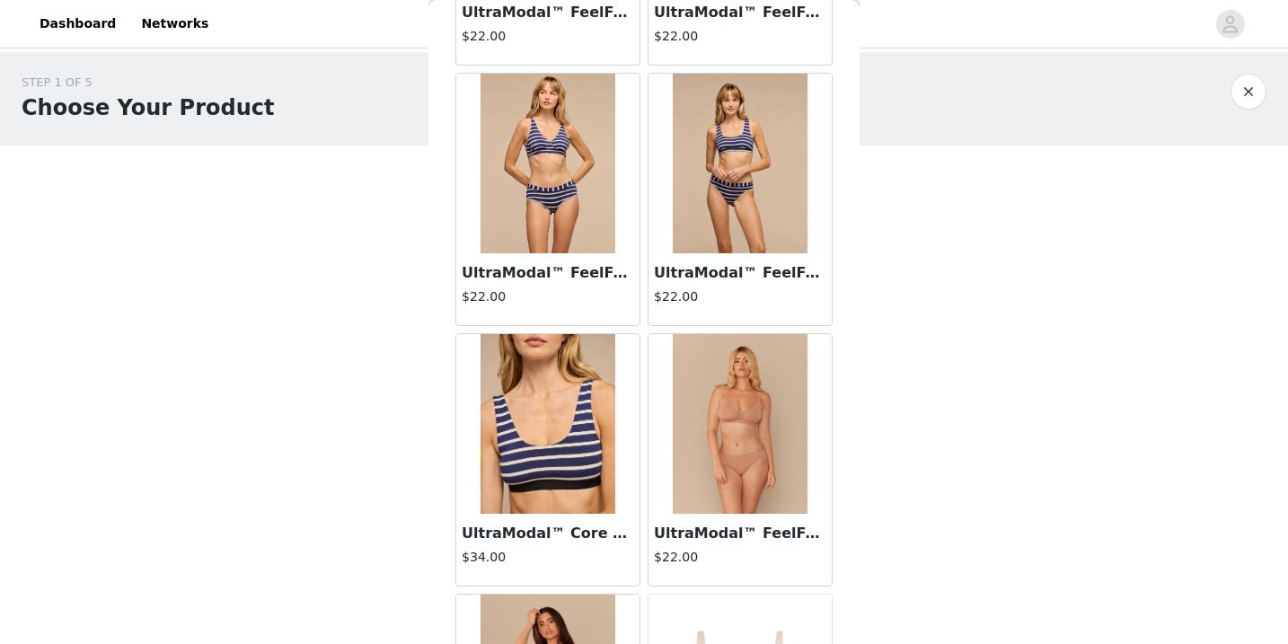
click at [553, 456] on img at bounding box center [548, 424] width 135 height 180
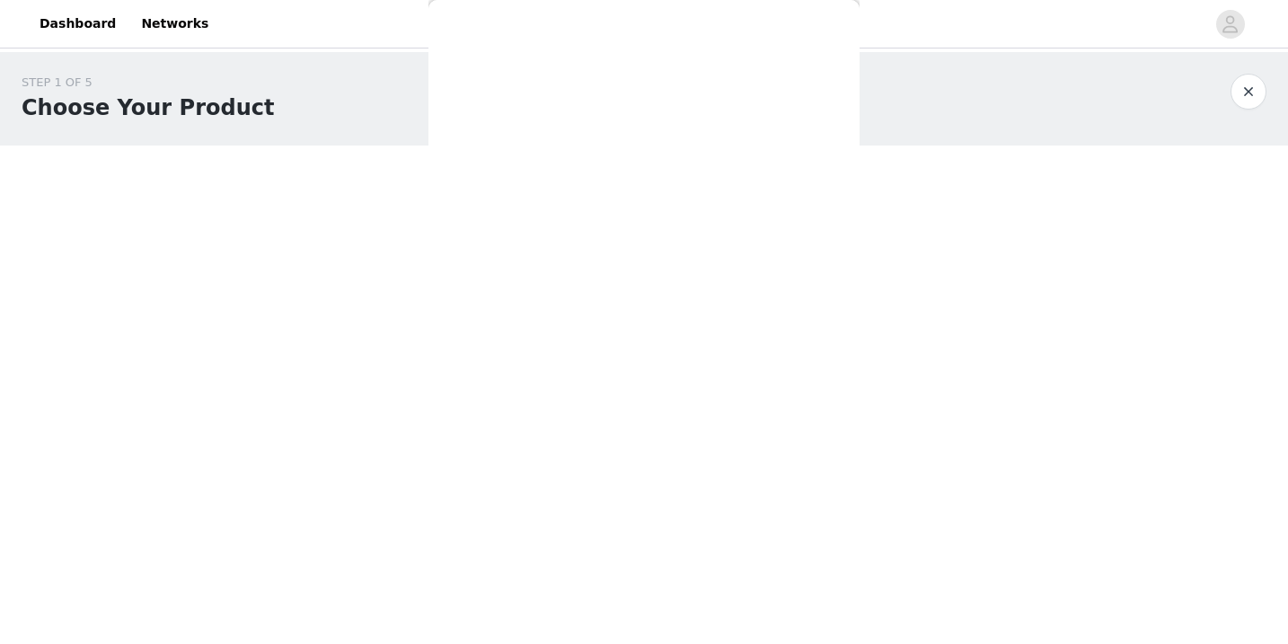
scroll to position [399, 0]
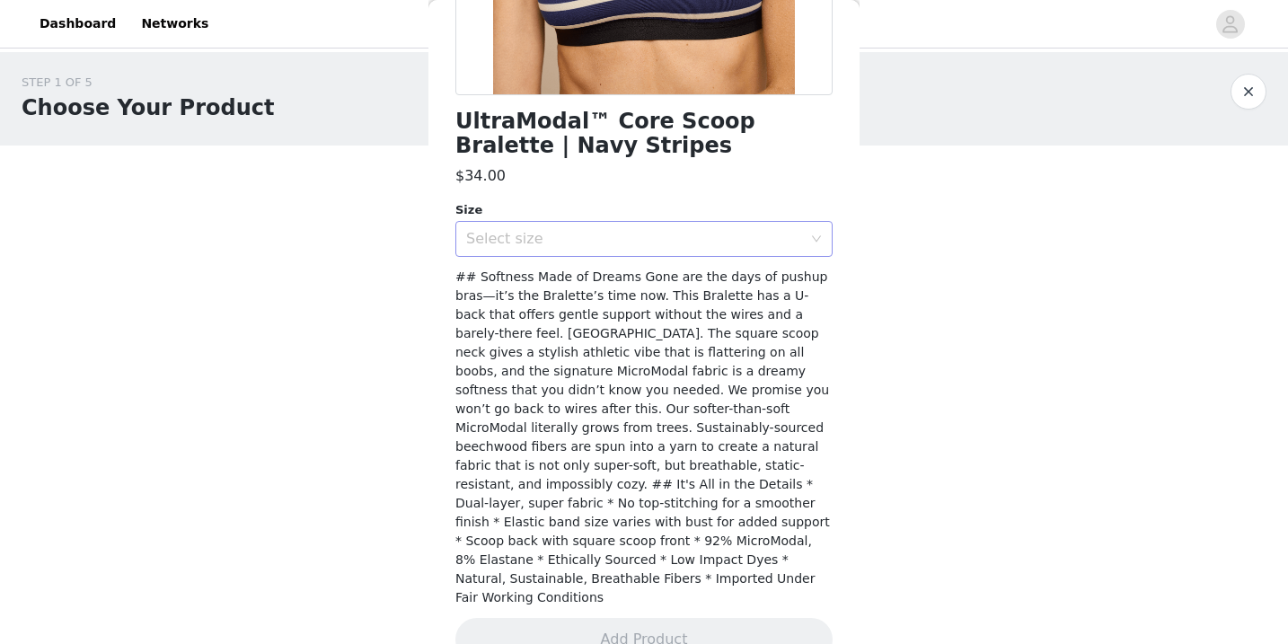
click at [693, 227] on div "Select size" at bounding box center [638, 239] width 344 height 34
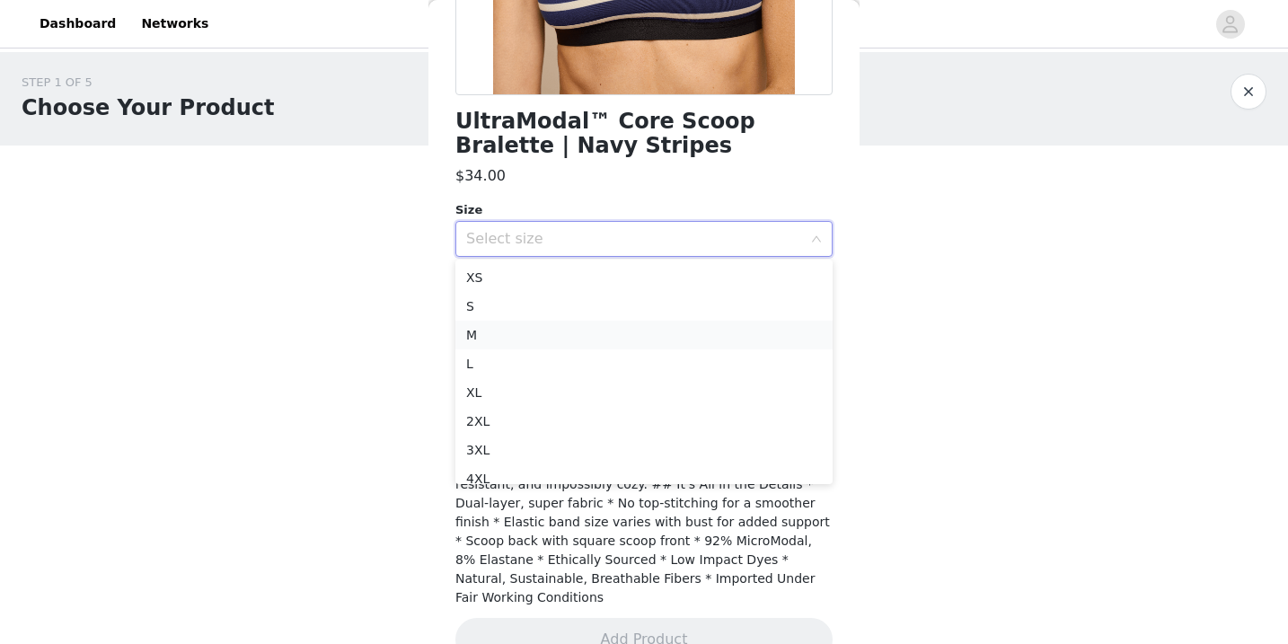
click at [693, 331] on li "M" at bounding box center [643, 335] width 377 height 29
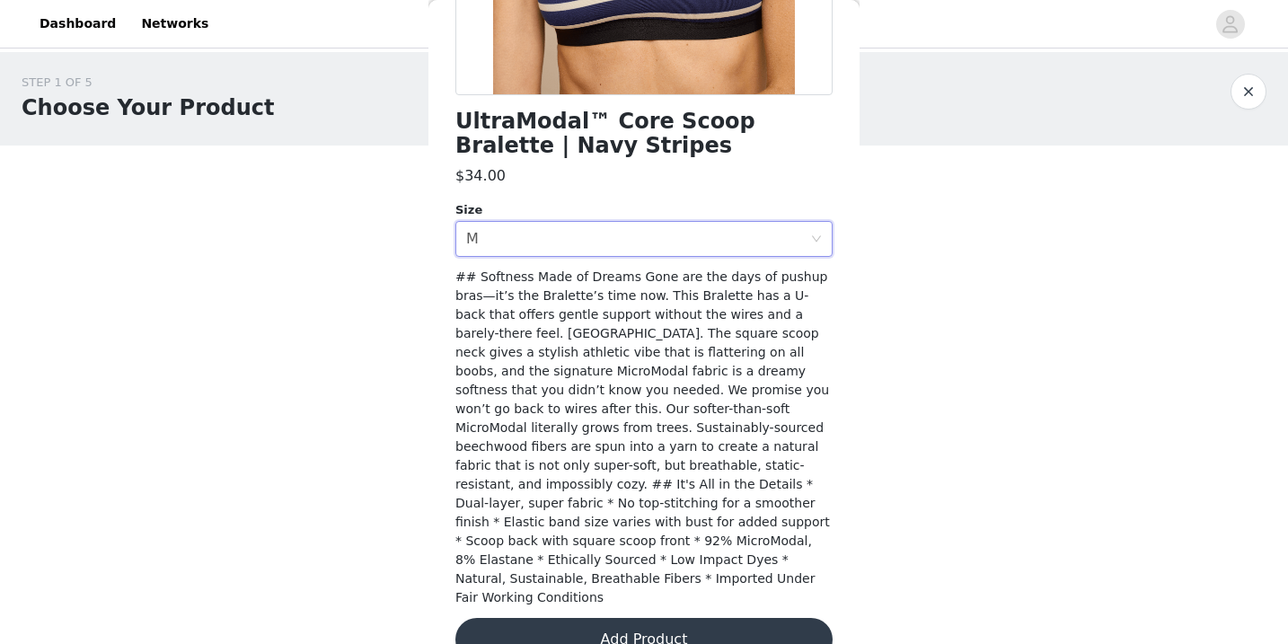
click at [731, 618] on button "Add Product" at bounding box center [643, 639] width 377 height 43
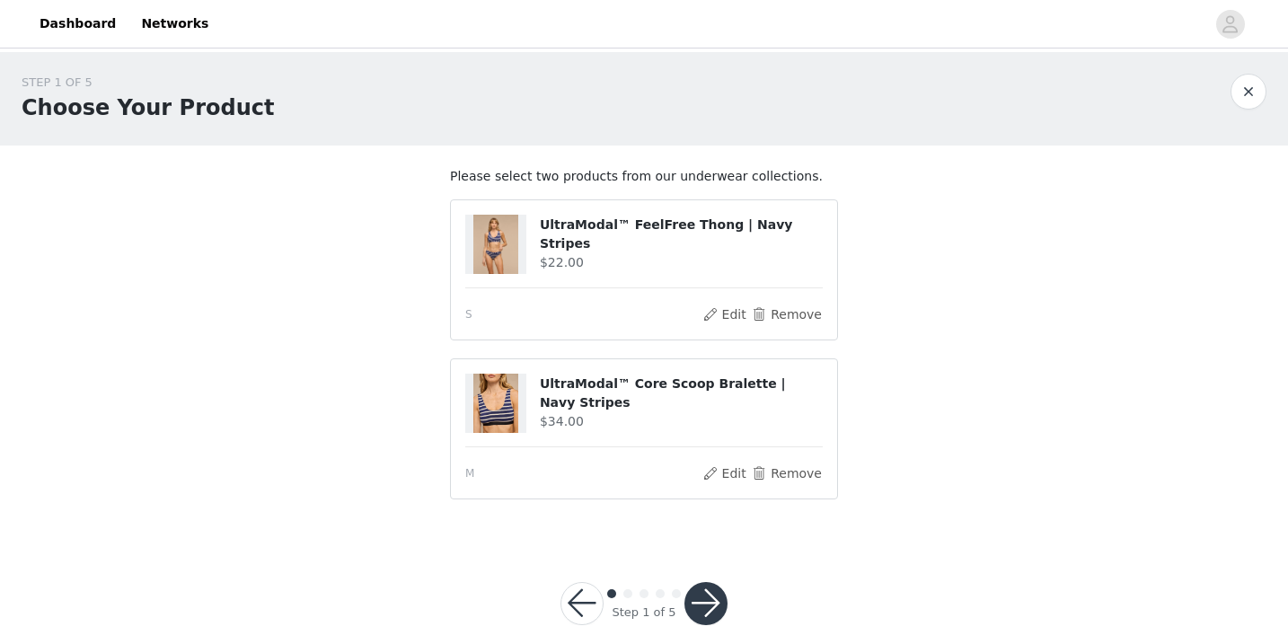
click at [707, 605] on button "button" at bounding box center [706, 603] width 43 height 43
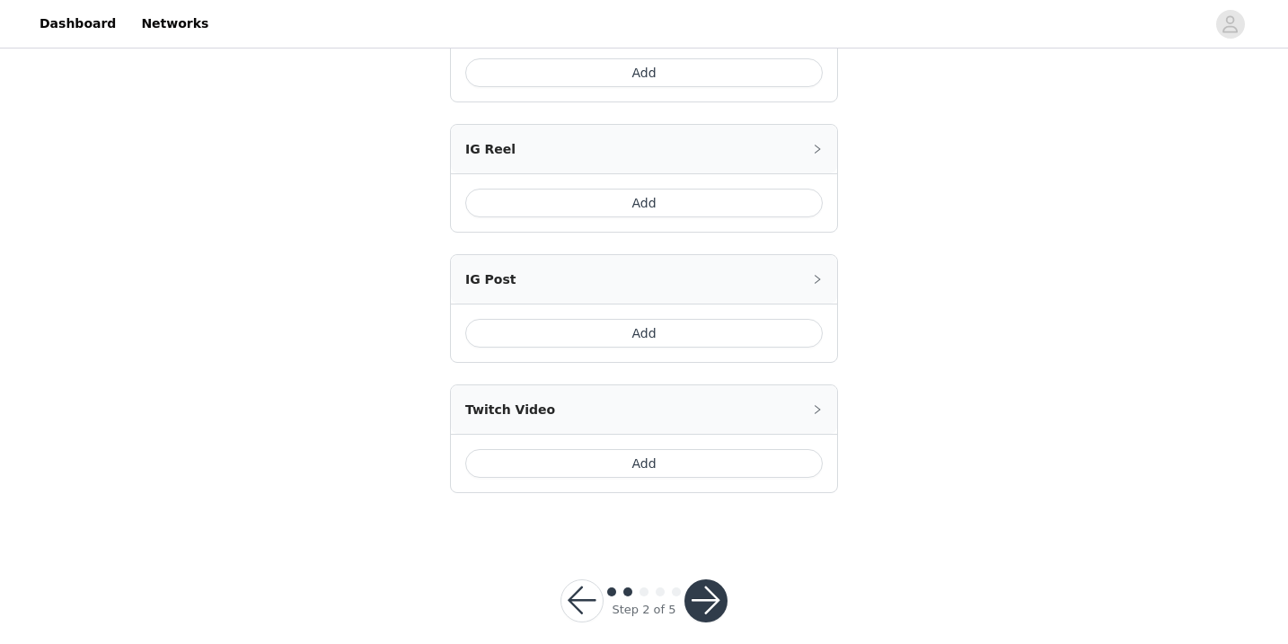
scroll to position [737, 0]
click at [715, 586] on button "button" at bounding box center [706, 597] width 43 height 43
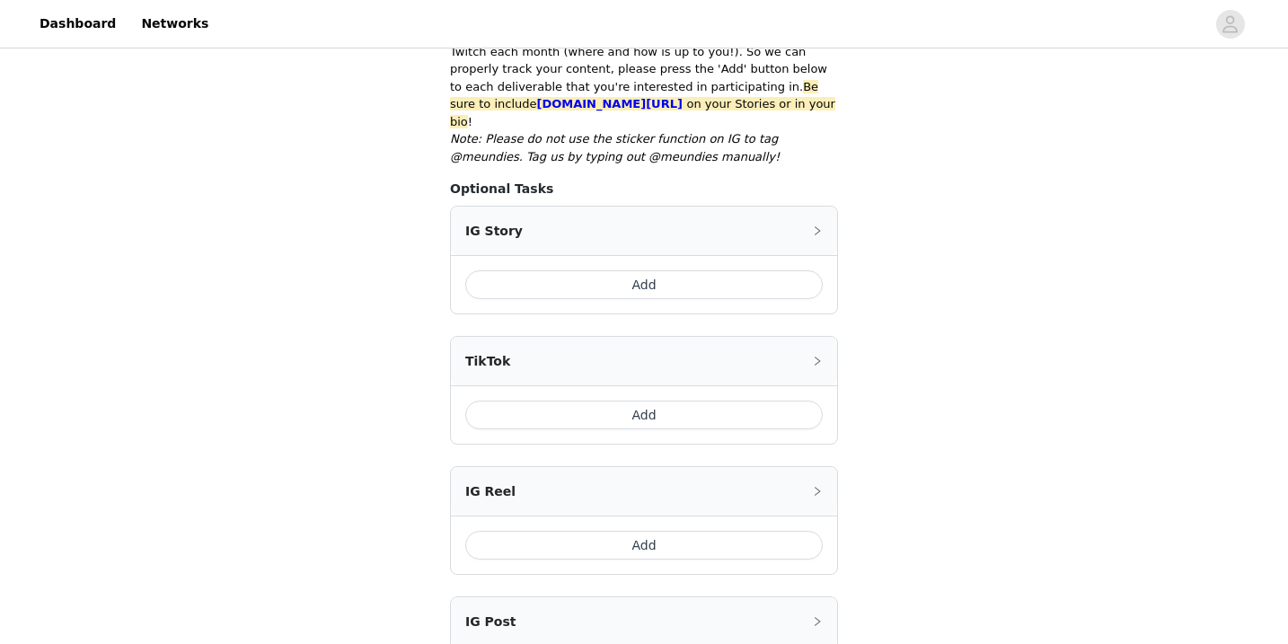
scroll to position [426, 0]
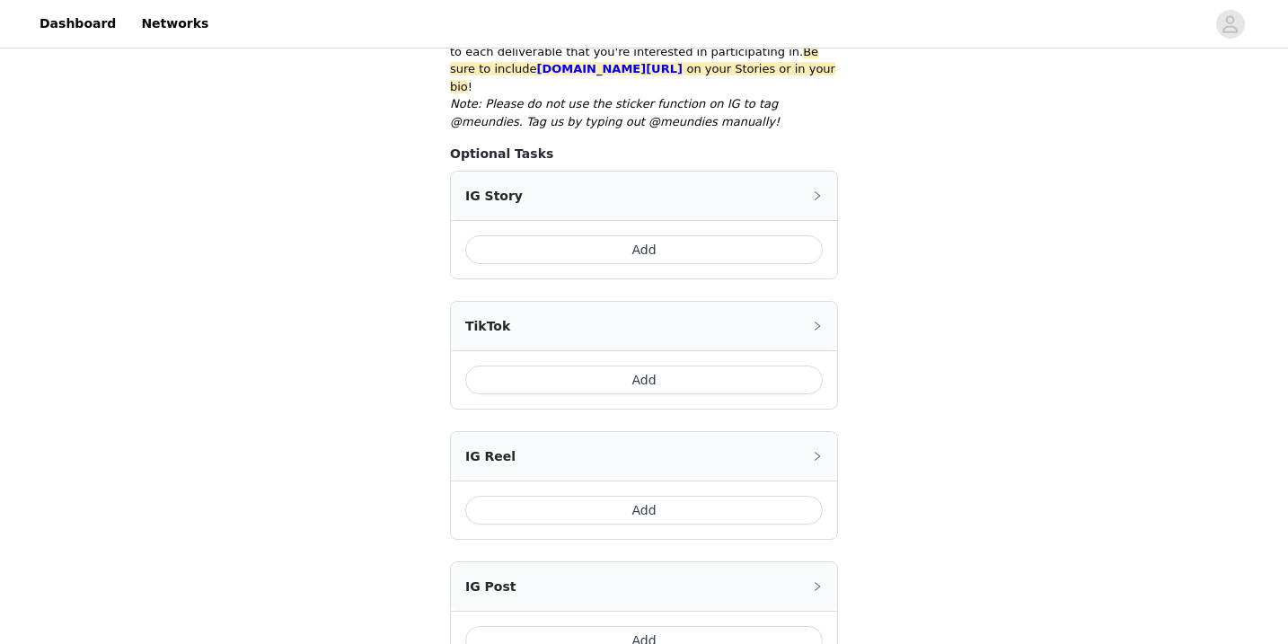
click at [651, 370] on button "Add" at bounding box center [644, 380] width 358 height 29
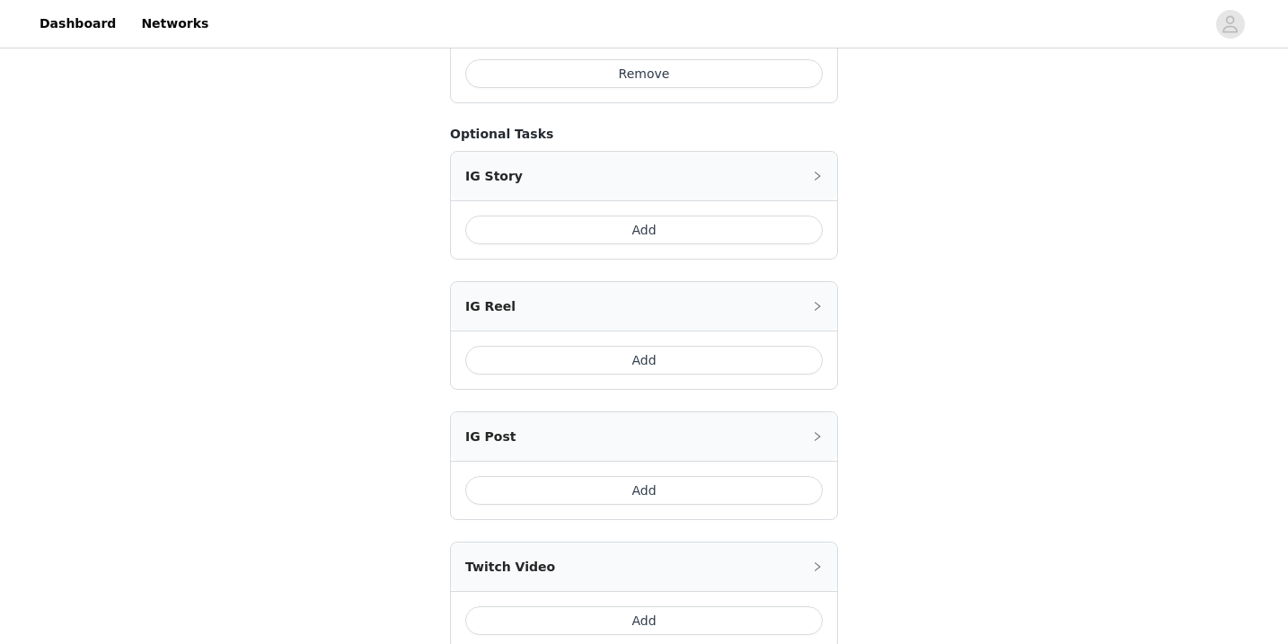
scroll to position [776, 0]
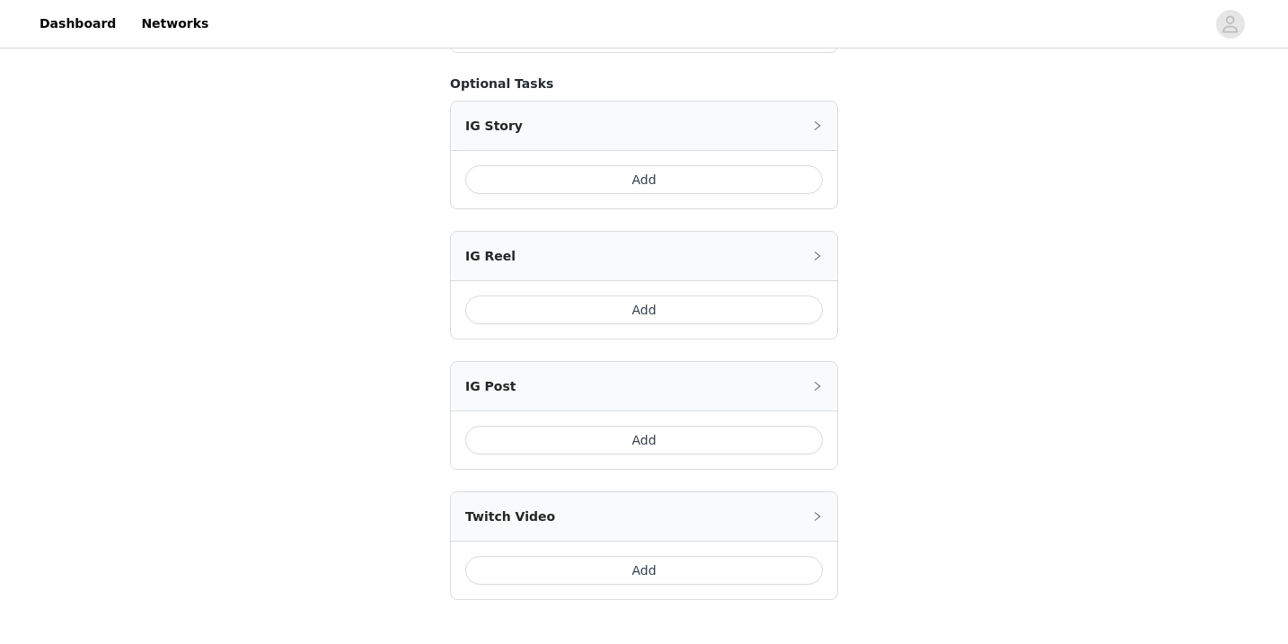
click at [683, 165] on button "Add" at bounding box center [644, 179] width 358 height 29
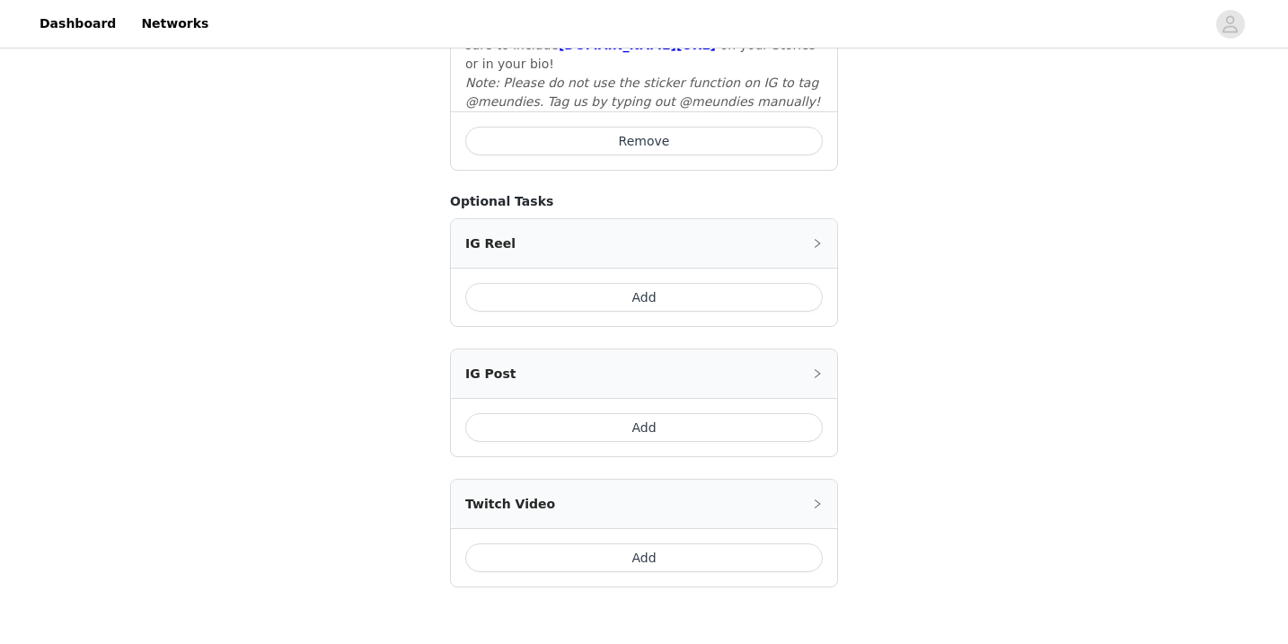
scroll to position [1048, 0]
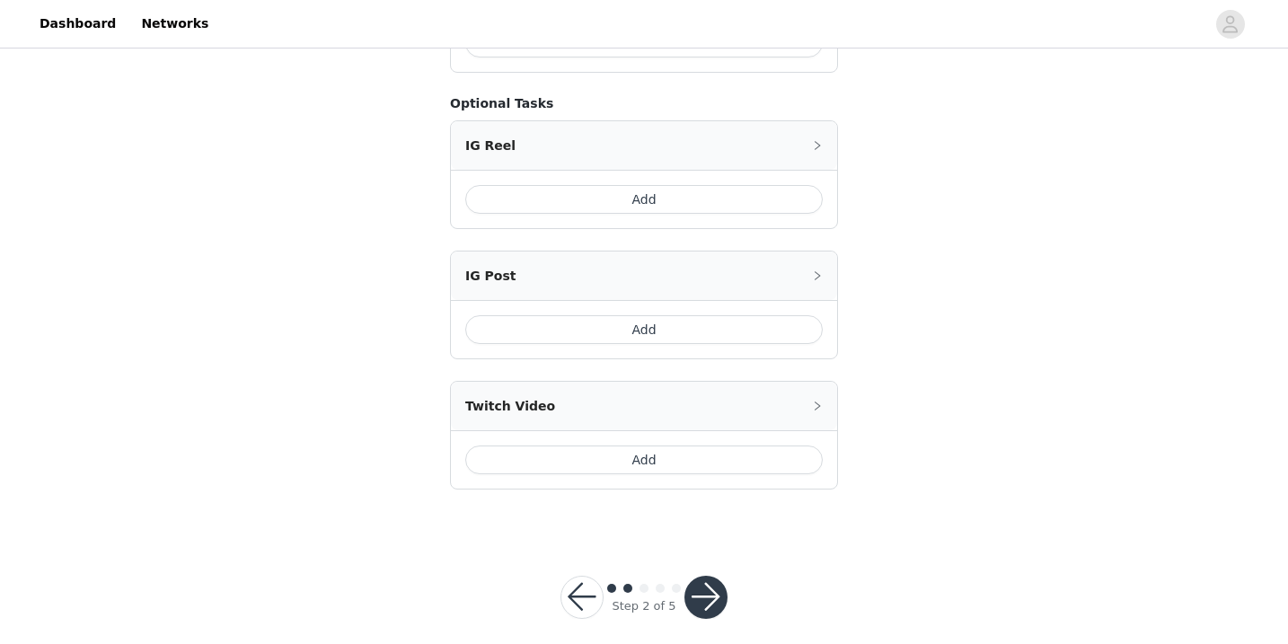
click at [702, 580] on button "button" at bounding box center [706, 597] width 43 height 43
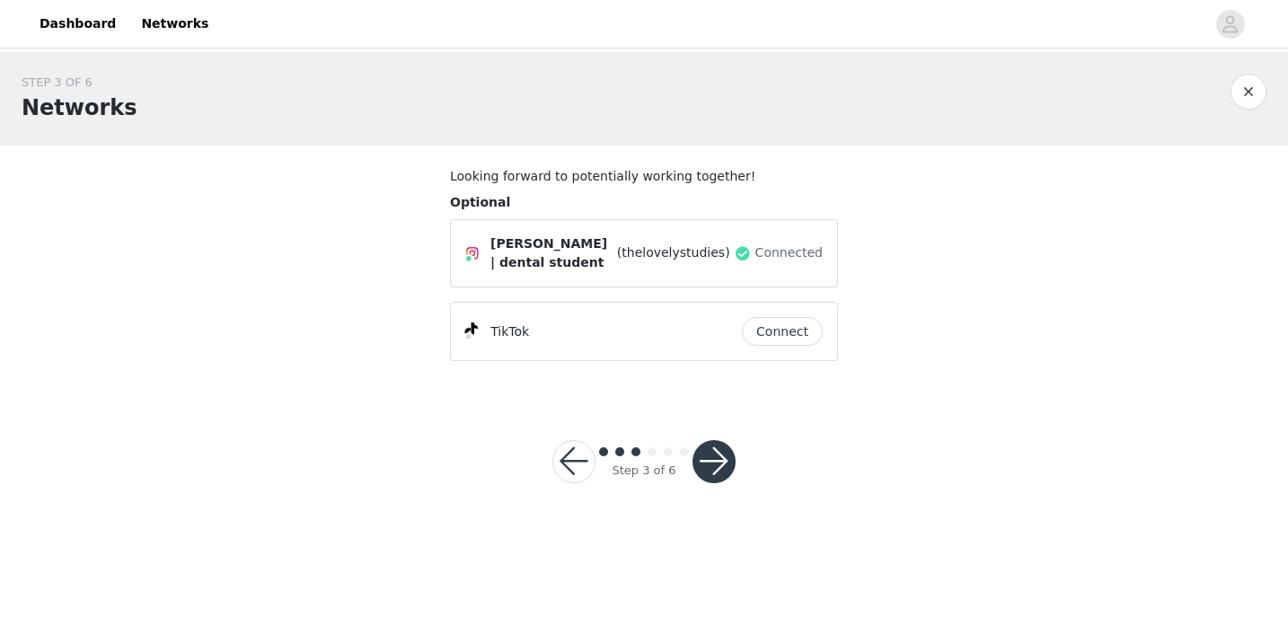
click at [712, 447] on button "button" at bounding box center [714, 461] width 43 height 43
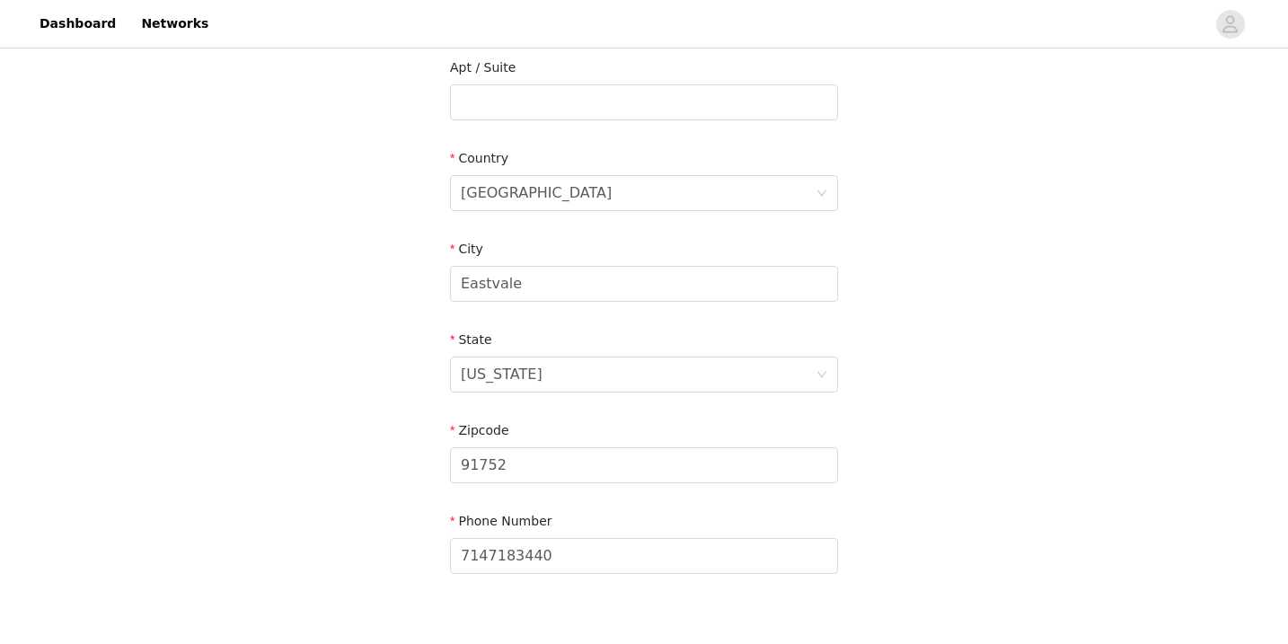
scroll to position [580, 0]
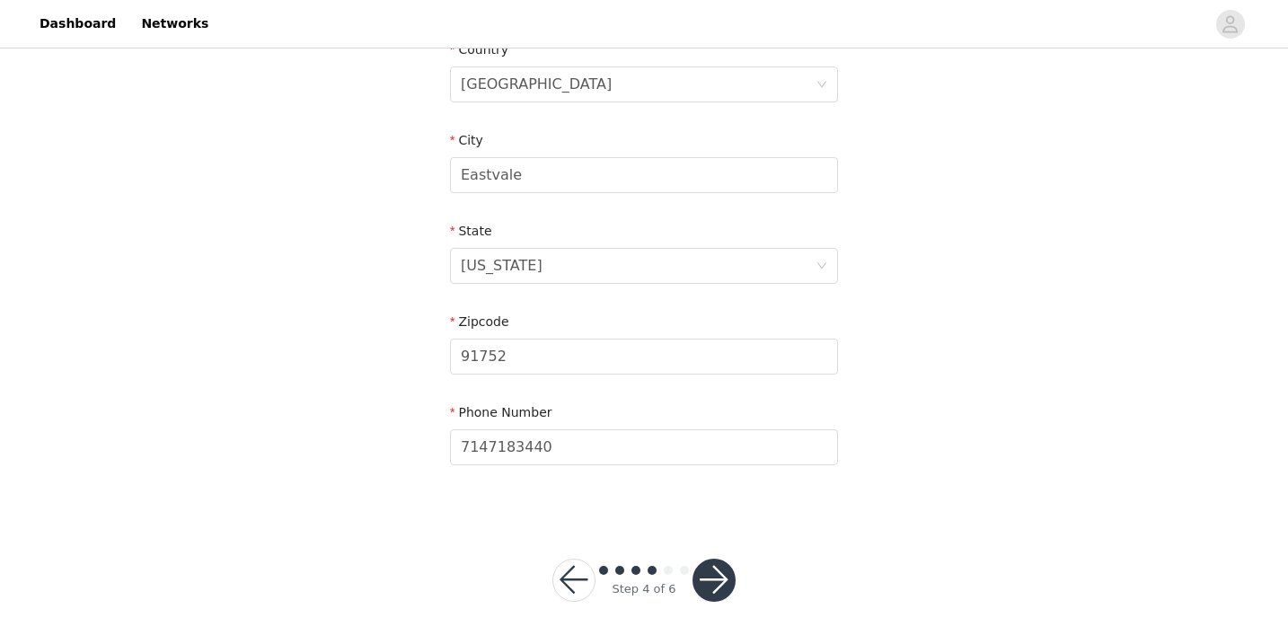
click at [706, 589] on button "button" at bounding box center [714, 580] width 43 height 43
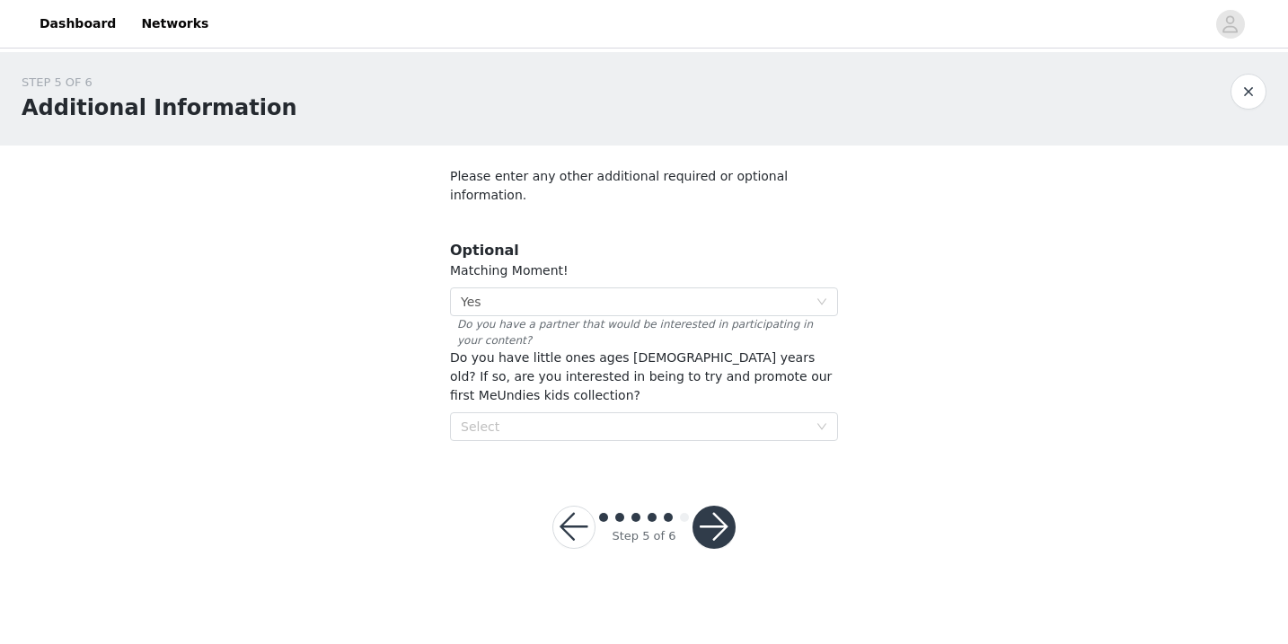
click at [732, 506] on button "button" at bounding box center [714, 527] width 43 height 43
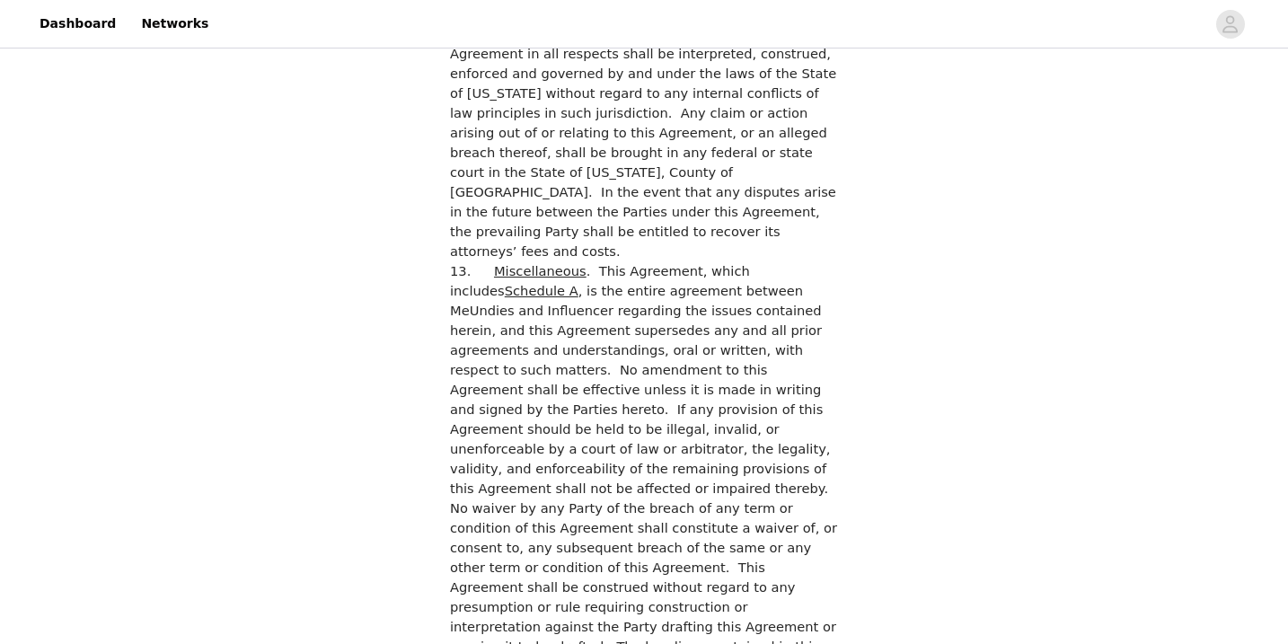
scroll to position [5151, 0]
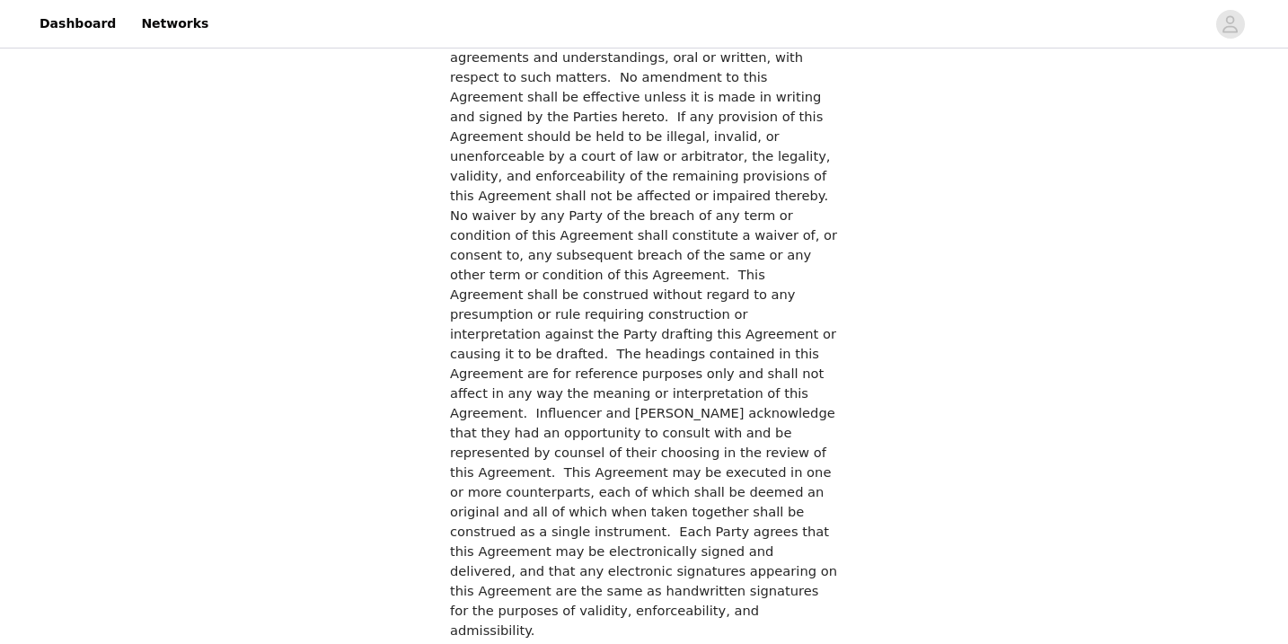
checkbox input "true"
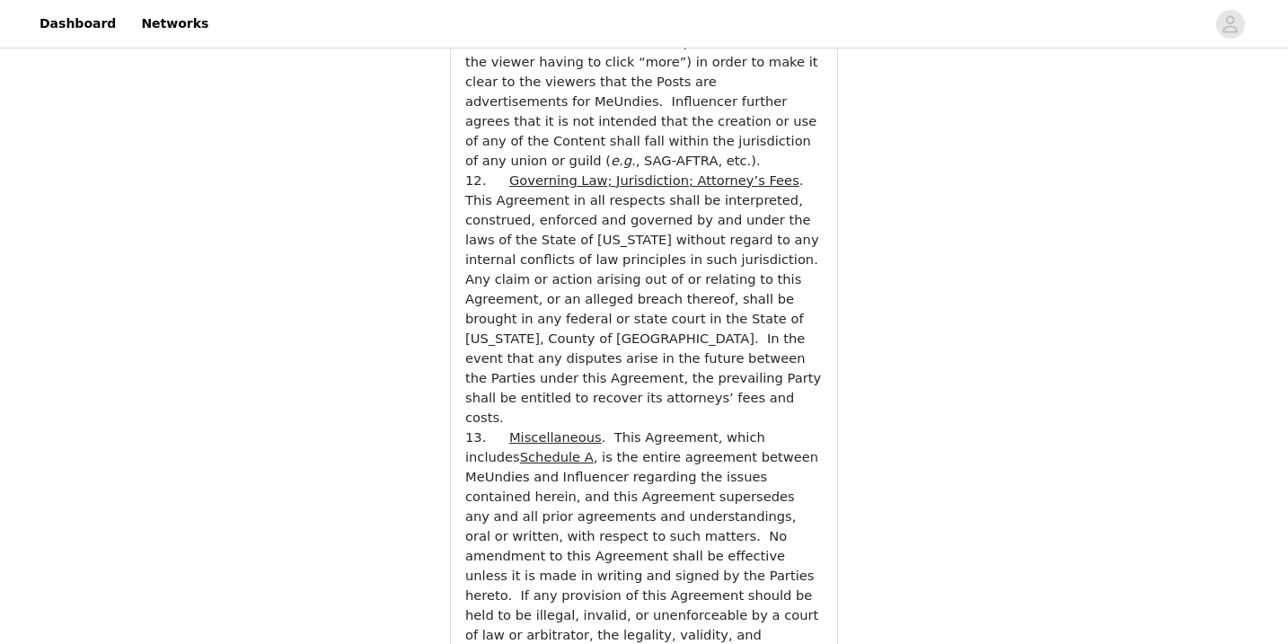
scroll to position [6721, 0]
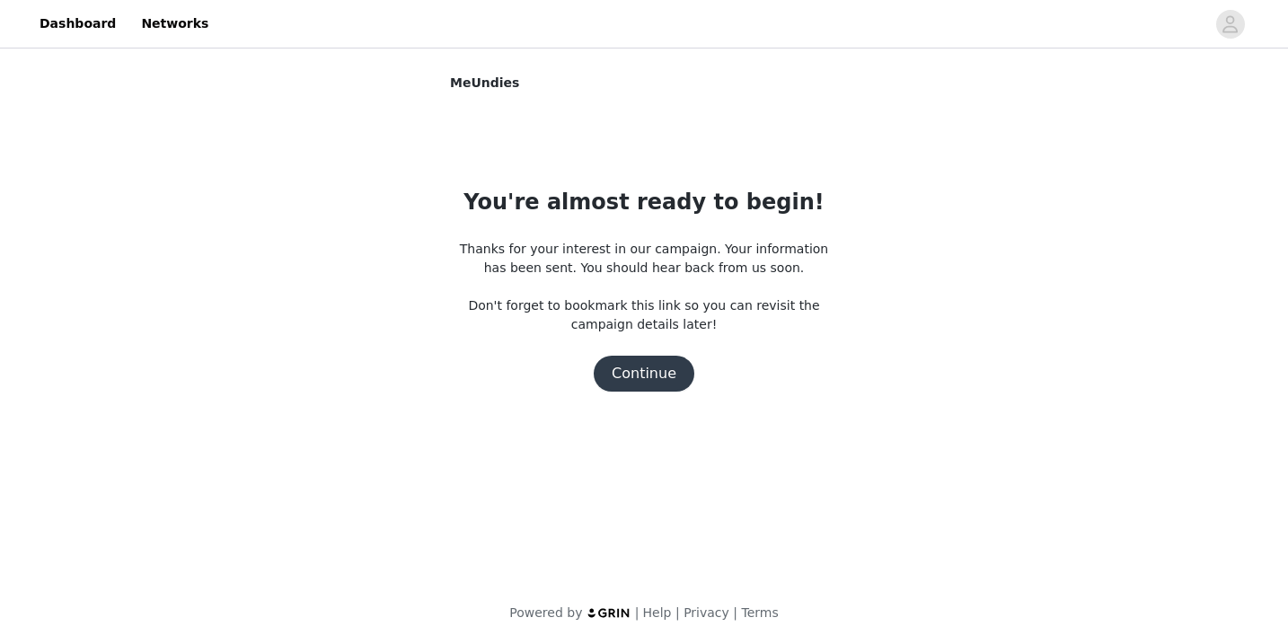
click at [663, 376] on button "Continue" at bounding box center [644, 374] width 101 height 36
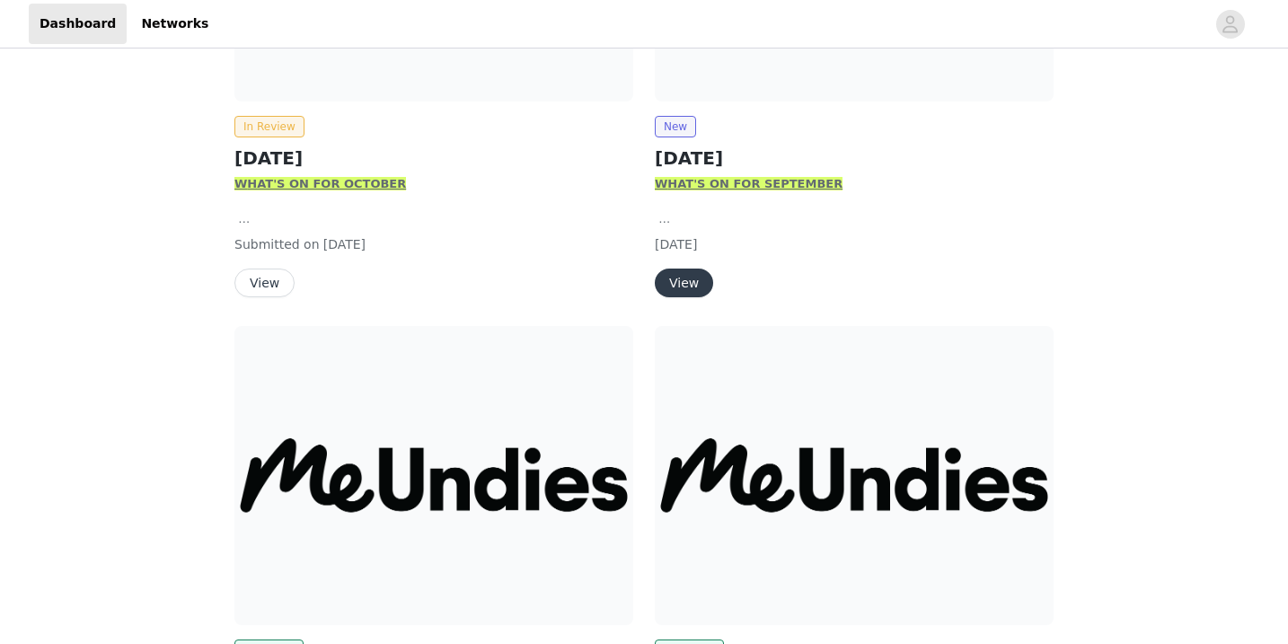
scroll to position [523, 0]
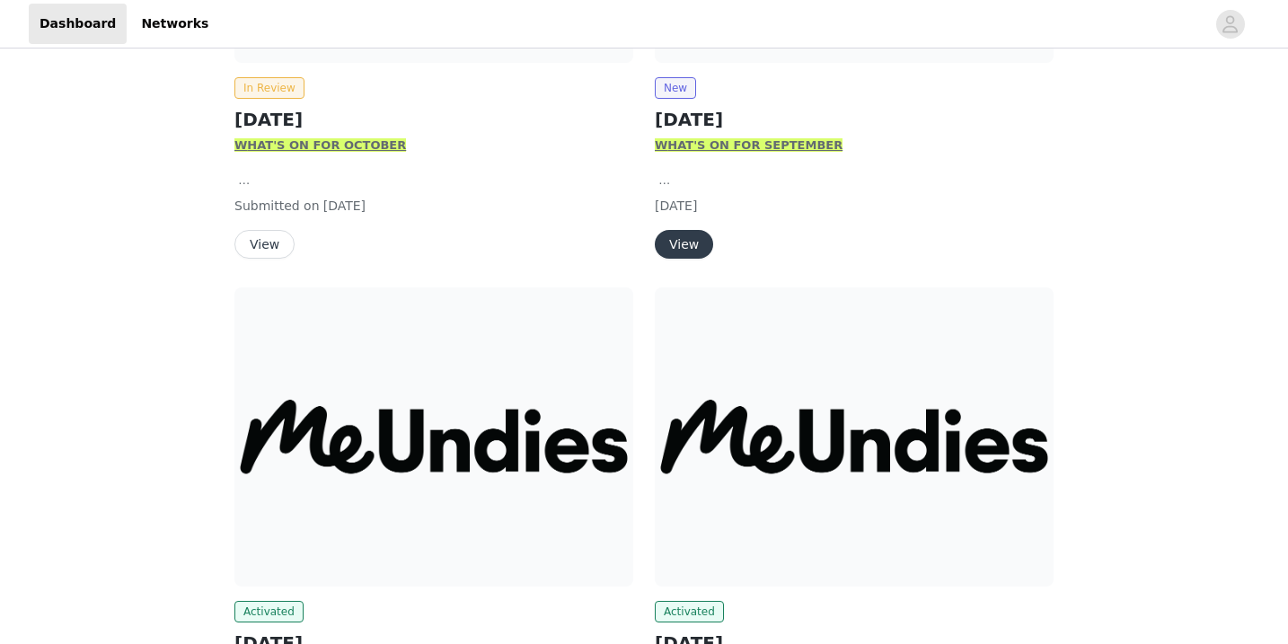
click at [688, 253] on button "View" at bounding box center [684, 244] width 58 height 29
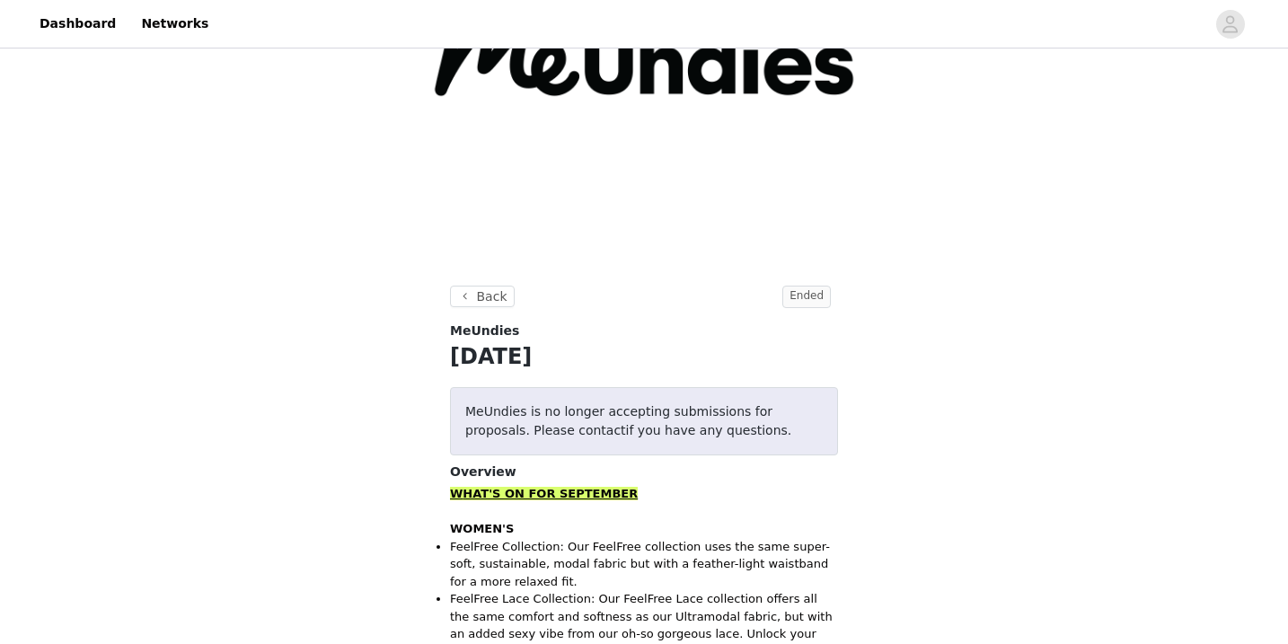
scroll to position [236, 0]
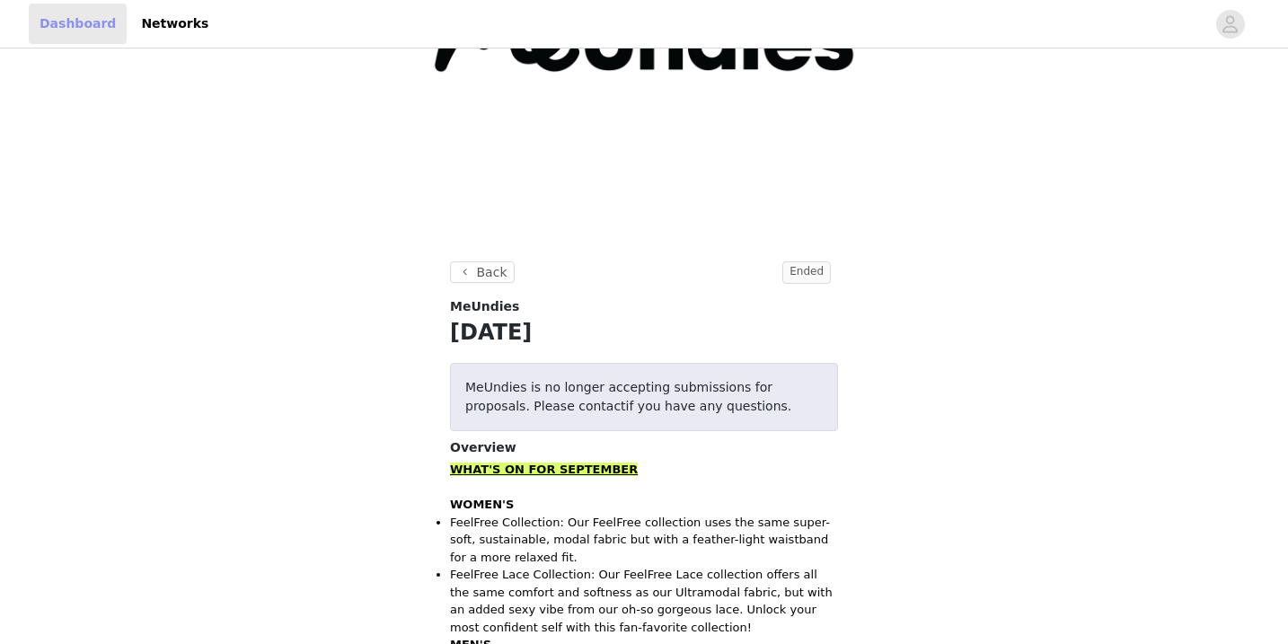
click at [86, 14] on link "Dashboard" at bounding box center [78, 24] width 98 height 40
